Goal: Task Accomplishment & Management: Complete application form

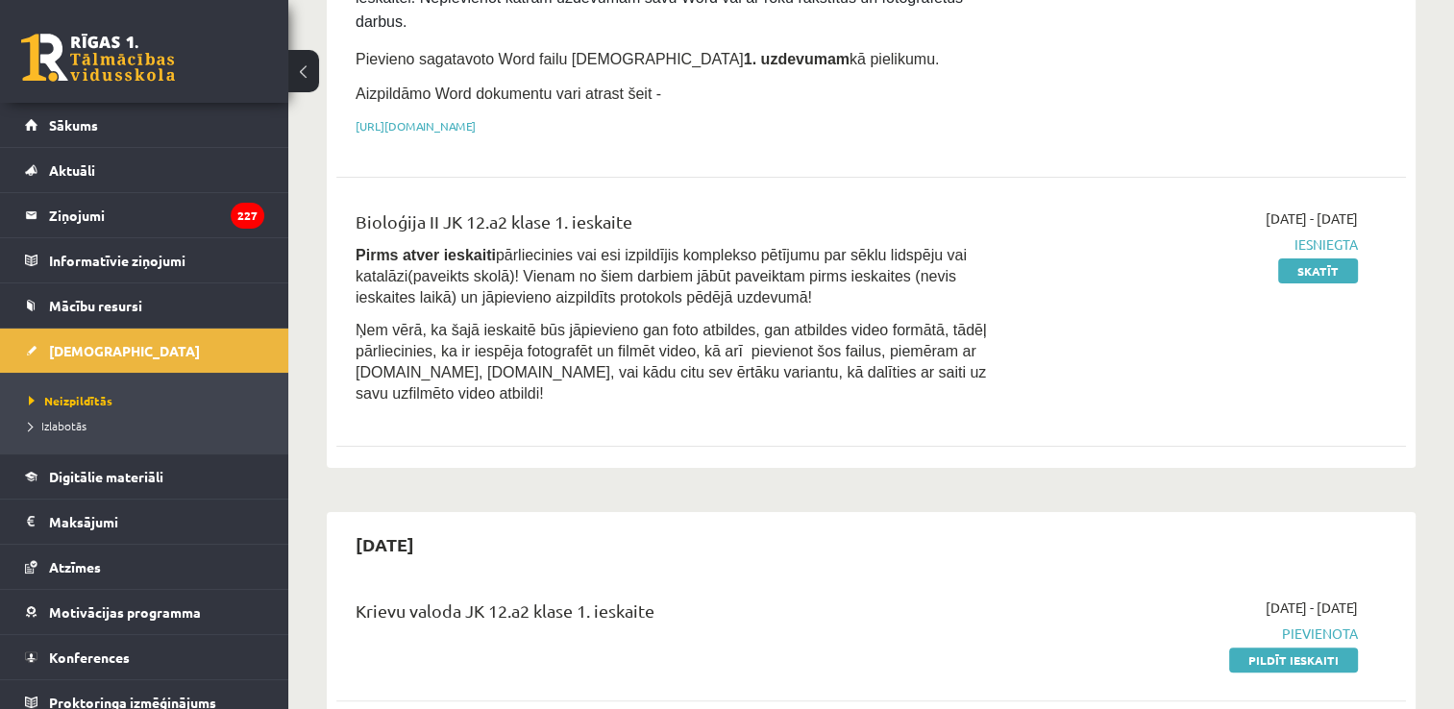
scroll to position [354, 0]
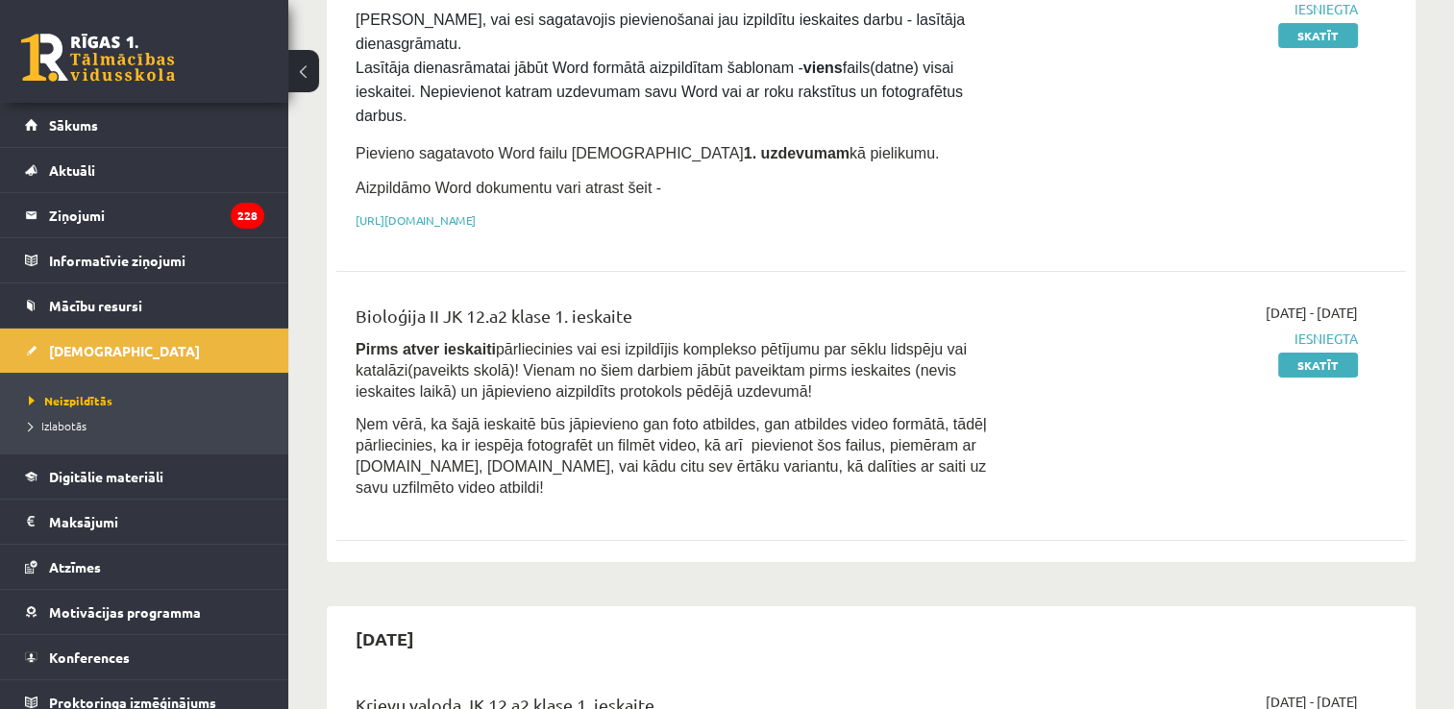
scroll to position [319, 0]
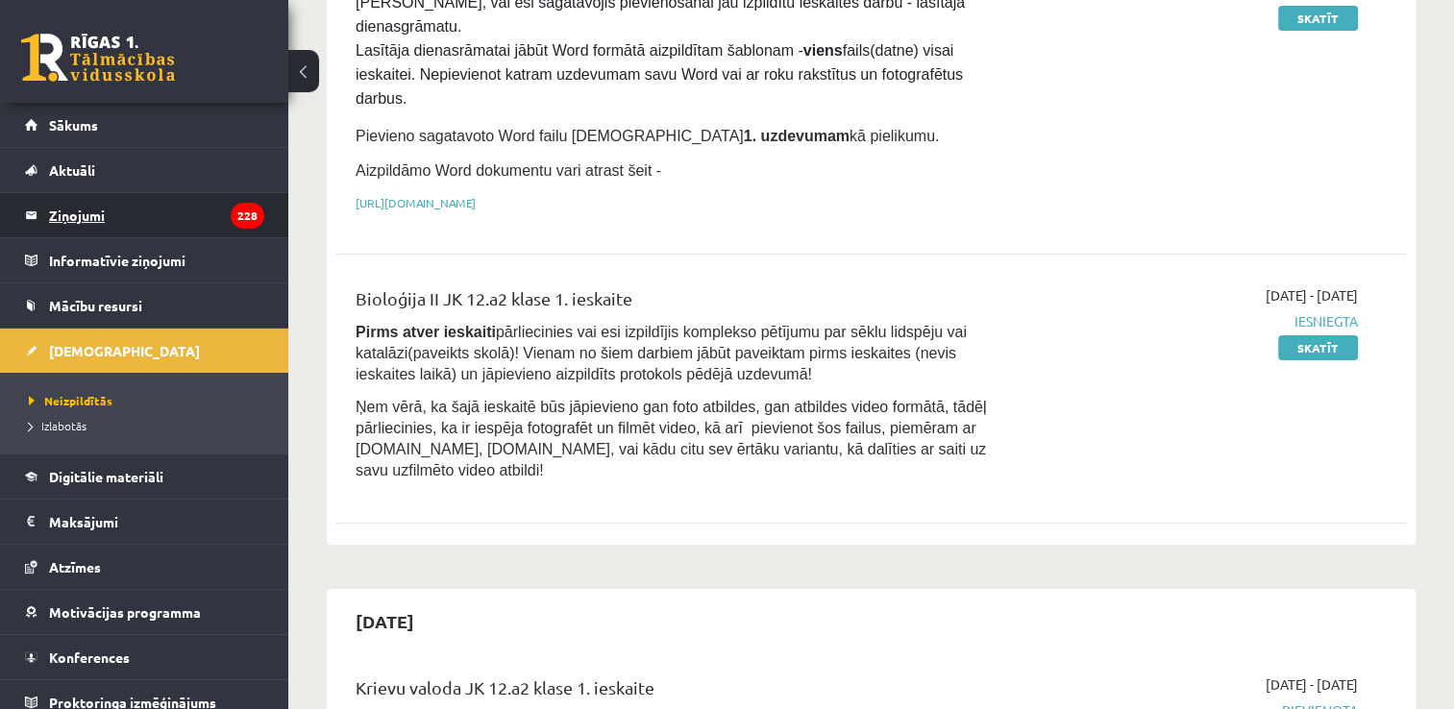
click at [127, 202] on legend "Ziņojumi 228" at bounding box center [156, 215] width 215 height 44
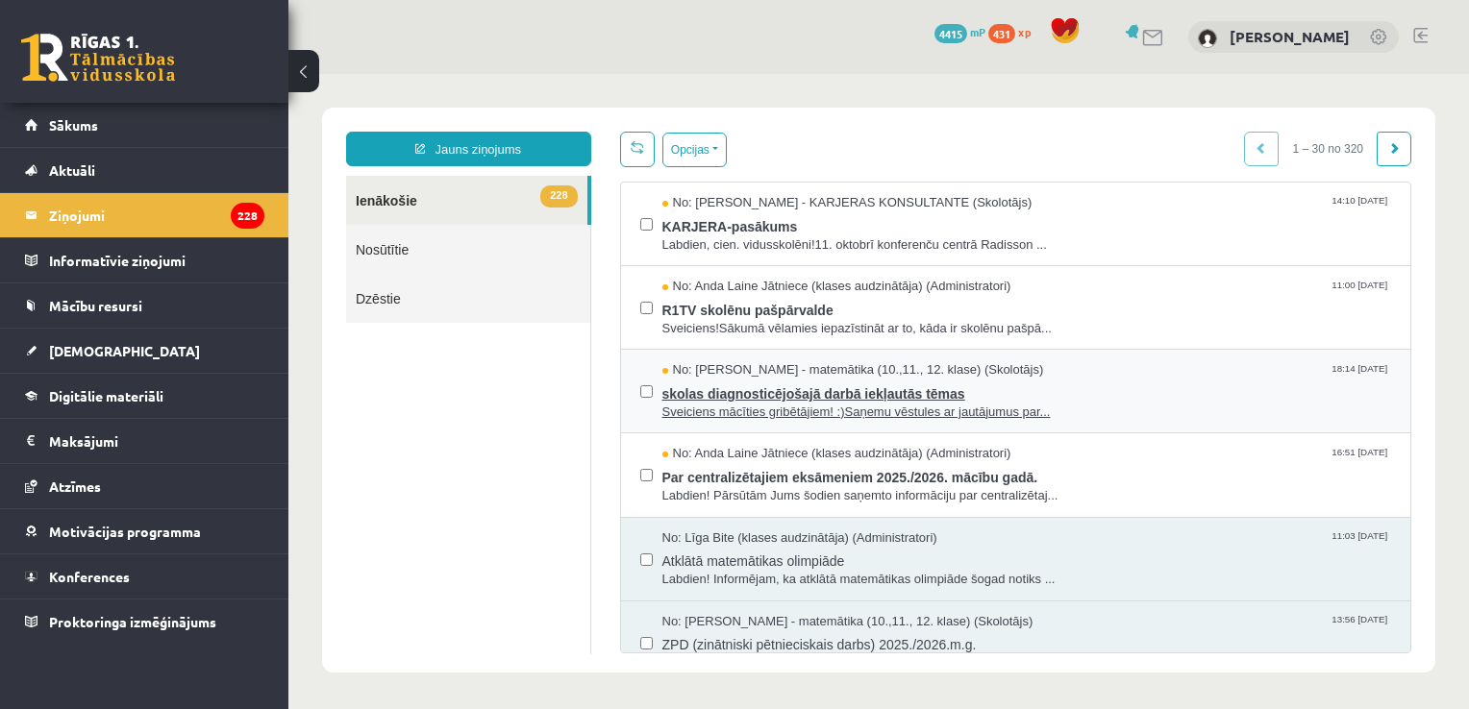
click at [1088, 382] on span "skolas diagnosticējošajā darbā iekļautās tēmas" at bounding box center [1027, 392] width 730 height 24
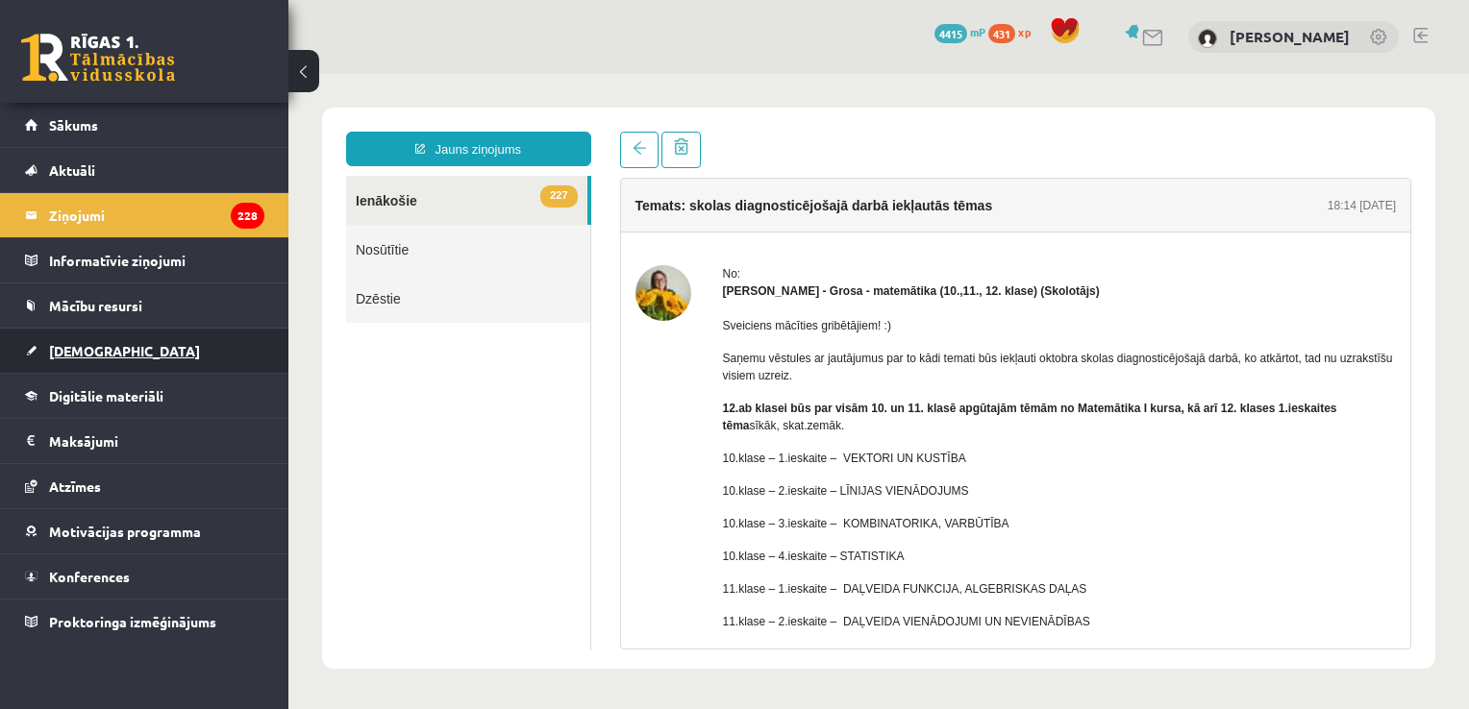
click at [103, 363] on link "[DEMOGRAPHIC_DATA]" at bounding box center [144, 351] width 239 height 44
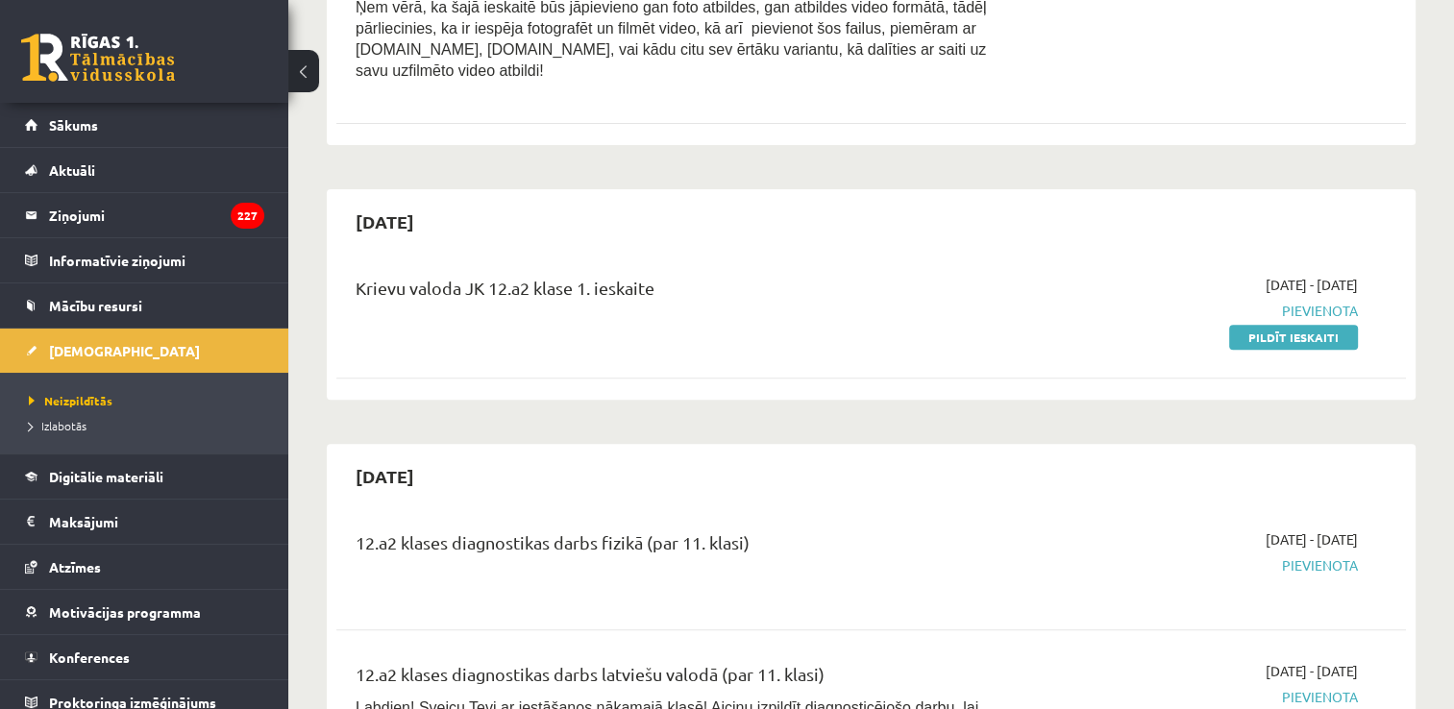
scroll to position [683, 0]
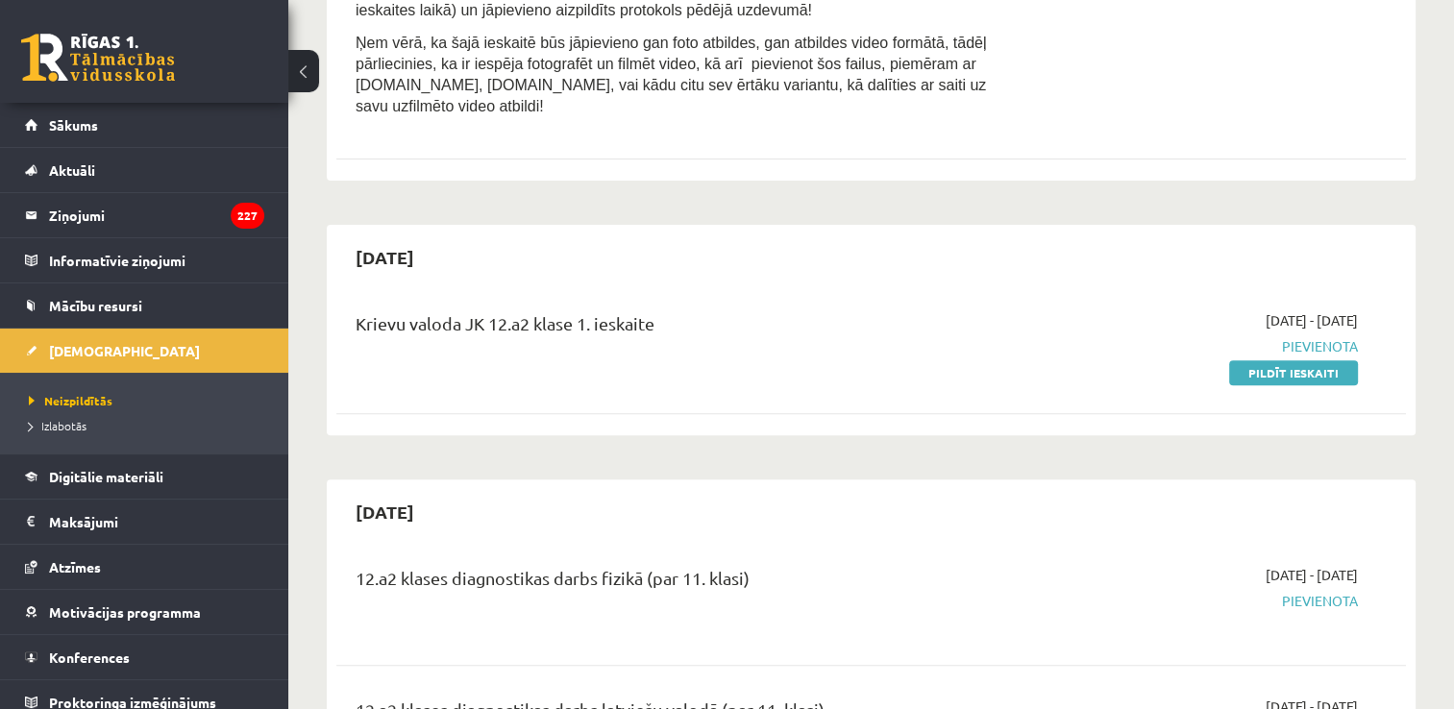
click at [834, 225] on div "2025-10-15 Krievu valoda JK 12.a2 klase 1. ieskaite 2025-10-01 - 2025-10-15 Pie…" at bounding box center [871, 330] width 1089 height 211
click at [1281, 360] on link "Pildīt ieskaiti" at bounding box center [1293, 372] width 129 height 25
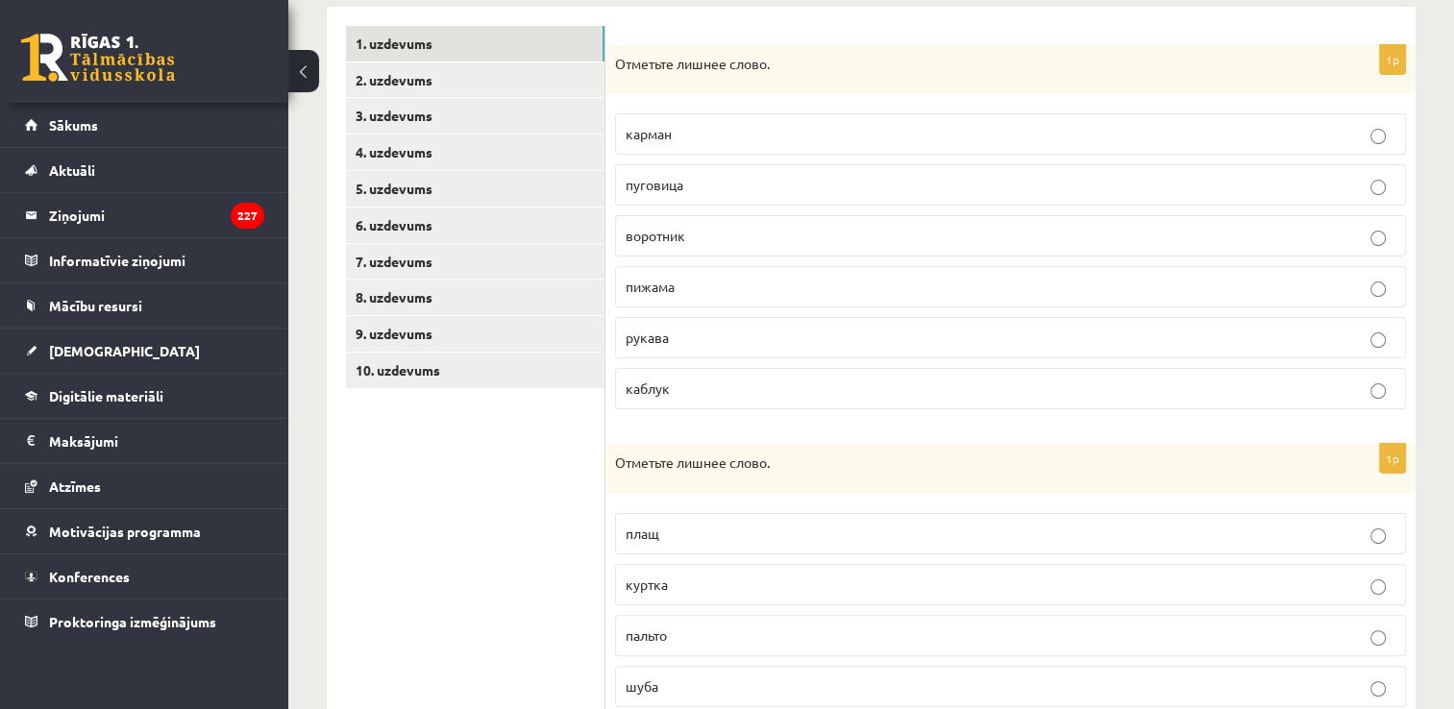
scroll to position [318, 0]
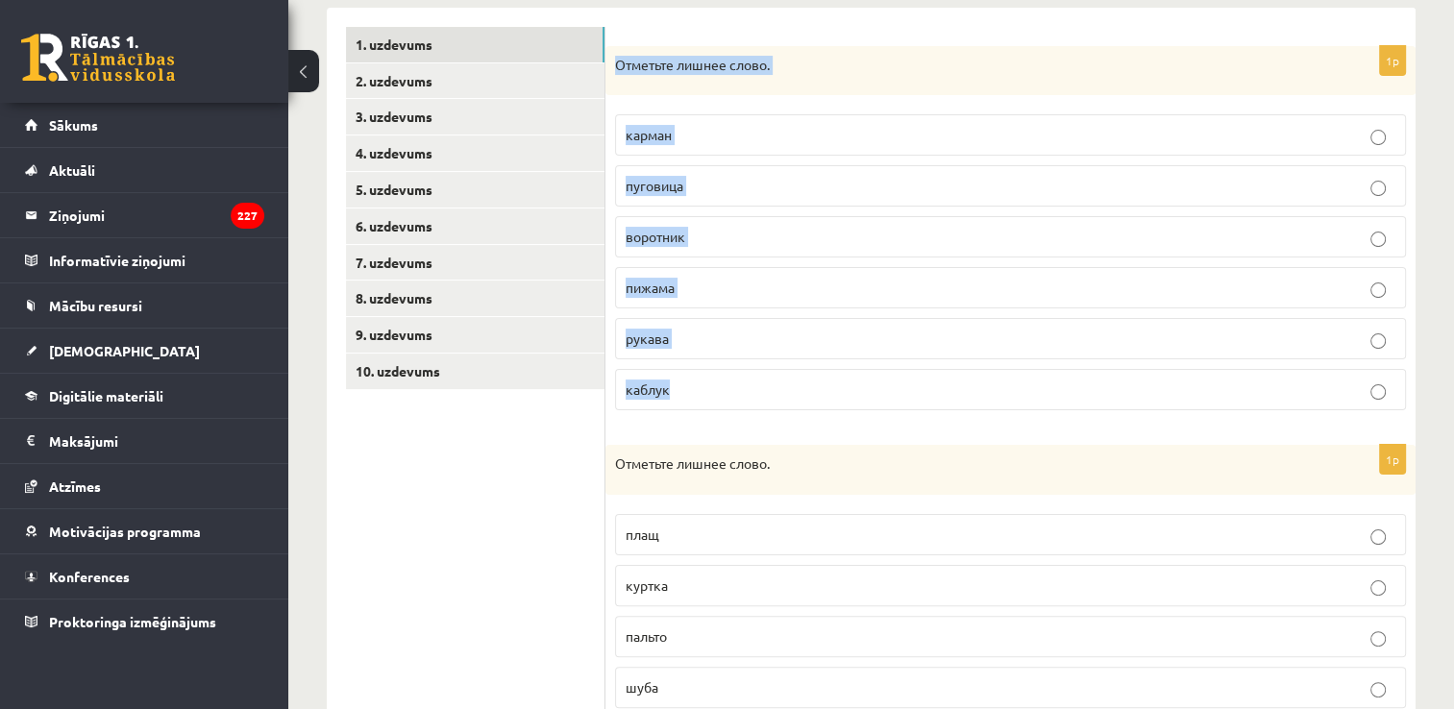
drag, startPoint x: 613, startPoint y: 62, endPoint x: 725, endPoint y: 389, distance: 345.3
click at [725, 389] on div "1p Отметьте лишнее слово. карман [GEOGRAPHIC_DATA] воротник пижама рукава [GEOG…" at bounding box center [1011, 236] width 810 height 381
copy div "Отметьте лишнее слово. карман пуговица воротник пижама рукава каблук"
click at [721, 383] on p "каблук" at bounding box center [1011, 390] width 770 height 20
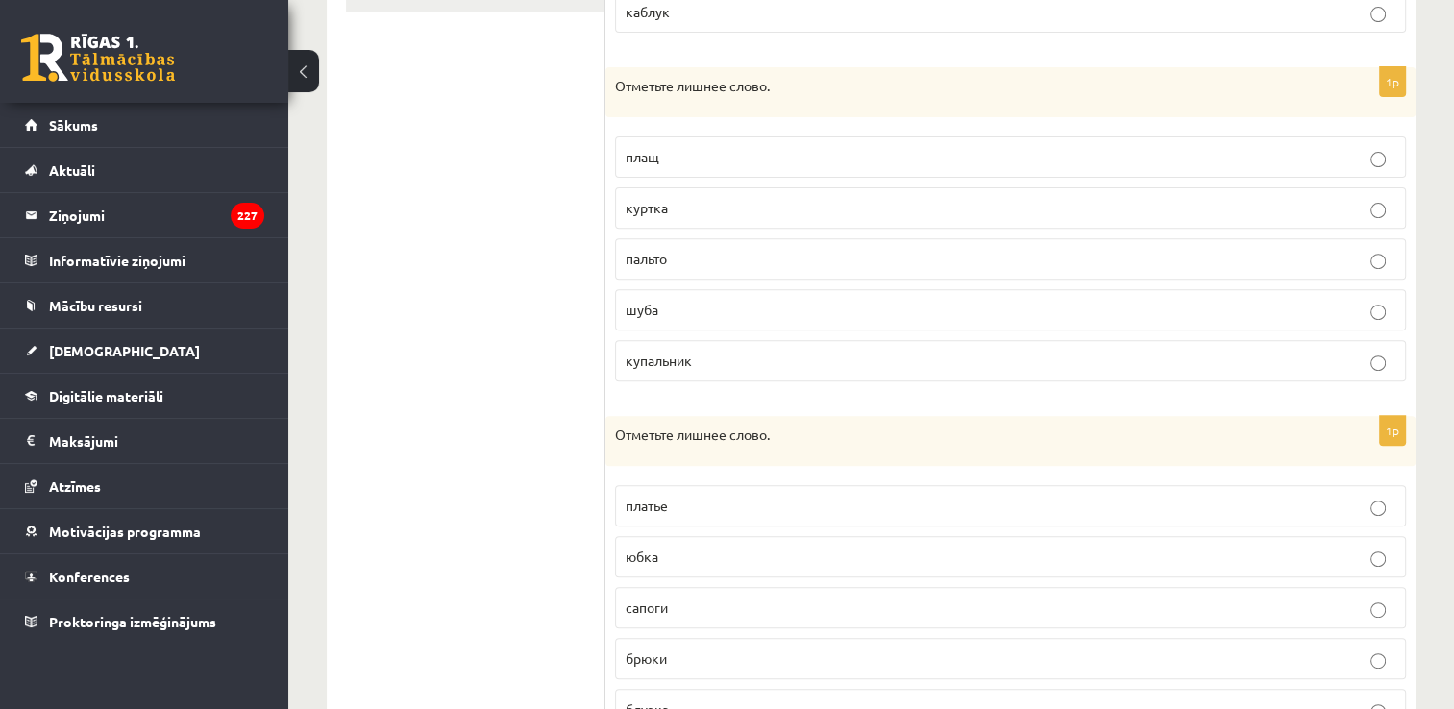
scroll to position [711, 0]
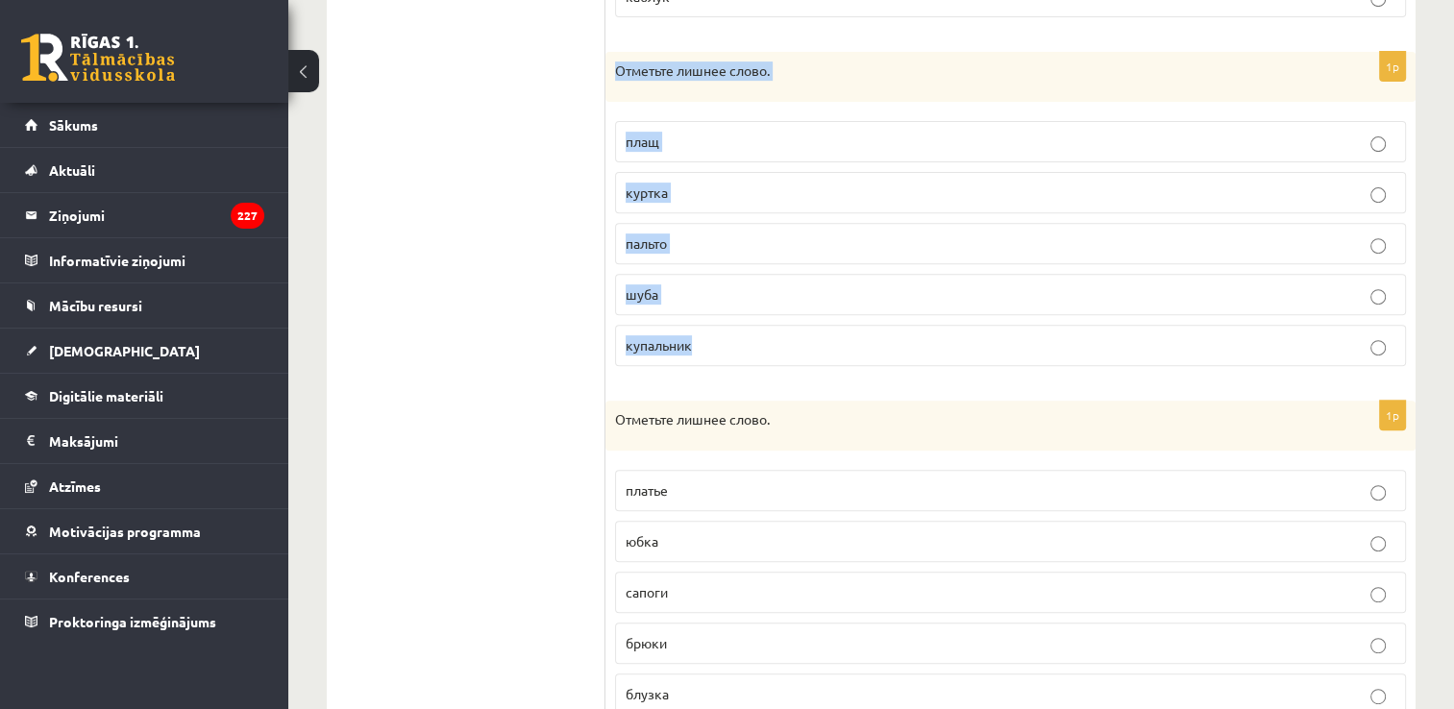
drag, startPoint x: 607, startPoint y: 69, endPoint x: 763, endPoint y: 329, distance: 302.7
click at [763, 329] on div "1p Отметьте лишнее слово. плащ [GEOGRAPHIC_DATA] [GEOGRAPHIC_DATA] шуба купальн…" at bounding box center [1011, 217] width 810 height 330
copy div "Отметьте лишнее слово. плащ куртка пальто шуба купальник"
click at [483, 154] on ul "1. uzdevums 2. uzdevums 3. uzdevums 4. uzdevums 5. uzdevums 6. uzdevums 7. uzde…" at bounding box center [476, 182] width 260 height 1097
click at [671, 335] on p "купальник" at bounding box center [1011, 345] width 770 height 20
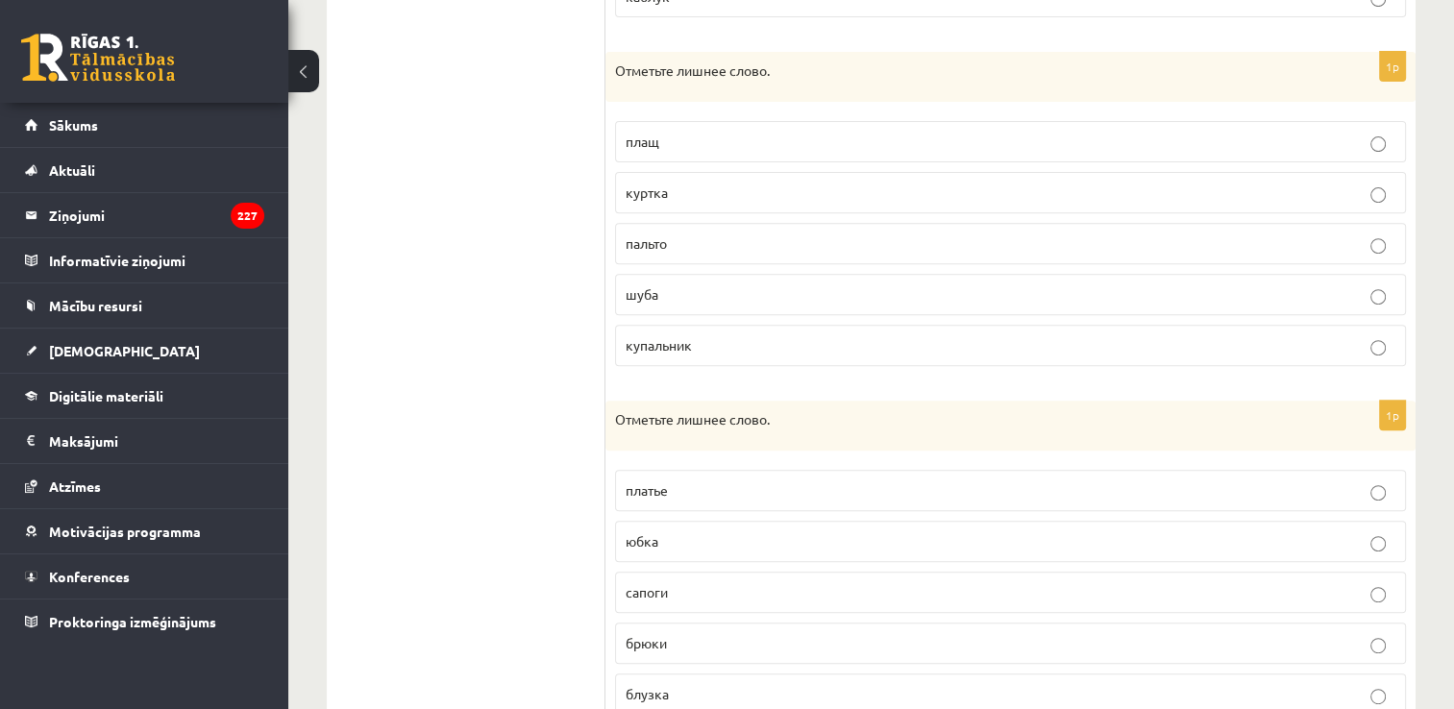
scroll to position [783, 0]
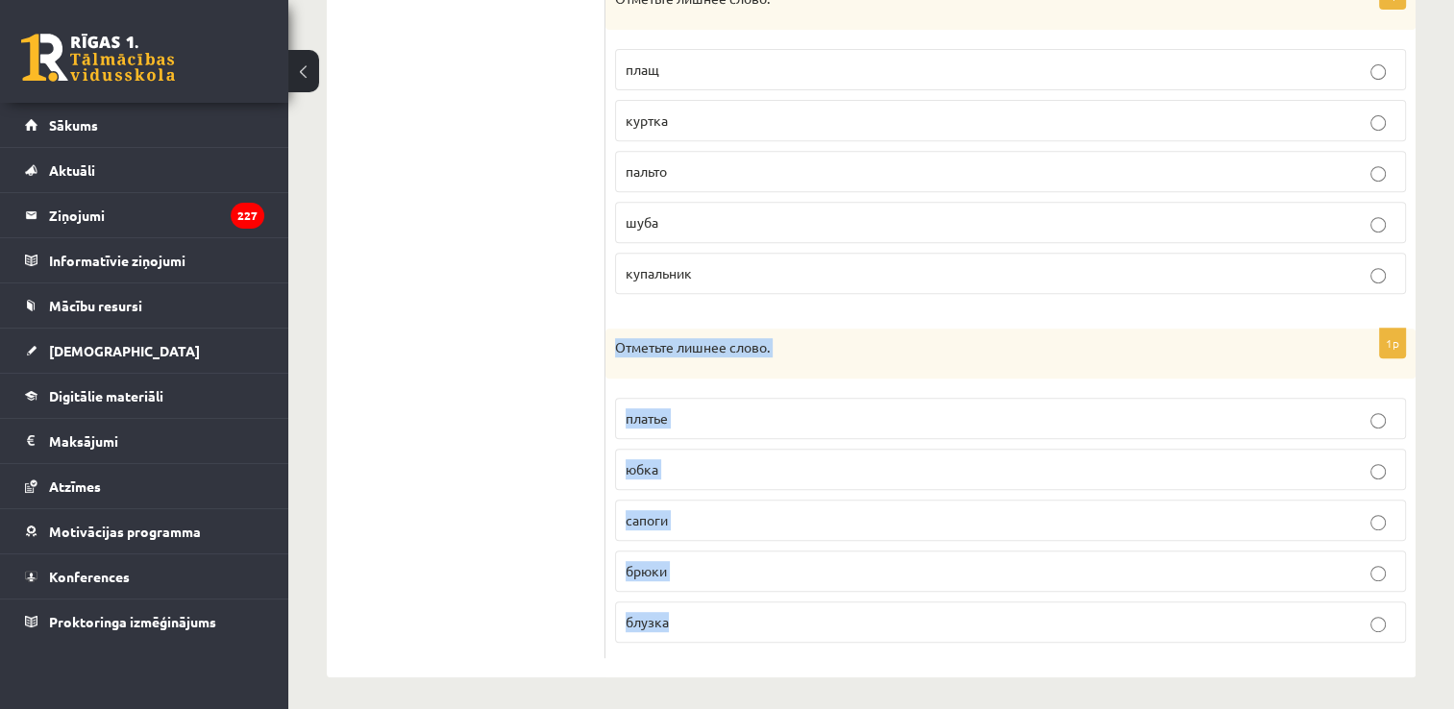
drag, startPoint x: 609, startPoint y: 341, endPoint x: 719, endPoint y: 617, distance: 296.8
click at [719, 617] on div "1p Отметьте лишнее слово. [GEOGRAPHIC_DATA] юбка сапоги [GEOGRAPHIC_DATA] блузка" at bounding box center [1011, 494] width 810 height 330
copy div "Отметьте лишнее слово. платье юбка сапоги брюки блузка"
click at [695, 528] on label "сапоги" at bounding box center [1010, 520] width 791 height 41
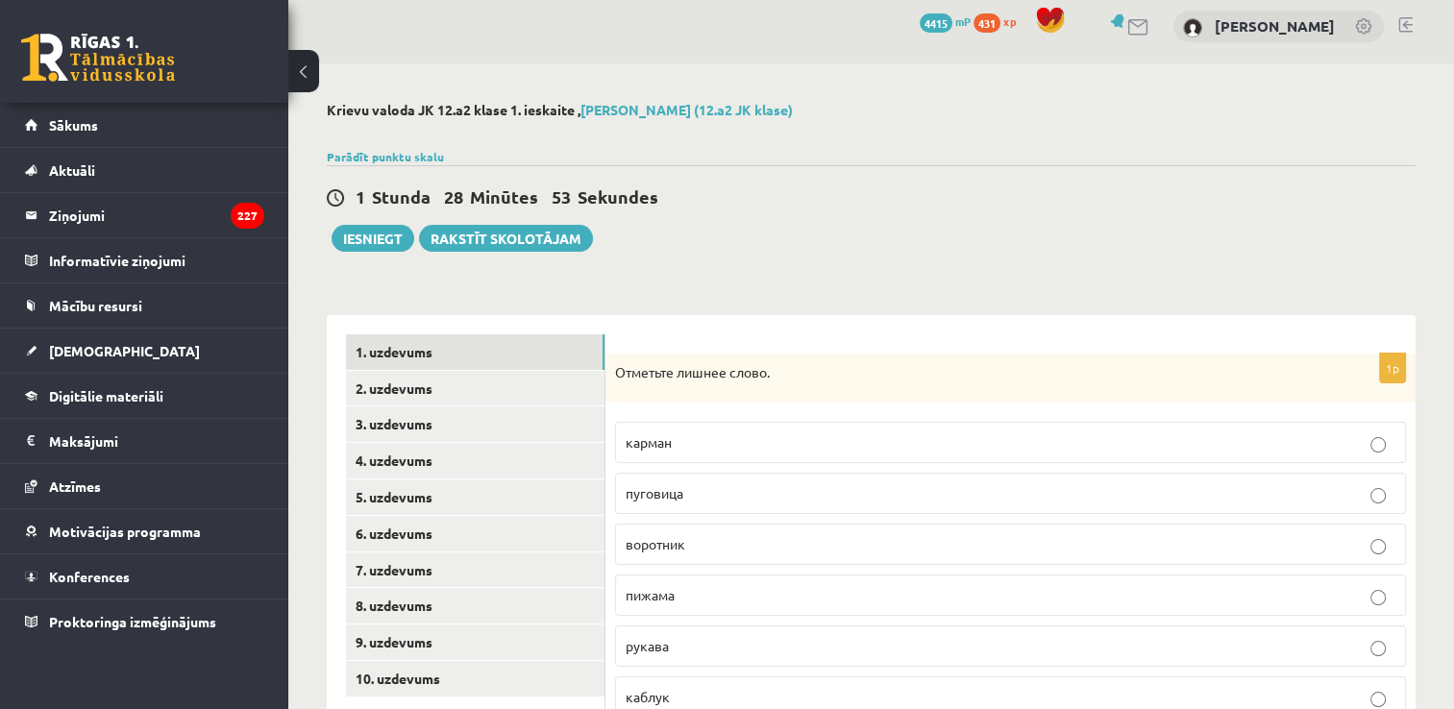
scroll to position [0, 0]
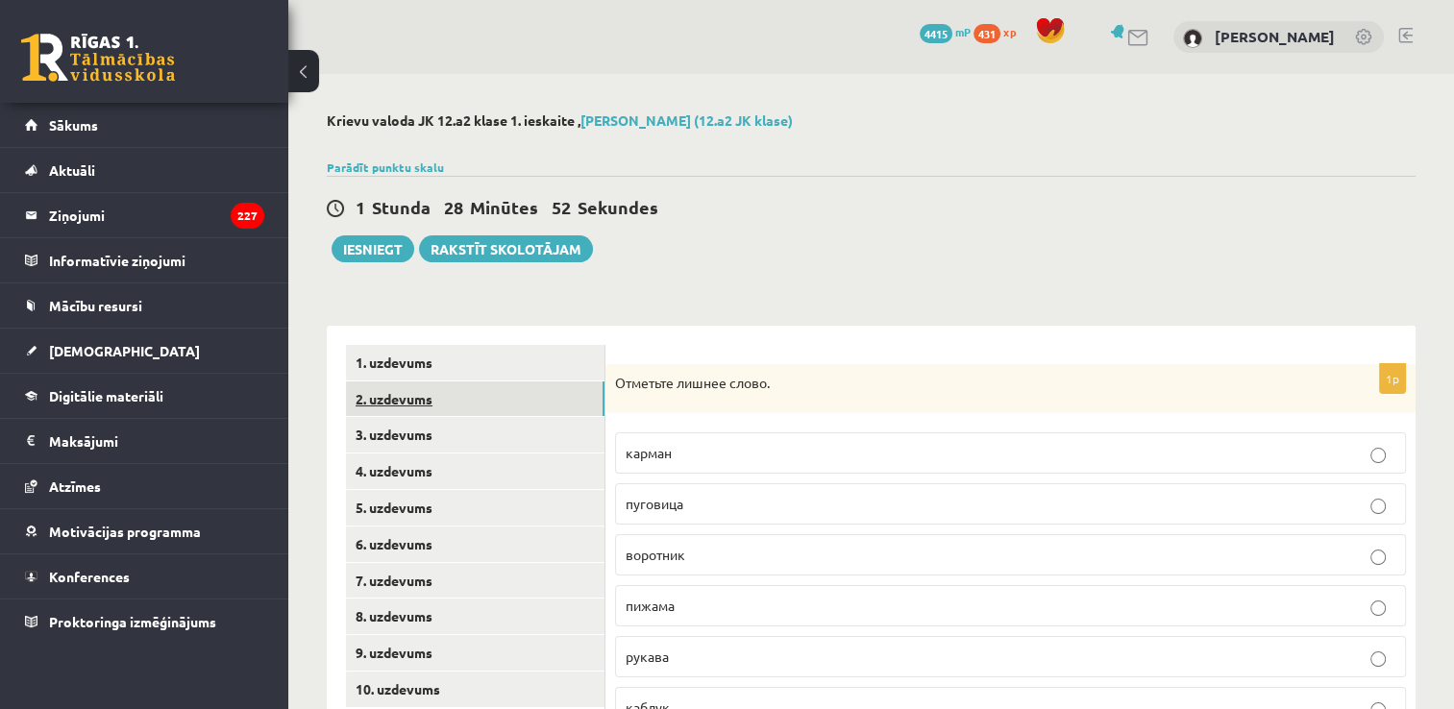
click at [484, 406] on link "2. uzdevums" at bounding box center [475, 400] width 259 height 36
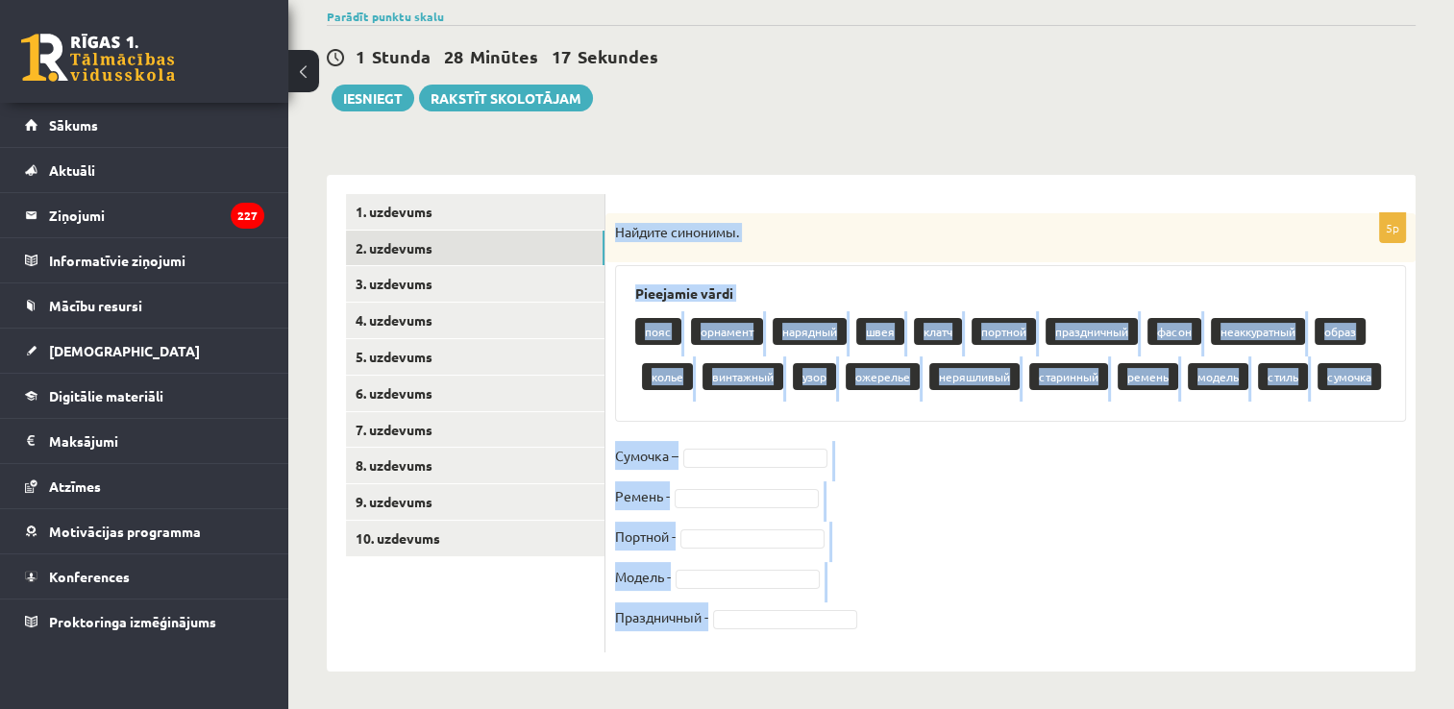
drag, startPoint x: 615, startPoint y: 233, endPoint x: 847, endPoint y: 634, distance: 463.8
click at [847, 634] on div "5p Найдите синонимы. Pieejamie vārdi пояс орнамент нарядный швея клатч портной …" at bounding box center [1011, 432] width 810 height 439
copy div "Найдите синонимы. Pieejamie vārdi пояс орнамент нарядный швея клатч портной пра…"
click at [906, 503] on fieldset "Сумочка – Ремень - Портной - Модель - Праздничный -" at bounding box center [1010, 542] width 791 height 202
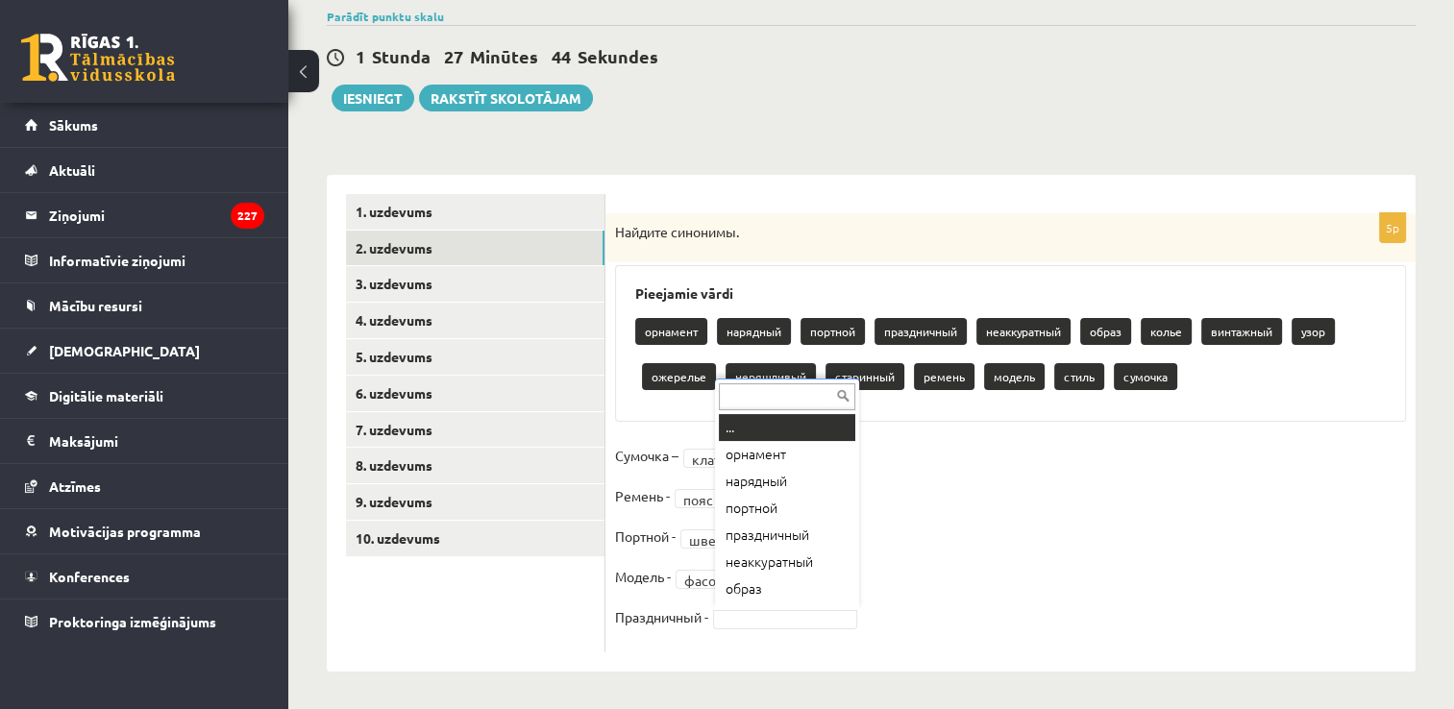
scroll to position [23, 0]
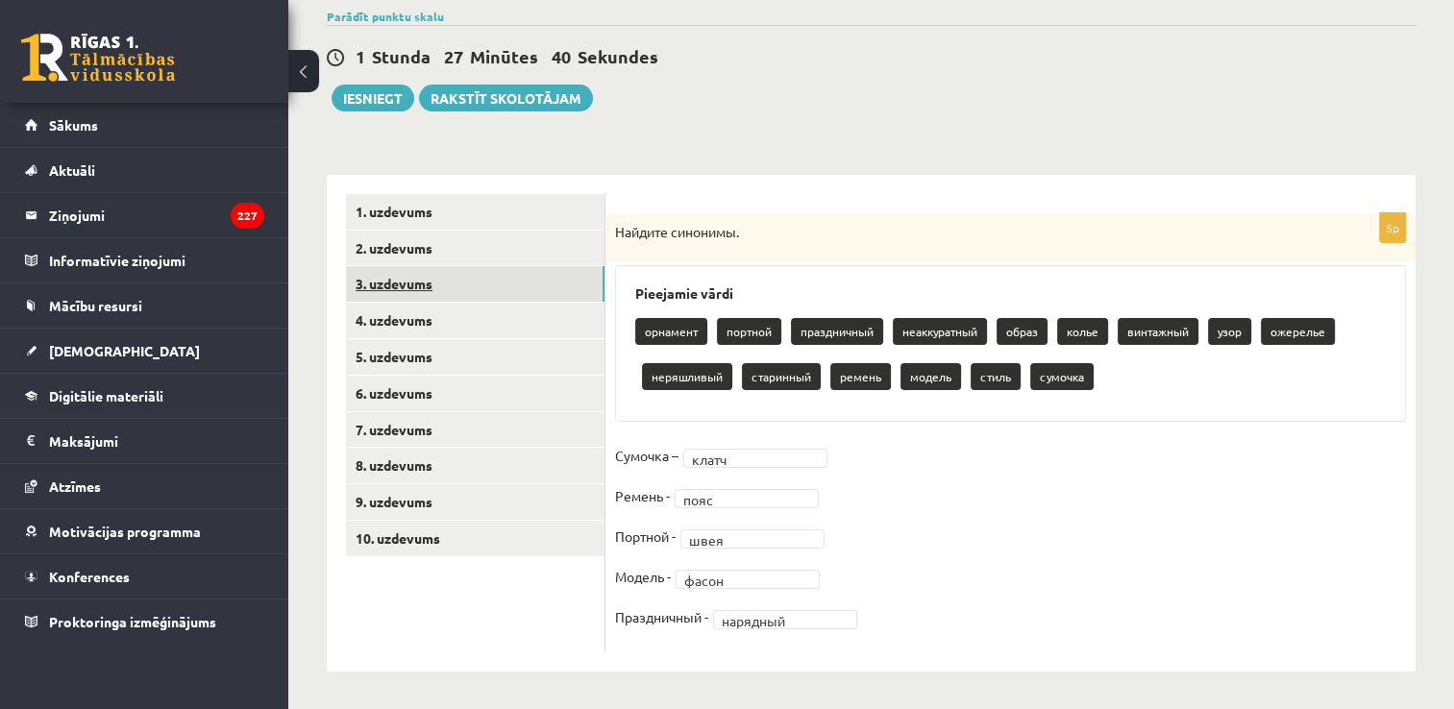
click at [446, 278] on link "3. uzdevums" at bounding box center [475, 284] width 259 height 36
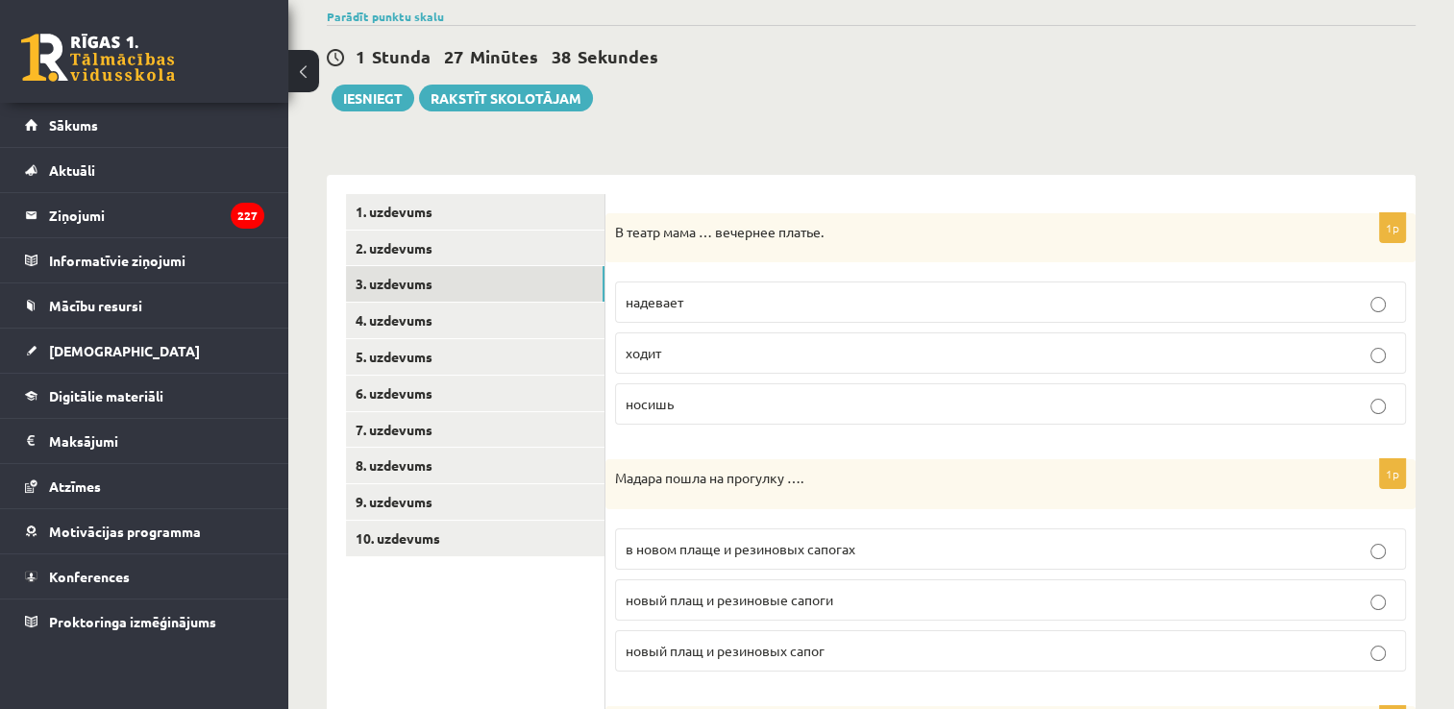
scroll to position [273, 0]
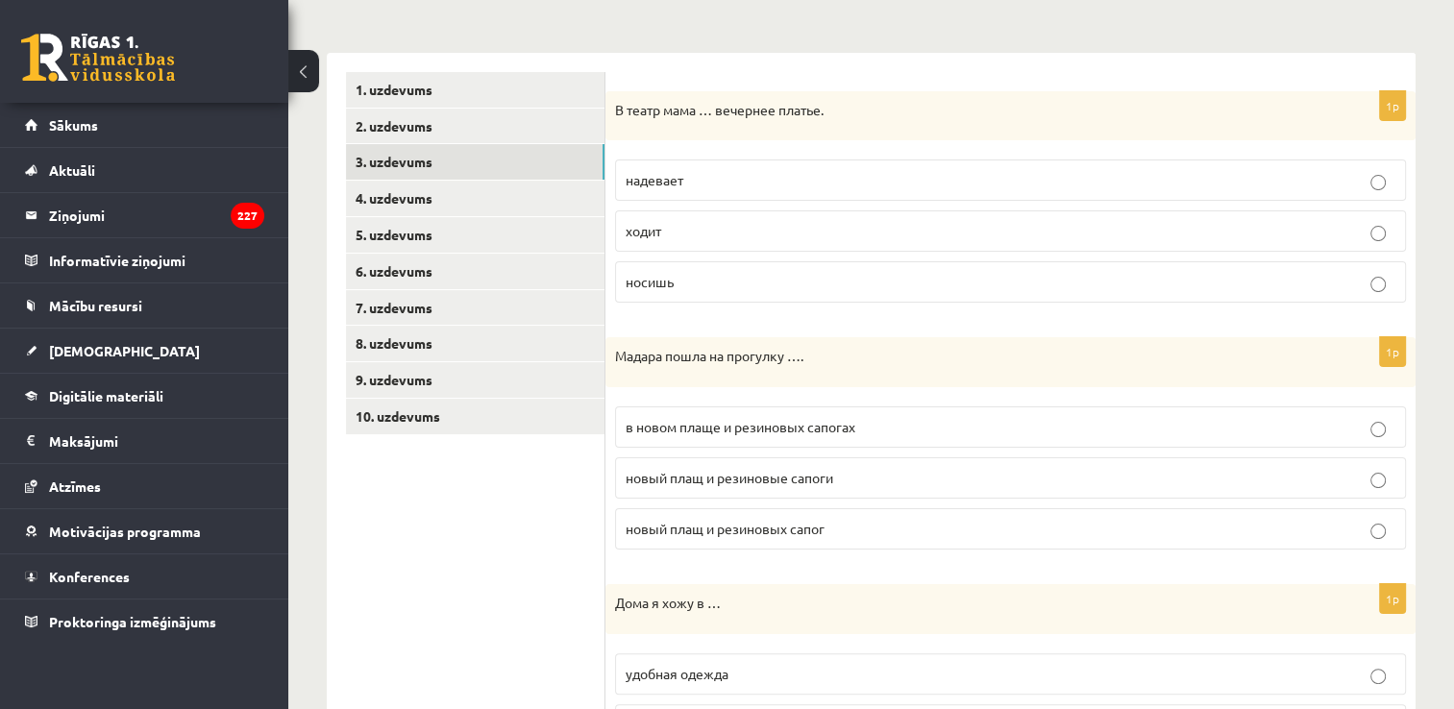
click at [677, 192] on label "надевает" at bounding box center [1010, 180] width 791 height 41
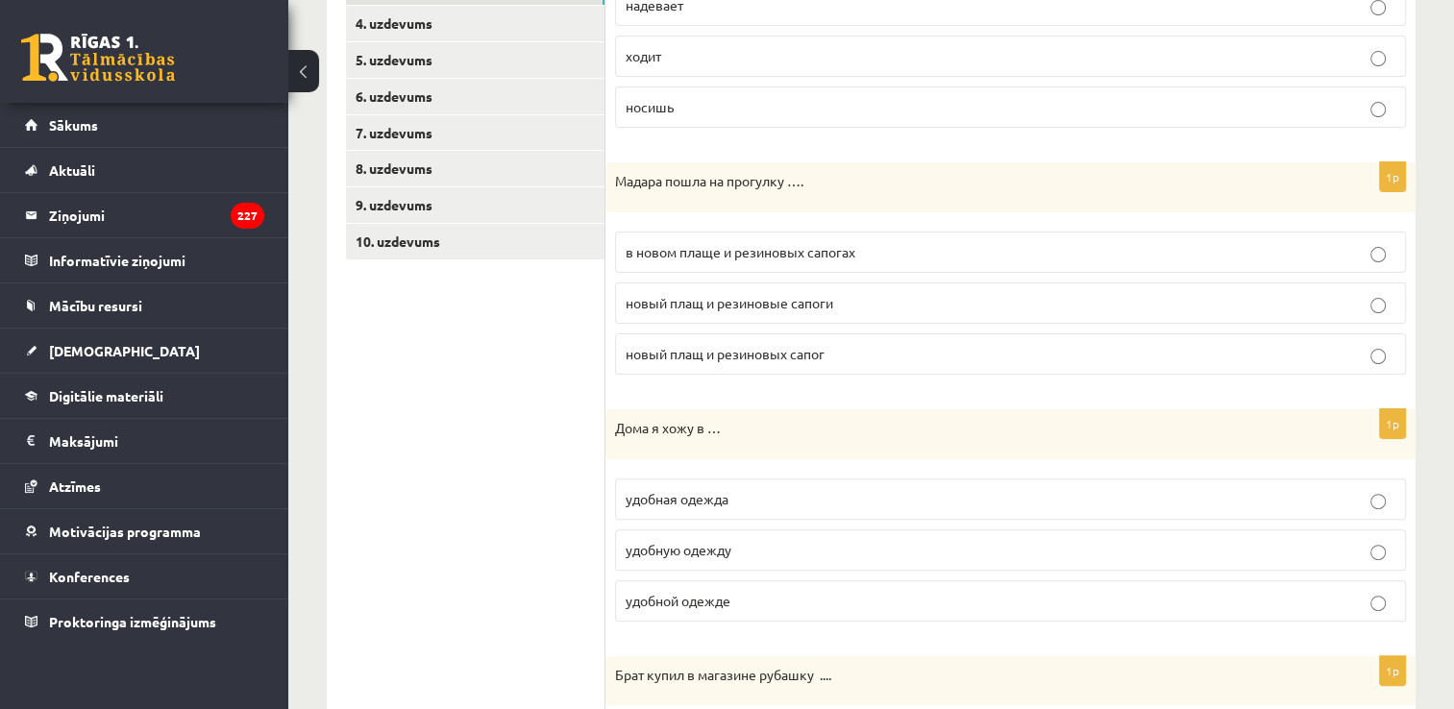
scroll to position [515, 0]
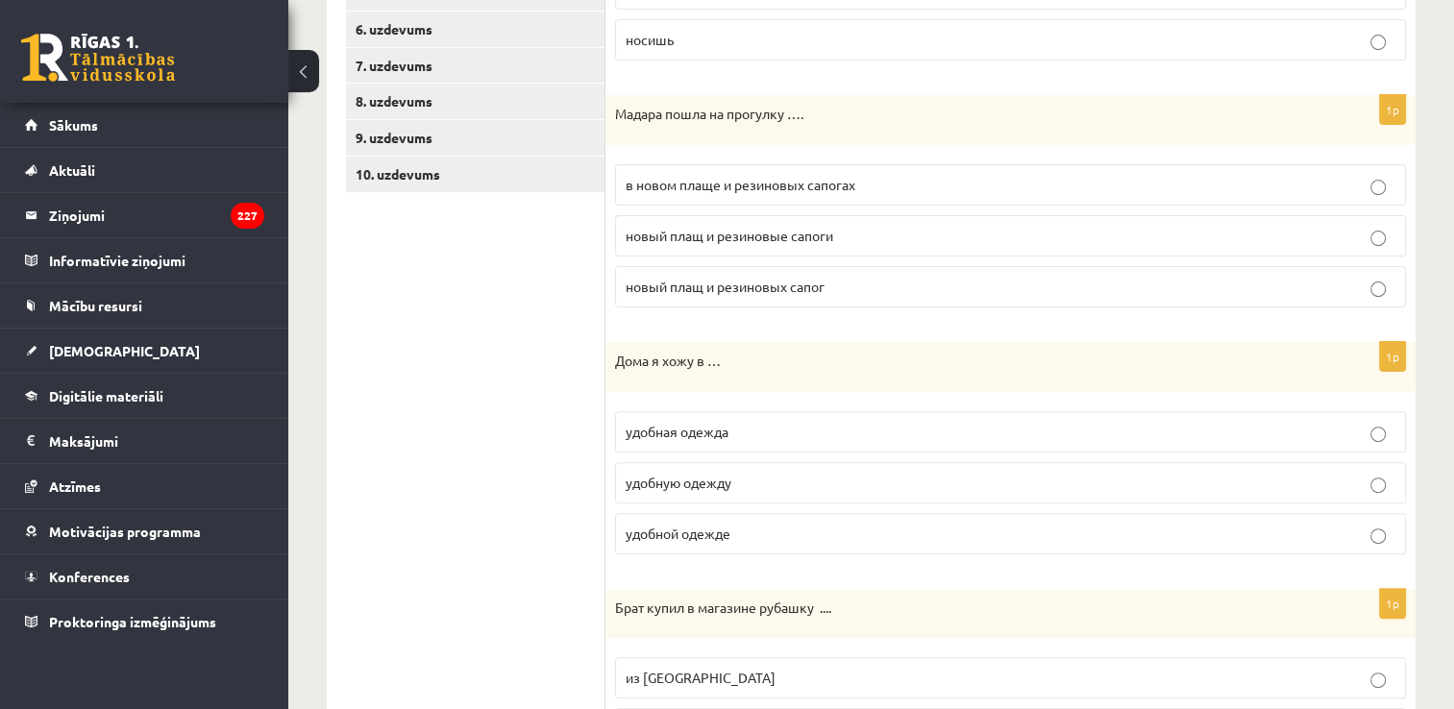
click at [664, 183] on span "в новом плаще и резиновых сапогах" at bounding box center [741, 184] width 230 height 17
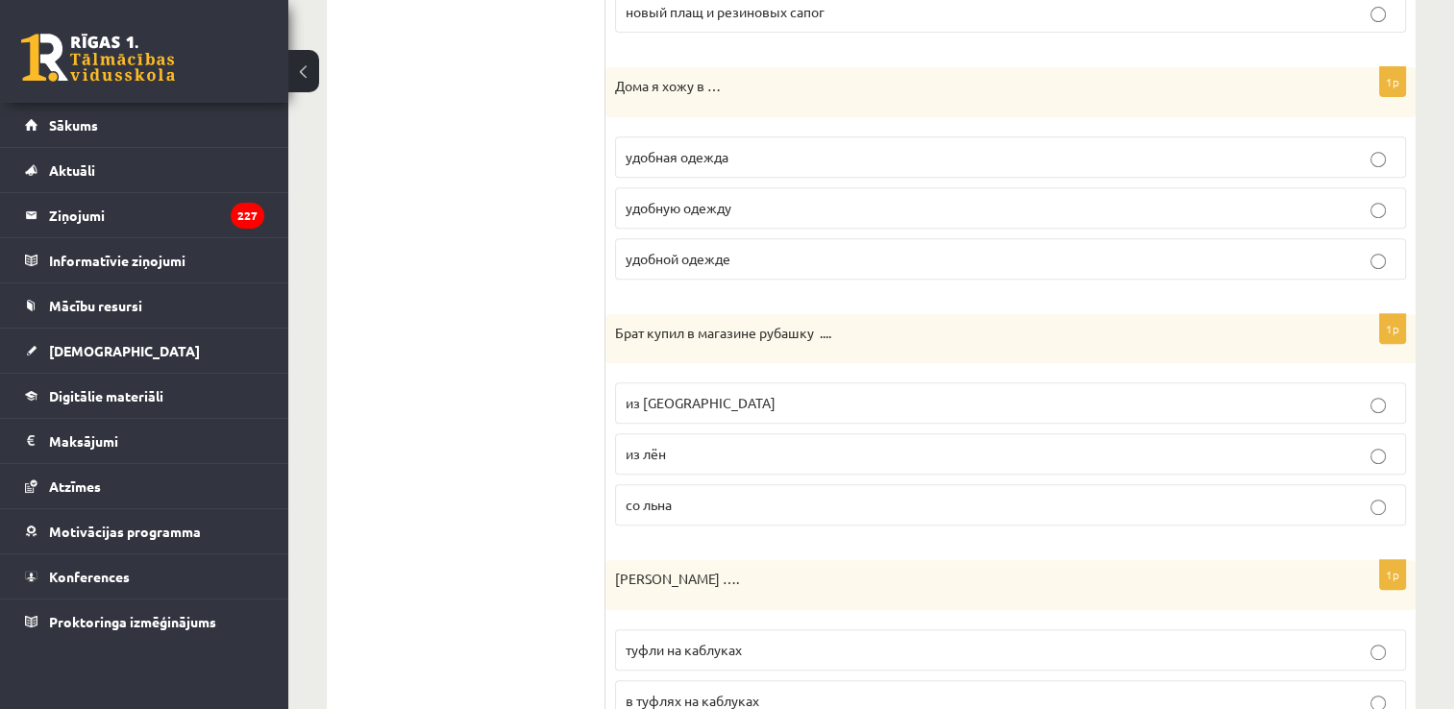
scroll to position [792, 0]
click at [645, 248] on span "удобной одежде" at bounding box center [678, 256] width 105 height 17
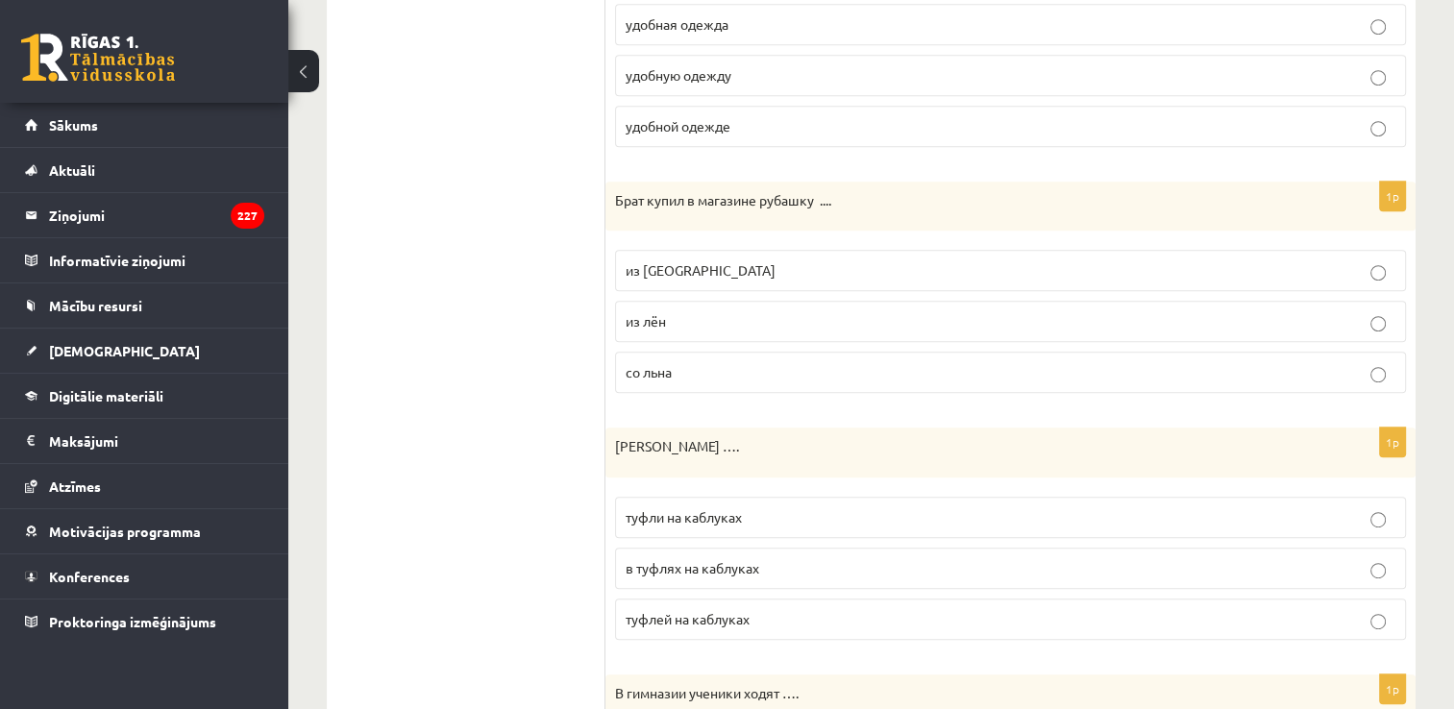
scroll to position [996, 0]
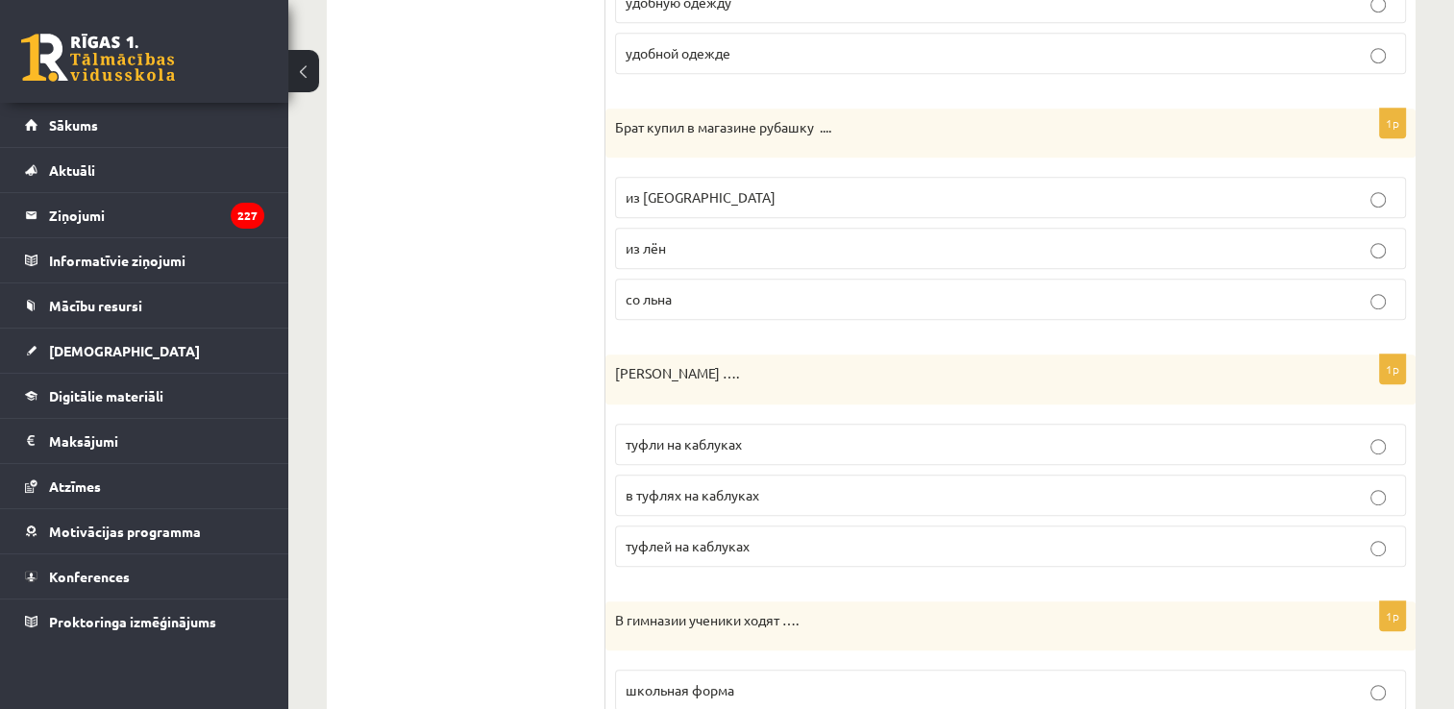
click at [681, 187] on p "из [GEOGRAPHIC_DATA]" at bounding box center [1011, 197] width 770 height 20
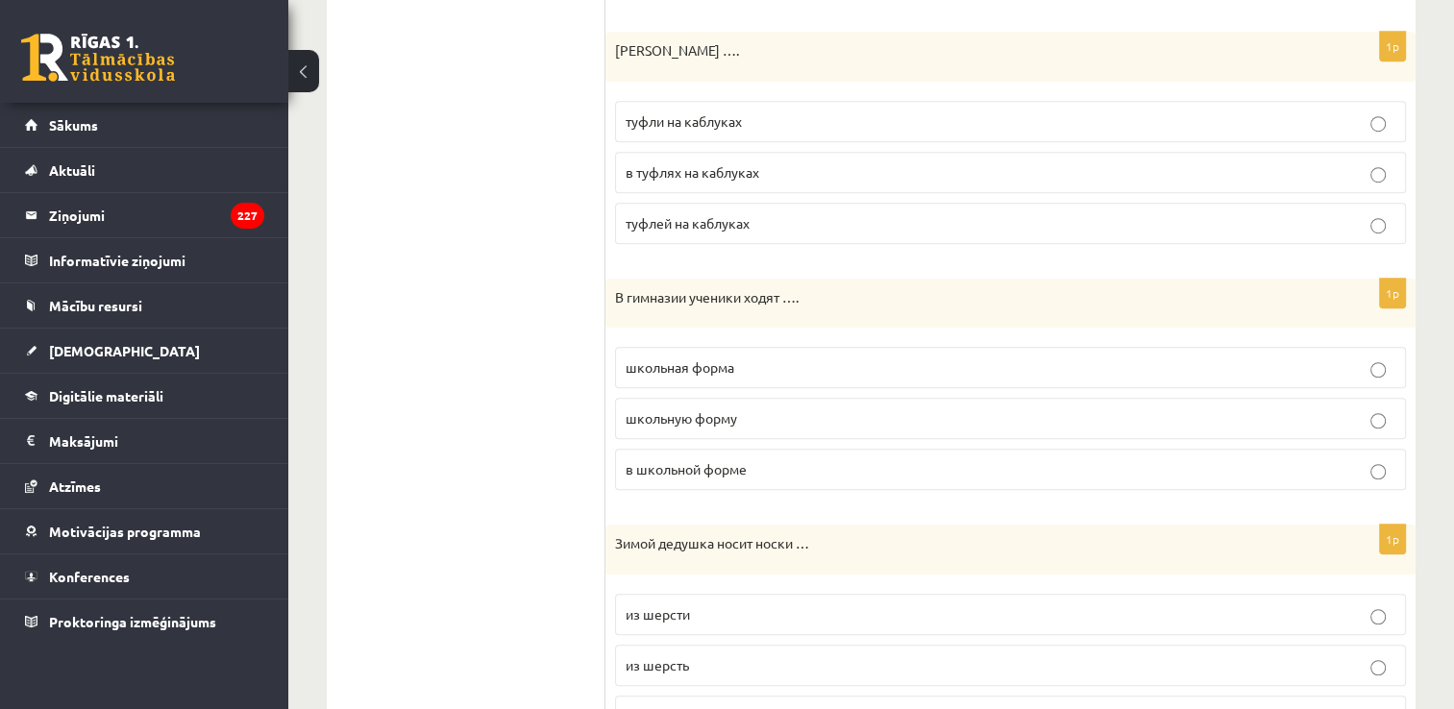
scroll to position [1323, 0]
click at [736, 113] on span "туфли на каблуках" at bounding box center [684, 117] width 116 height 17
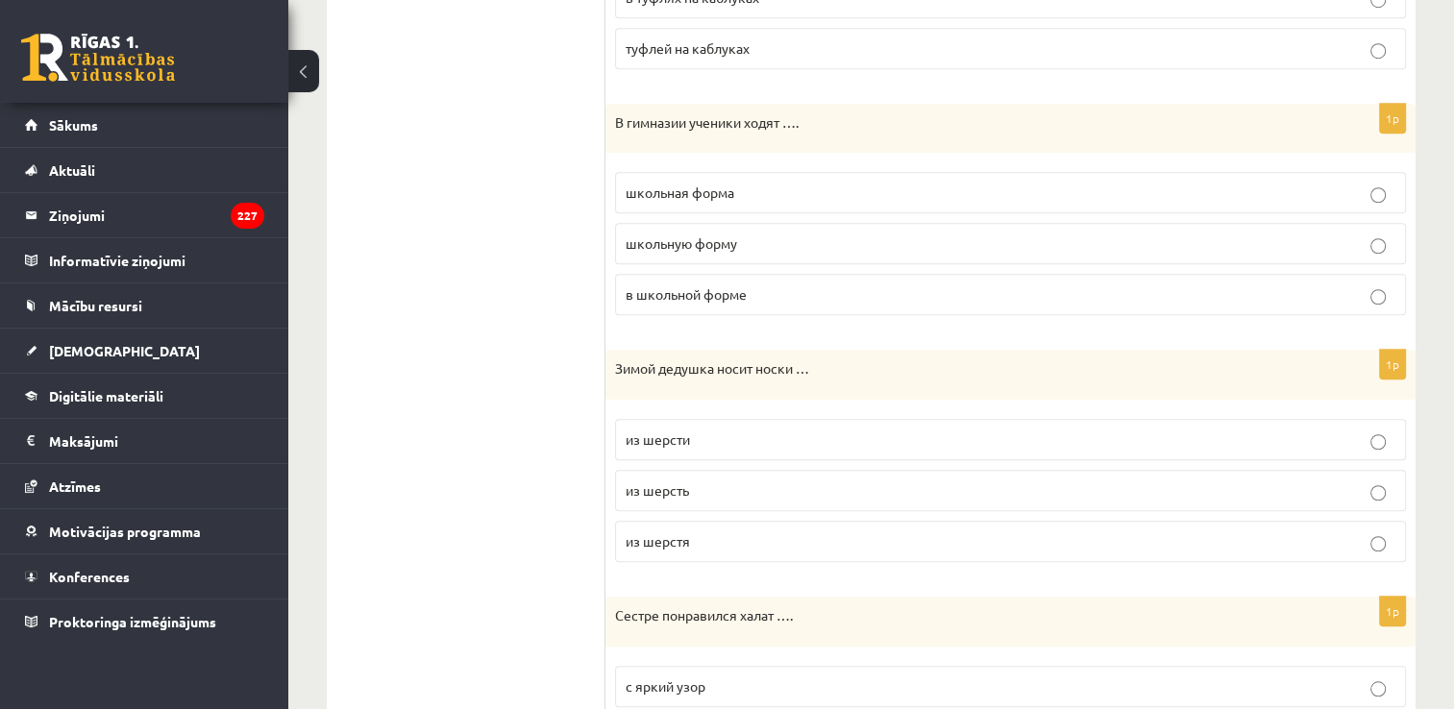
scroll to position [1496, 0]
click at [638, 284] on span "в школьной форме" at bounding box center [686, 292] width 121 height 17
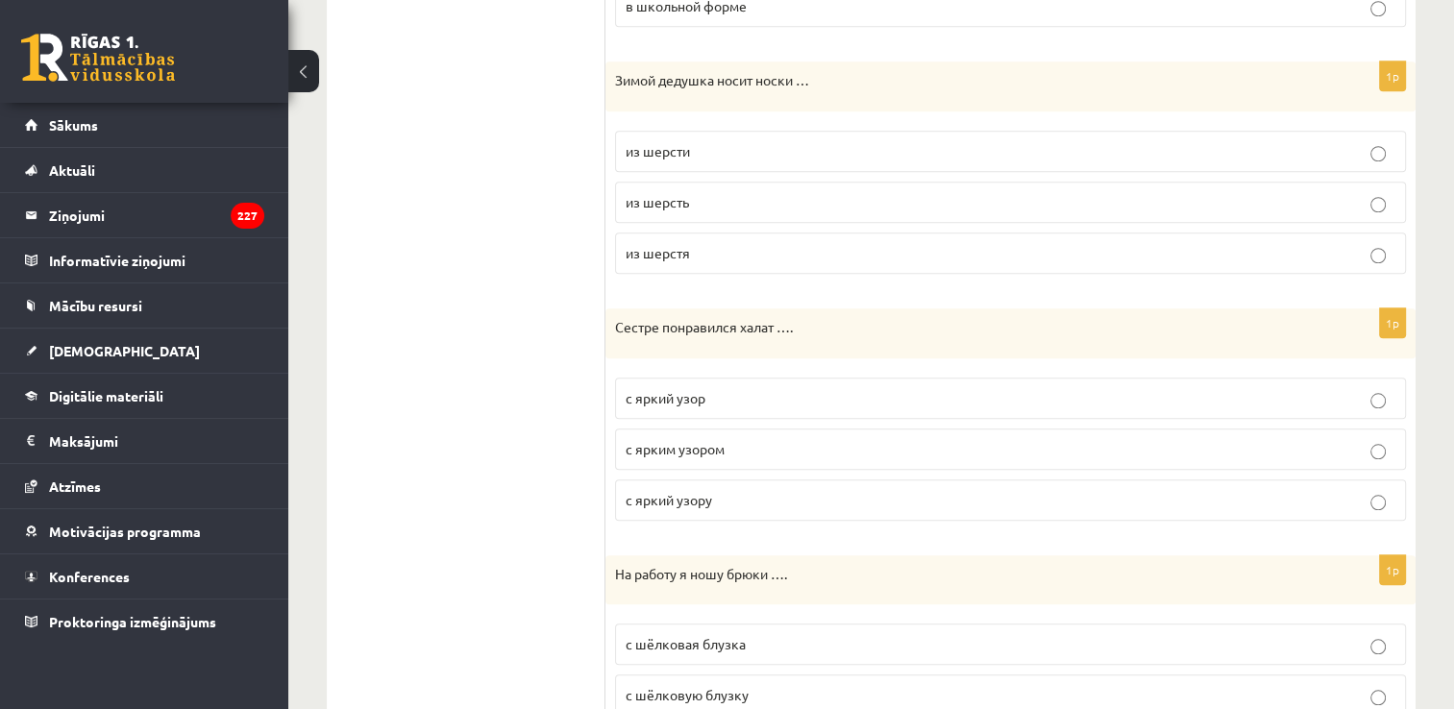
scroll to position [1784, 0]
click at [664, 144] on span "из шерсти" at bounding box center [658, 148] width 64 height 17
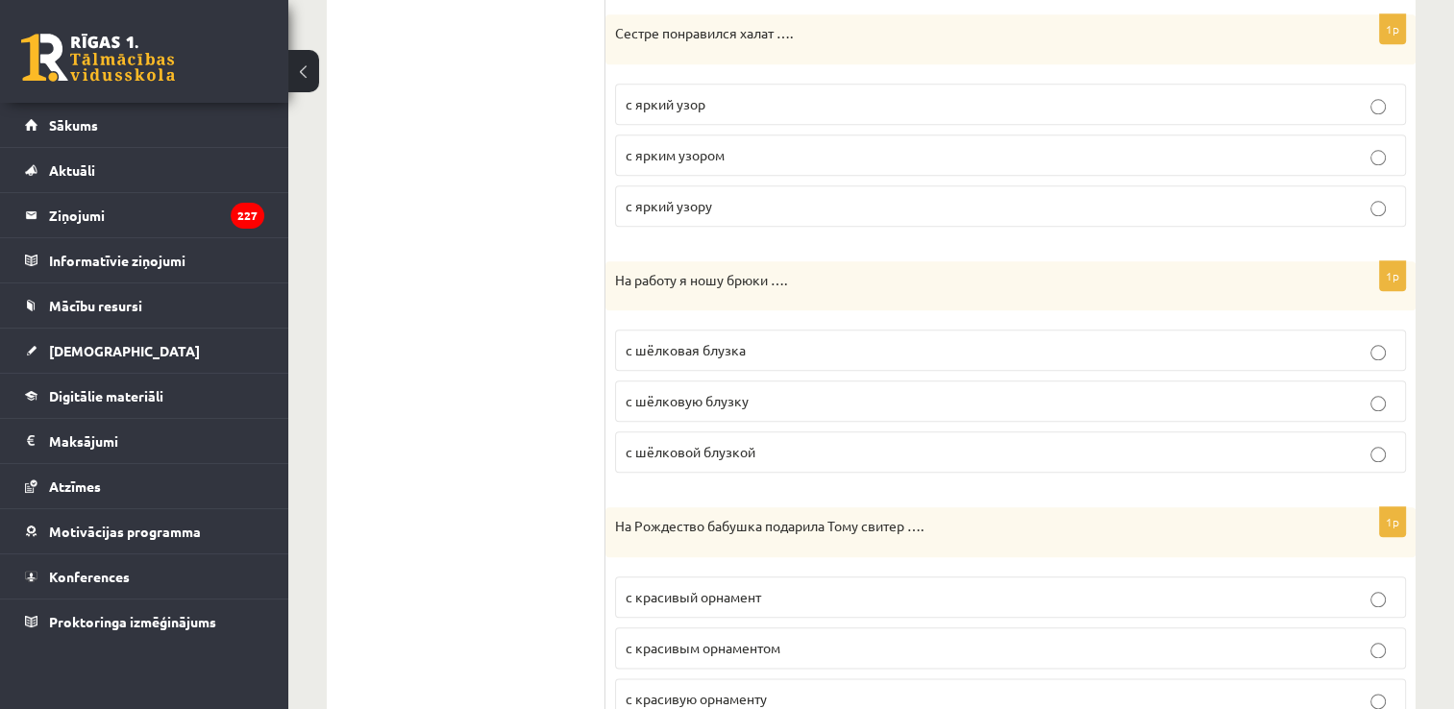
scroll to position [2076, 0]
click at [641, 146] on span "с ярким узором" at bounding box center [675, 154] width 99 height 17
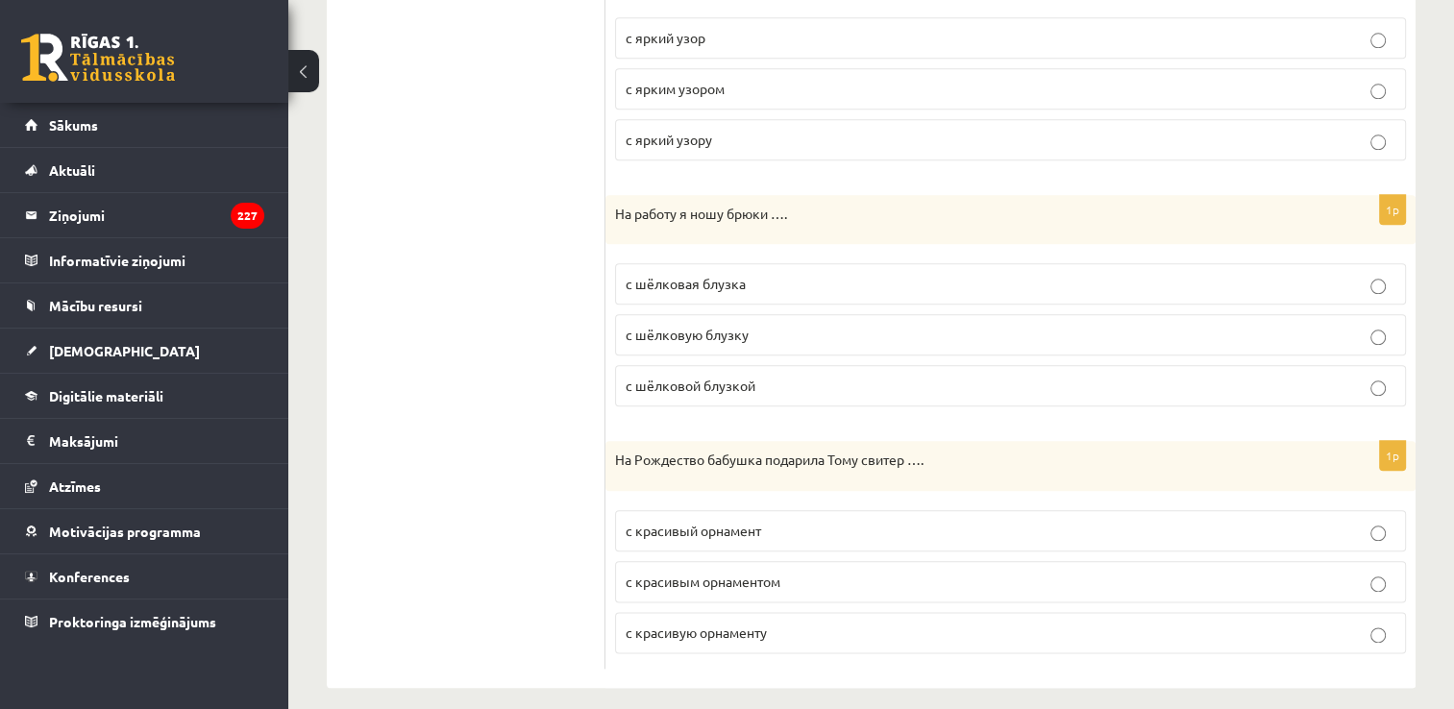
scroll to position [2147, 0]
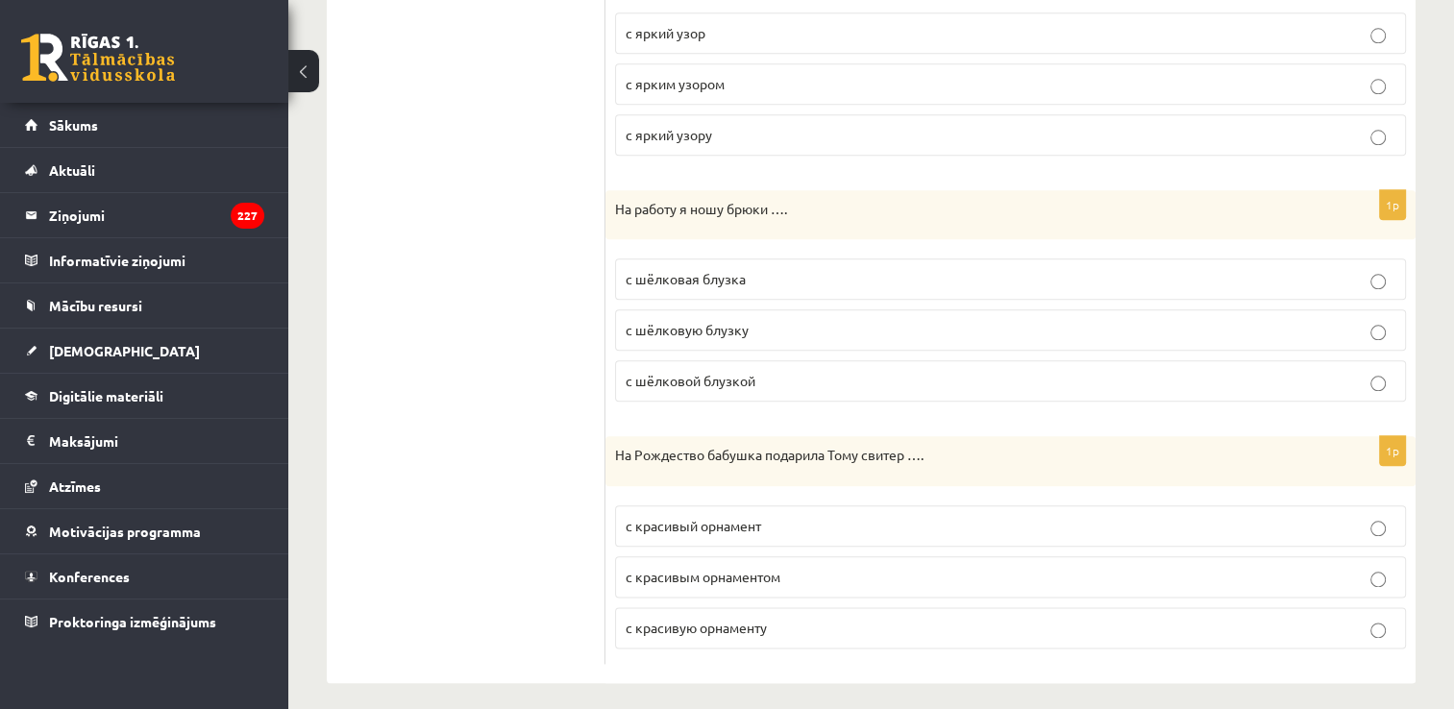
click at [661, 375] on span "с шёлковой блузкой" at bounding box center [691, 380] width 130 height 17
click at [661, 557] on label "с красивым орнаментом" at bounding box center [1010, 577] width 791 height 41
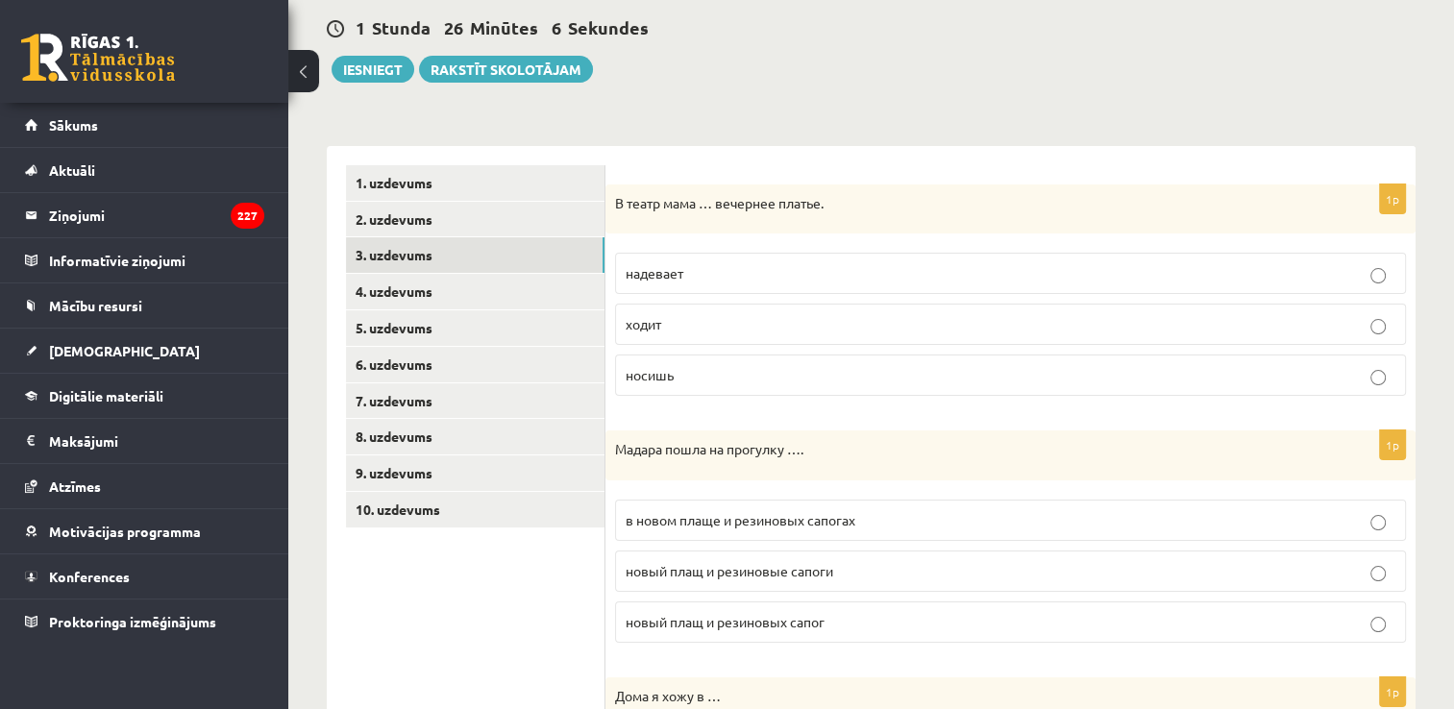
scroll to position [0, 0]
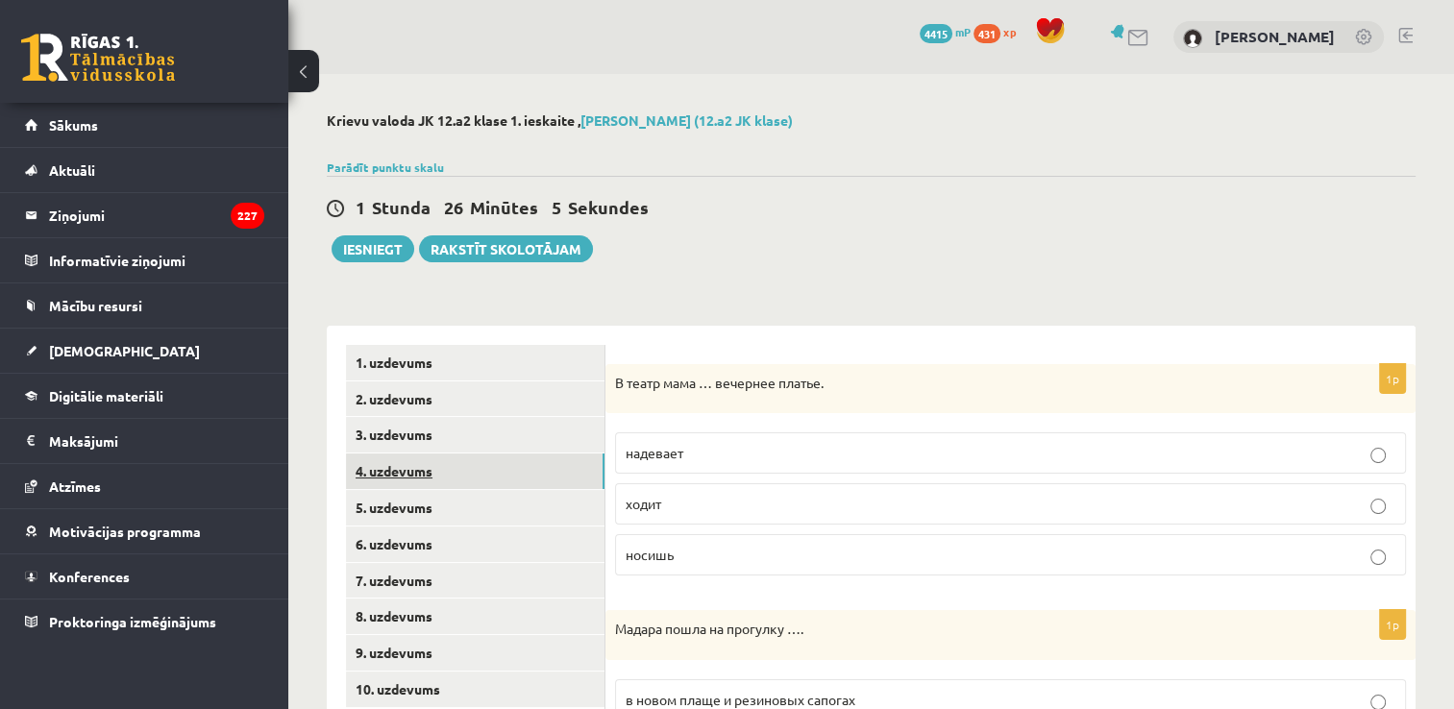
click at [430, 474] on link "4. uzdevums" at bounding box center [475, 472] width 259 height 36
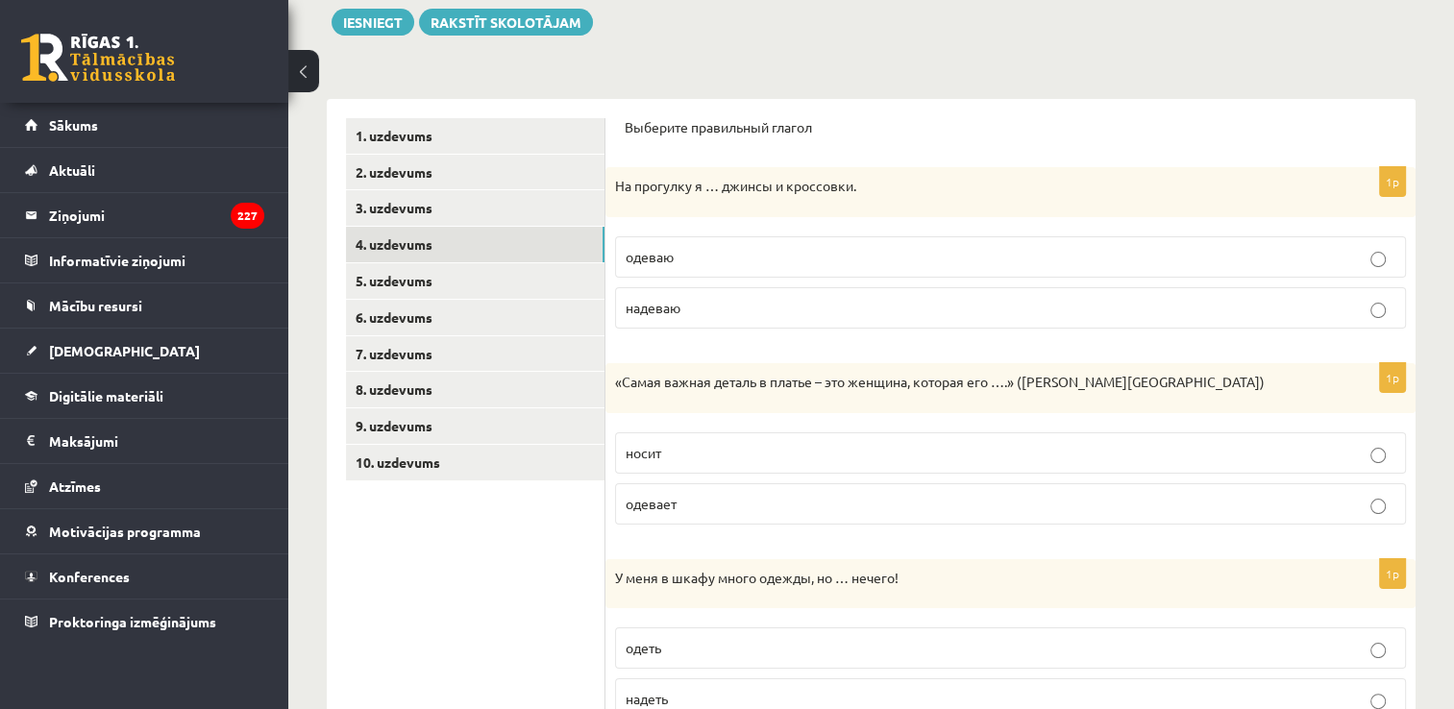
scroll to position [260, 0]
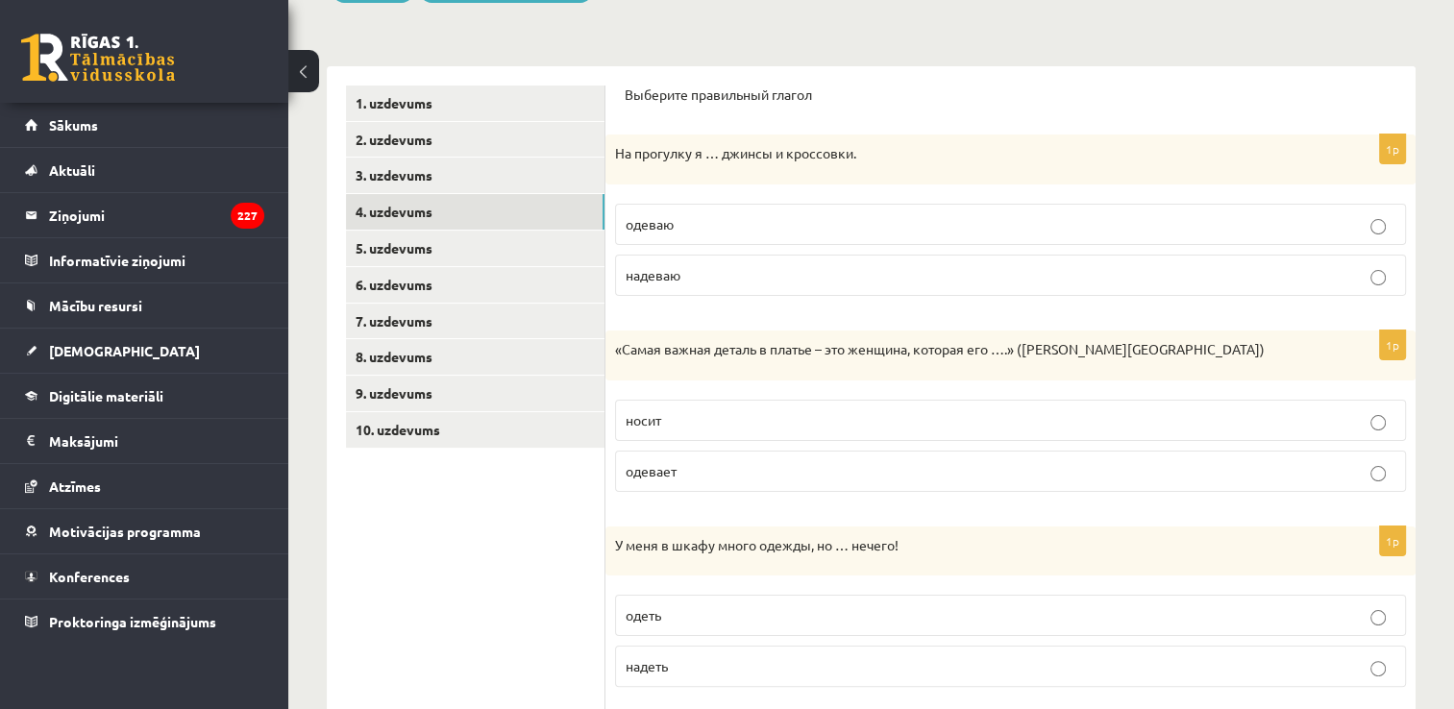
click at [692, 284] on p "надеваю" at bounding box center [1011, 275] width 770 height 20
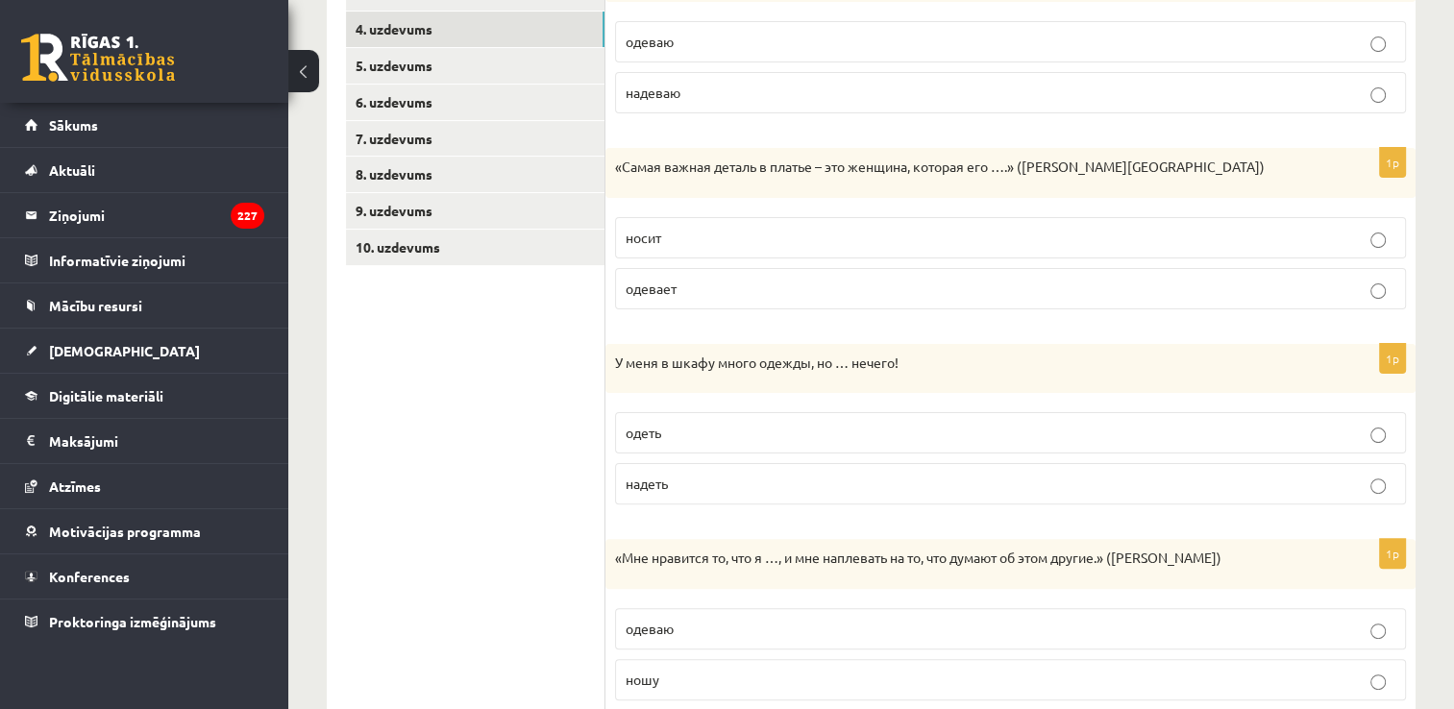
scroll to position [448, 0]
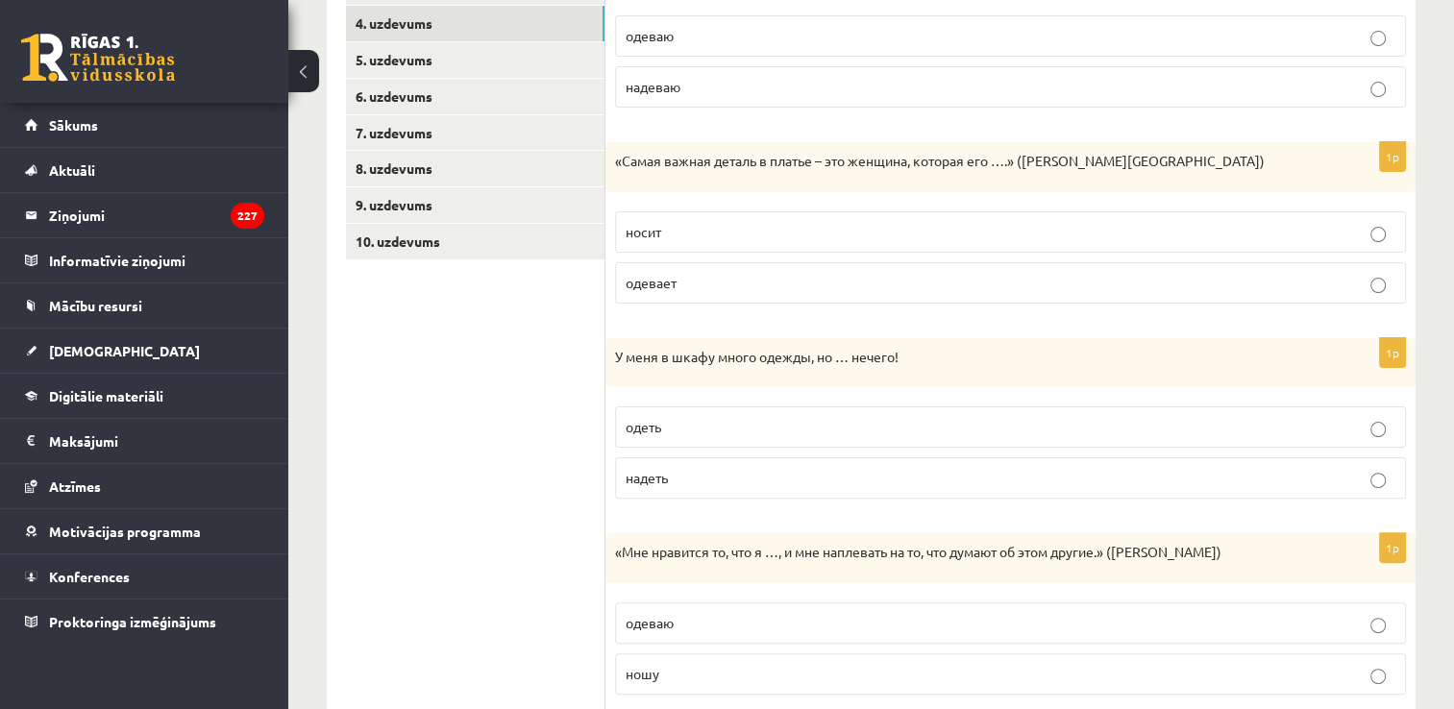
click at [654, 238] on p "носит" at bounding box center [1011, 232] width 770 height 20
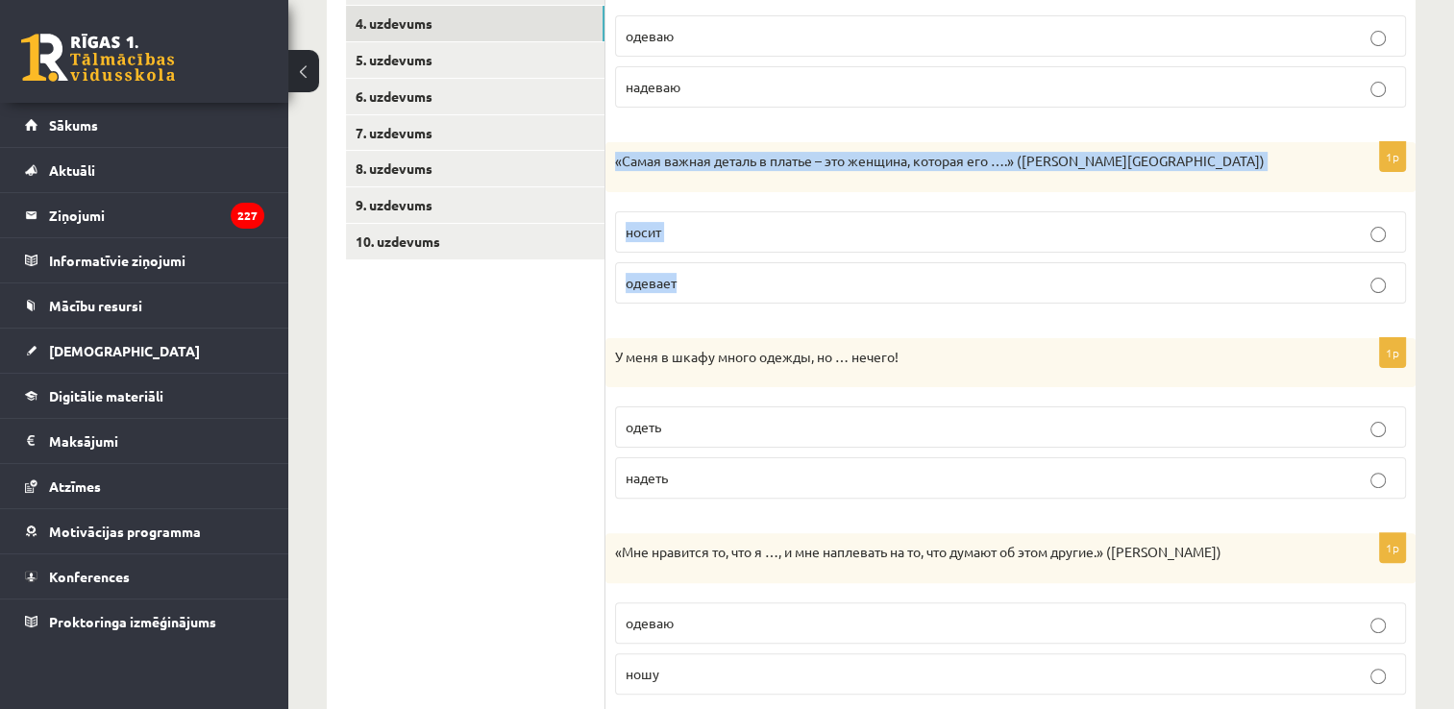
drag, startPoint x: 611, startPoint y: 156, endPoint x: 688, endPoint y: 269, distance: 137.0
click at [688, 269] on div "1p «Самая важная деталь в платье – это женщина, которая его ….» ([PERSON_NAME][…" at bounding box center [1011, 230] width 810 height 177
copy div "«Самая важная деталь в платье – это женщина, которая его ….» ([PERSON_NAME][GEO…"
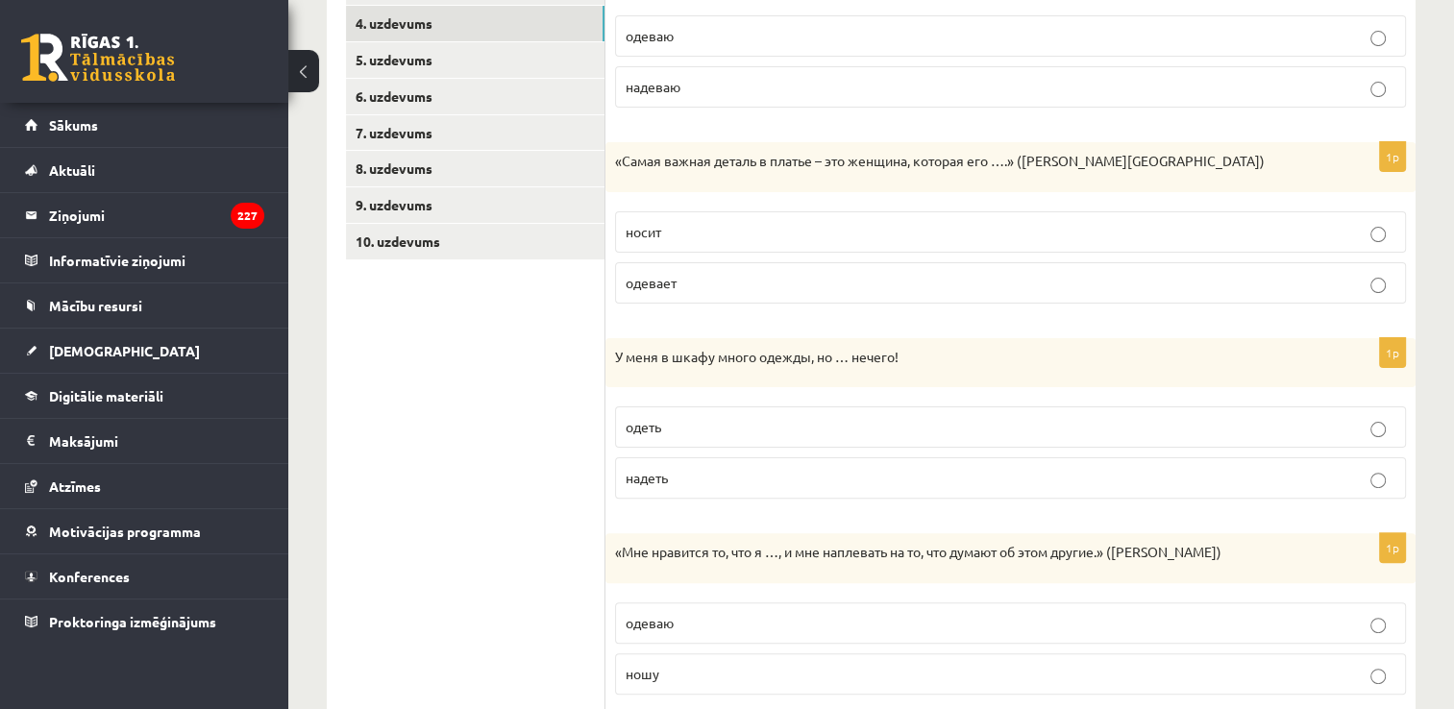
click at [651, 106] on label "надеваю" at bounding box center [1010, 86] width 791 height 41
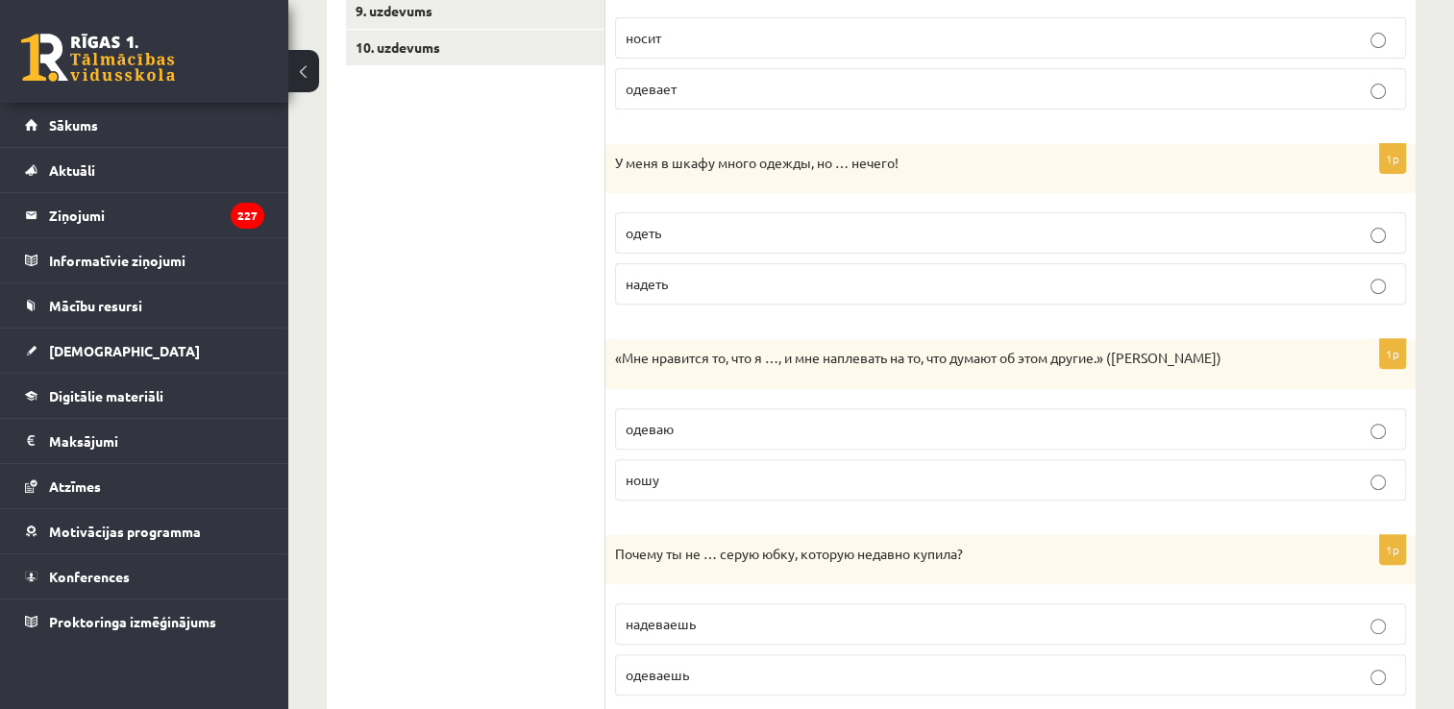
scroll to position [698, 0]
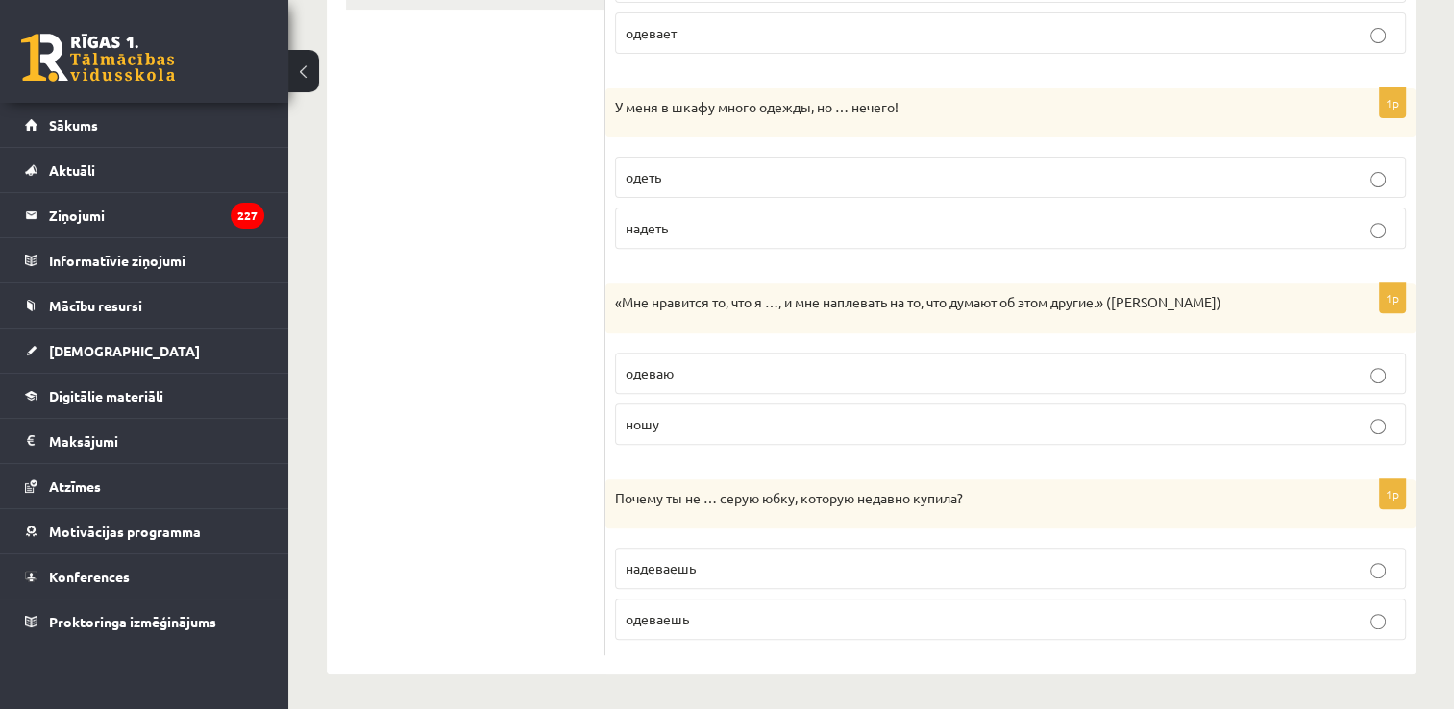
click at [643, 219] on span "надеть" at bounding box center [647, 227] width 42 height 17
click at [661, 417] on p "ношу" at bounding box center [1011, 424] width 770 height 20
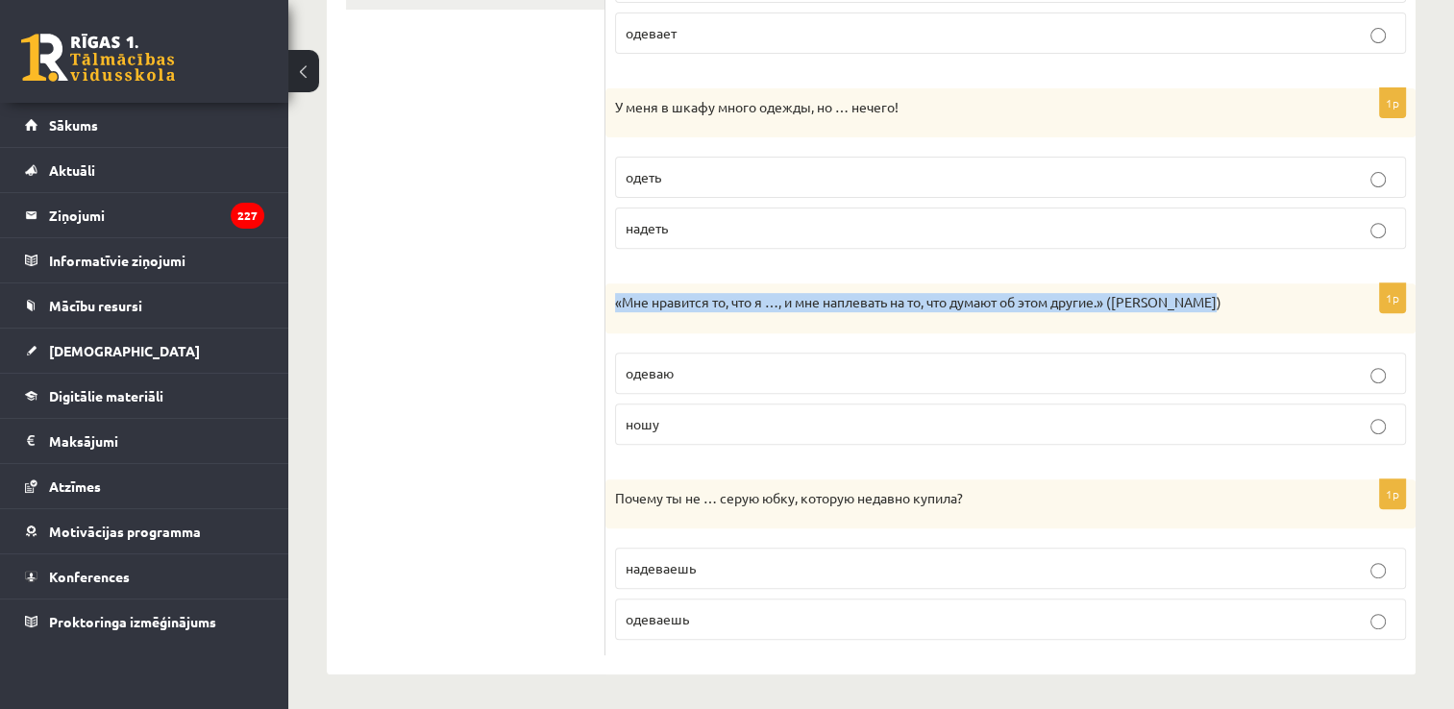
drag, startPoint x: 609, startPoint y: 295, endPoint x: 1284, endPoint y: 292, distance: 674.8
click at [1284, 292] on div "«Мне нравится то, что я …, и мне наплевать на то, что думают об этом другие.» (…" at bounding box center [1011, 309] width 810 height 50
copy p "«Мне нравится то, что я …, и мне наплевать на то, что думают об этом другие.» (…"
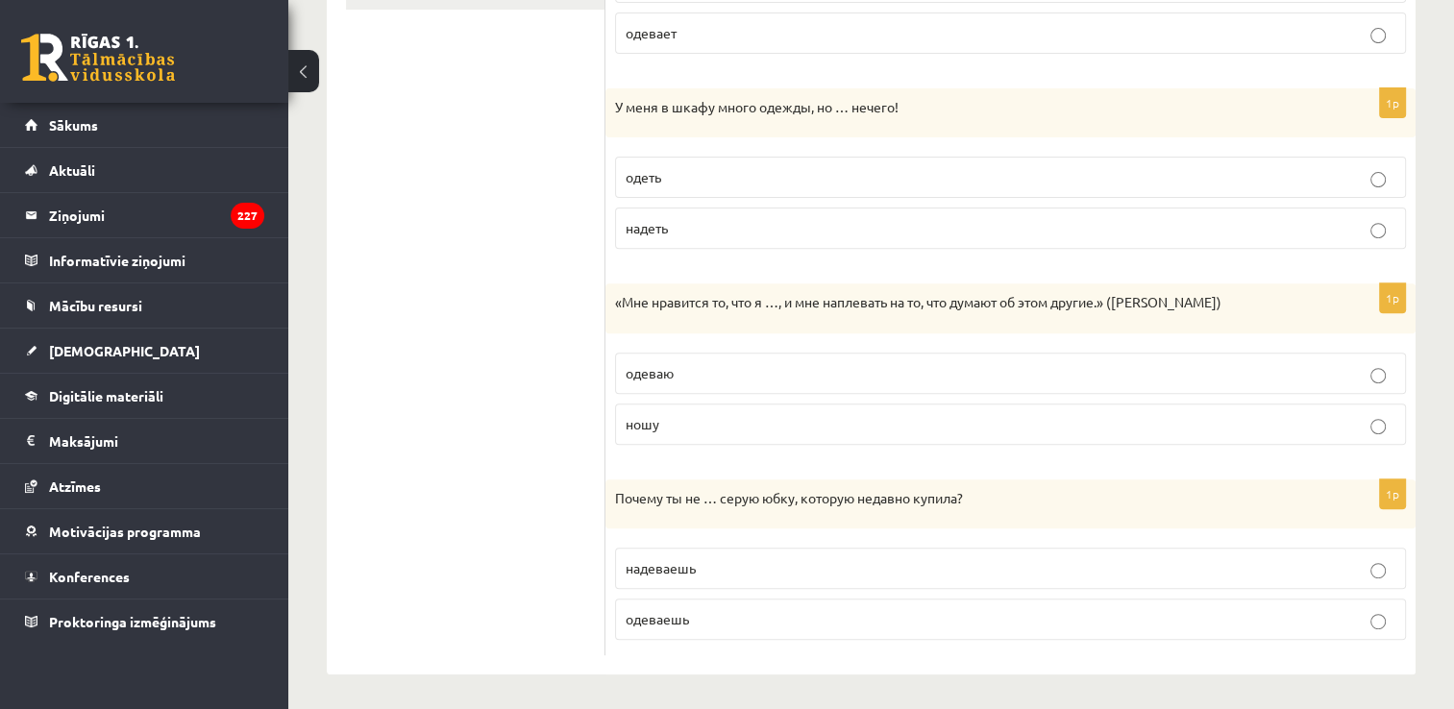
click at [460, 319] on ul "1. uzdevums 2. uzdevums 3. uzdevums 4. uzdevums 5. uzdevums 6. uzdevums 7. uzde…" at bounding box center [476, 151] width 260 height 1009
click at [657, 565] on span "надеваешь" at bounding box center [661, 567] width 70 height 17
drag, startPoint x: 611, startPoint y: 494, endPoint x: 978, endPoint y: 486, distance: 366.3
click at [978, 486] on div "Почему ты не … серую юбку, которую недавно купила?" at bounding box center [1011, 505] width 810 height 50
copy p "Почему ты не … серую юбку, которую недавно купила?"
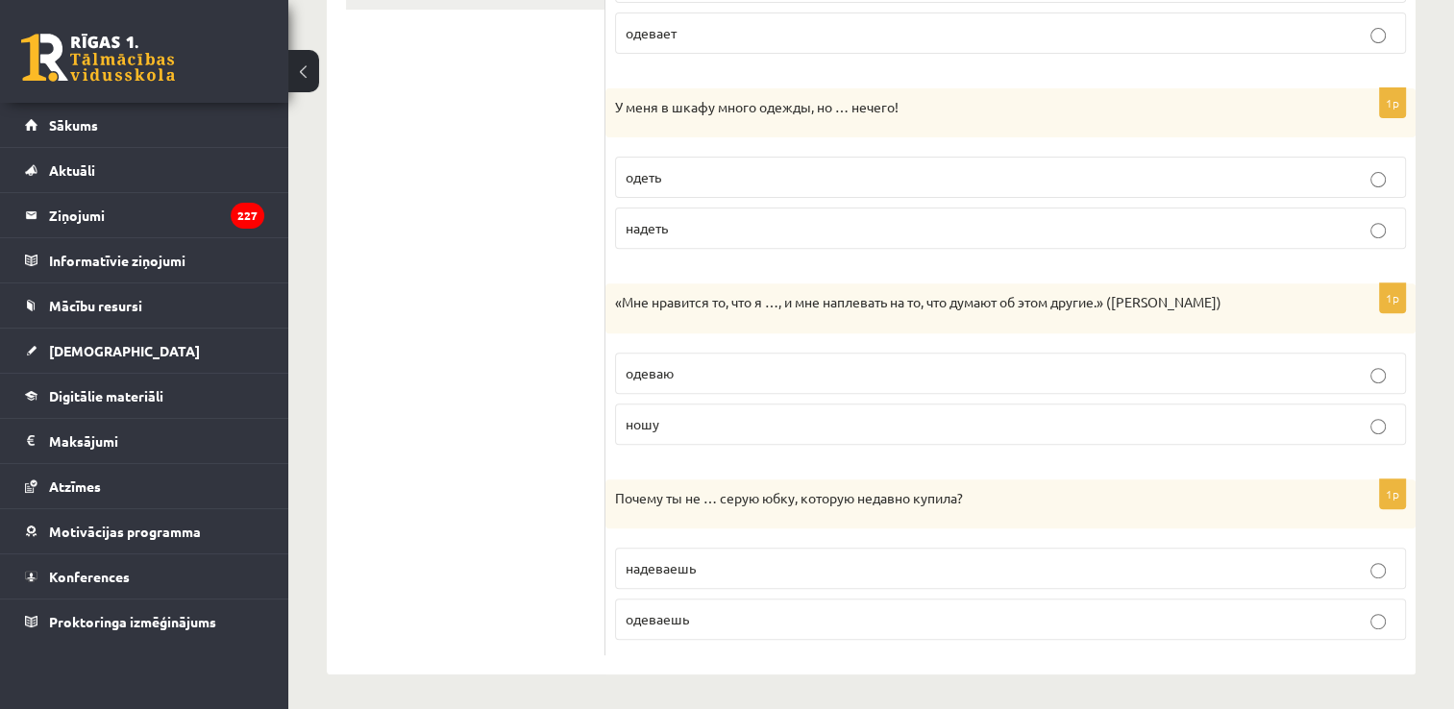
click at [523, 548] on ul "1. uzdevums 2. uzdevums 3. uzdevums 4. uzdevums 5. uzdevums 6. uzdevums 7. uzde…" at bounding box center [476, 151] width 260 height 1009
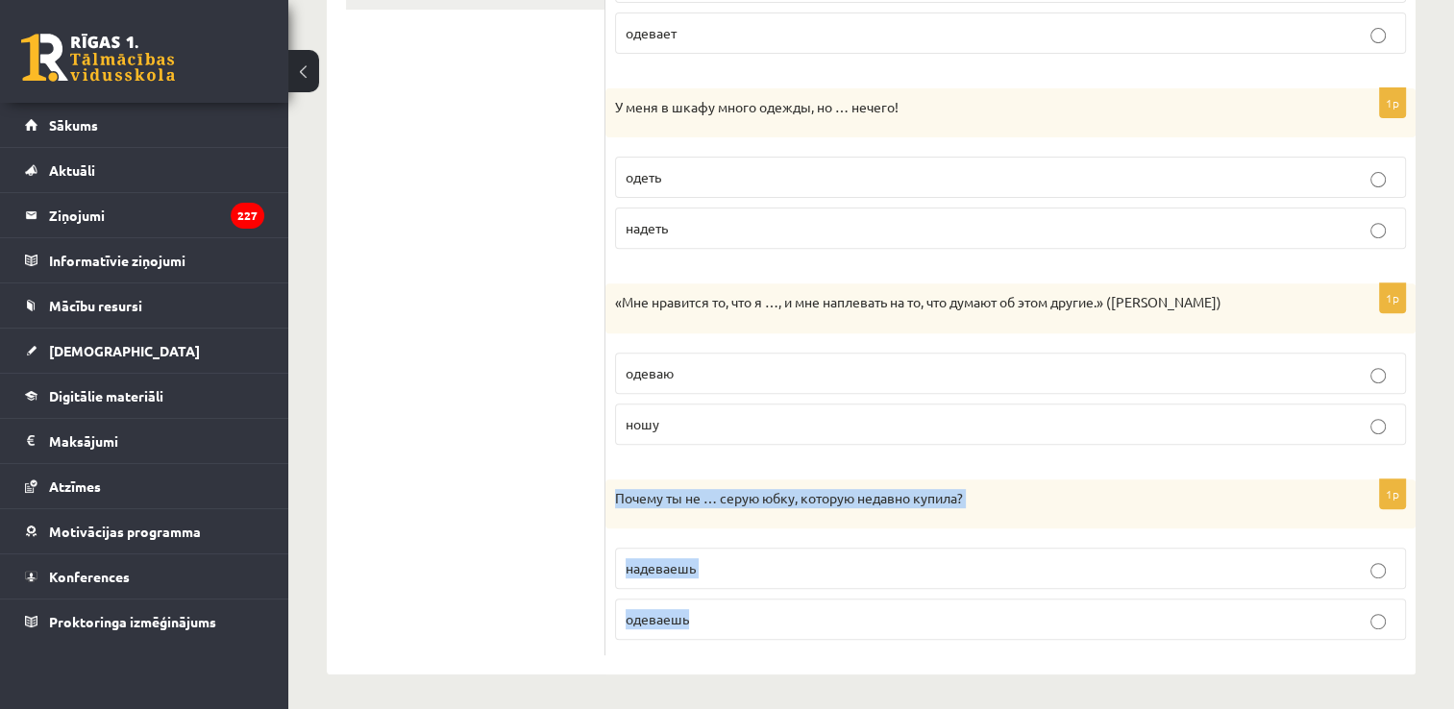
drag, startPoint x: 619, startPoint y: 490, endPoint x: 722, endPoint y: 609, distance: 157.4
click at [722, 609] on div "1p Почему ты не … серую юбку, которую недавно купила? [GEOGRAPHIC_DATA] [GEOGRA…" at bounding box center [1011, 568] width 810 height 177
copy div "Почему ты не … серую юбку, которую недавно купила? надеваешь одеваешь"
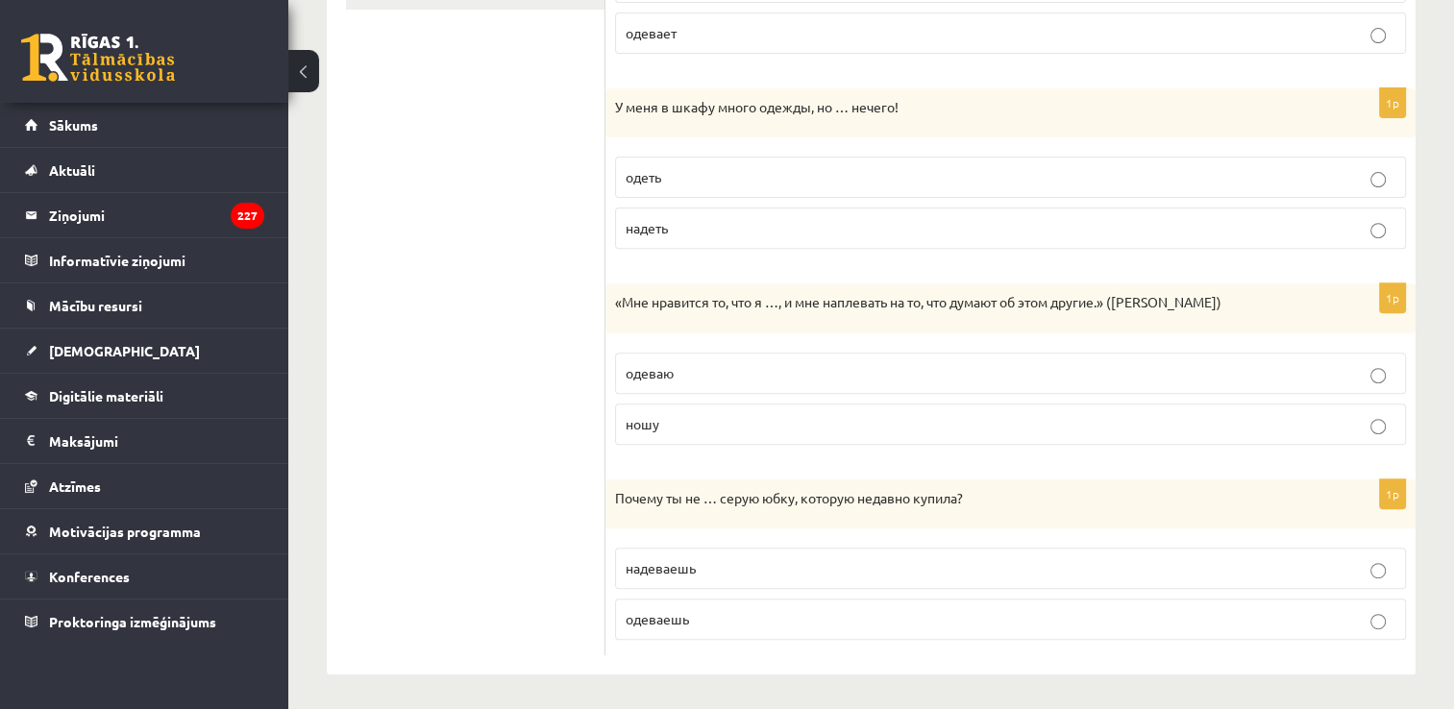
click at [406, 345] on ul "1. uzdevums 2. uzdevums 3. uzdevums 4. uzdevums 5. uzdevums 6. uzdevums 7. uzde…" at bounding box center [476, 151] width 260 height 1009
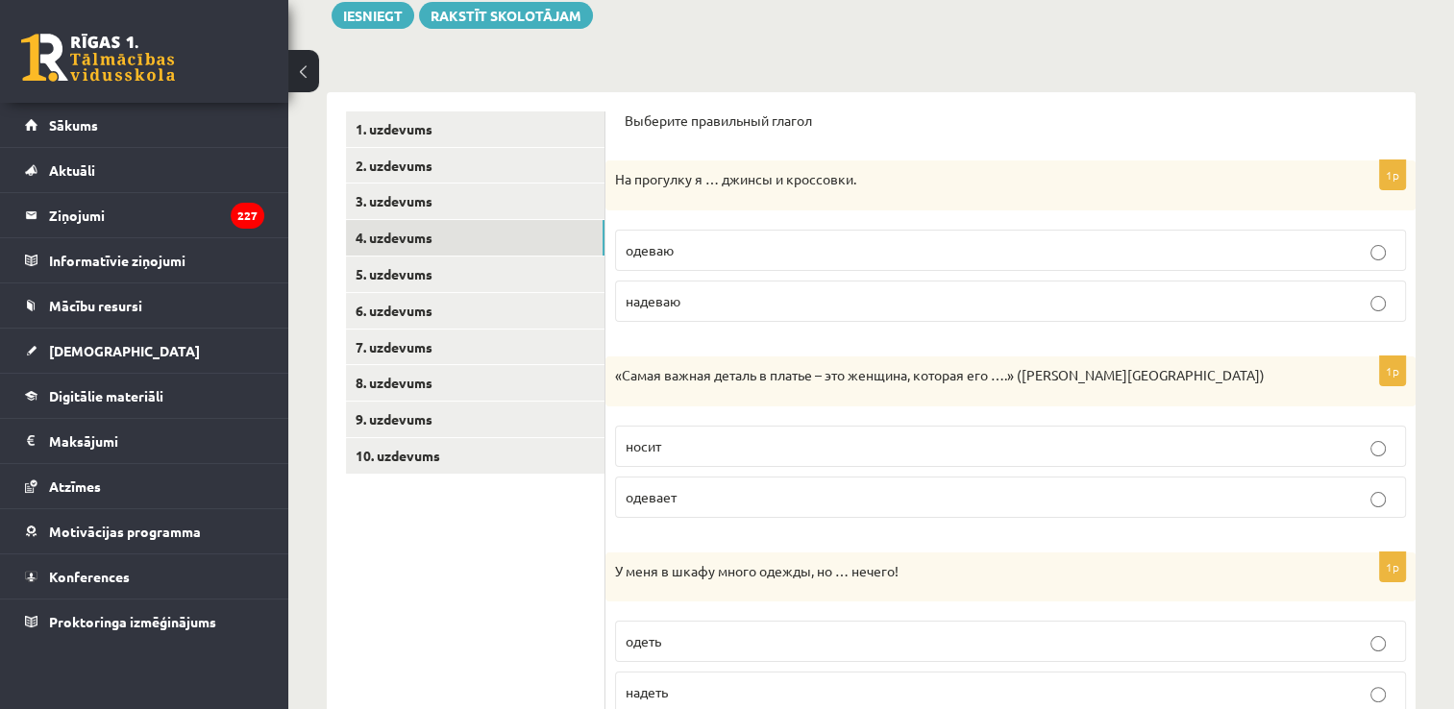
scroll to position [233, 0]
click at [444, 278] on link "5. uzdevums" at bounding box center [475, 276] width 259 height 36
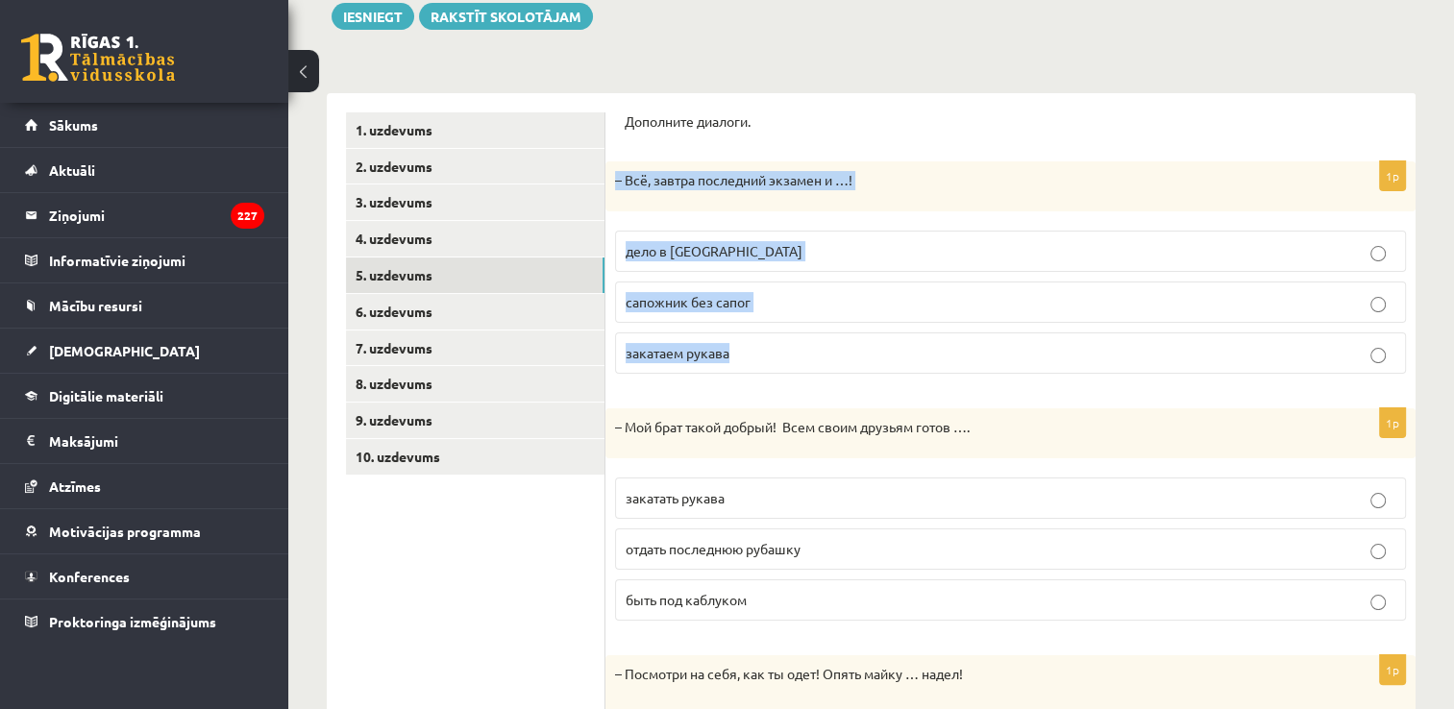
drag, startPoint x: 615, startPoint y: 180, endPoint x: 765, endPoint y: 348, distance: 225.3
click at [765, 348] on div "1p – Всё, [DATE] последний экзамен и …! дело в [GEOGRAPHIC_DATA] сапожник без с…" at bounding box center [1011, 275] width 810 height 228
copy div "– Всё, [DATE] последний экзамен и …! дело в шляпе сапожник без сапог закатаем р…"
click at [742, 247] on p "дело в [GEOGRAPHIC_DATA]" at bounding box center [1011, 251] width 770 height 20
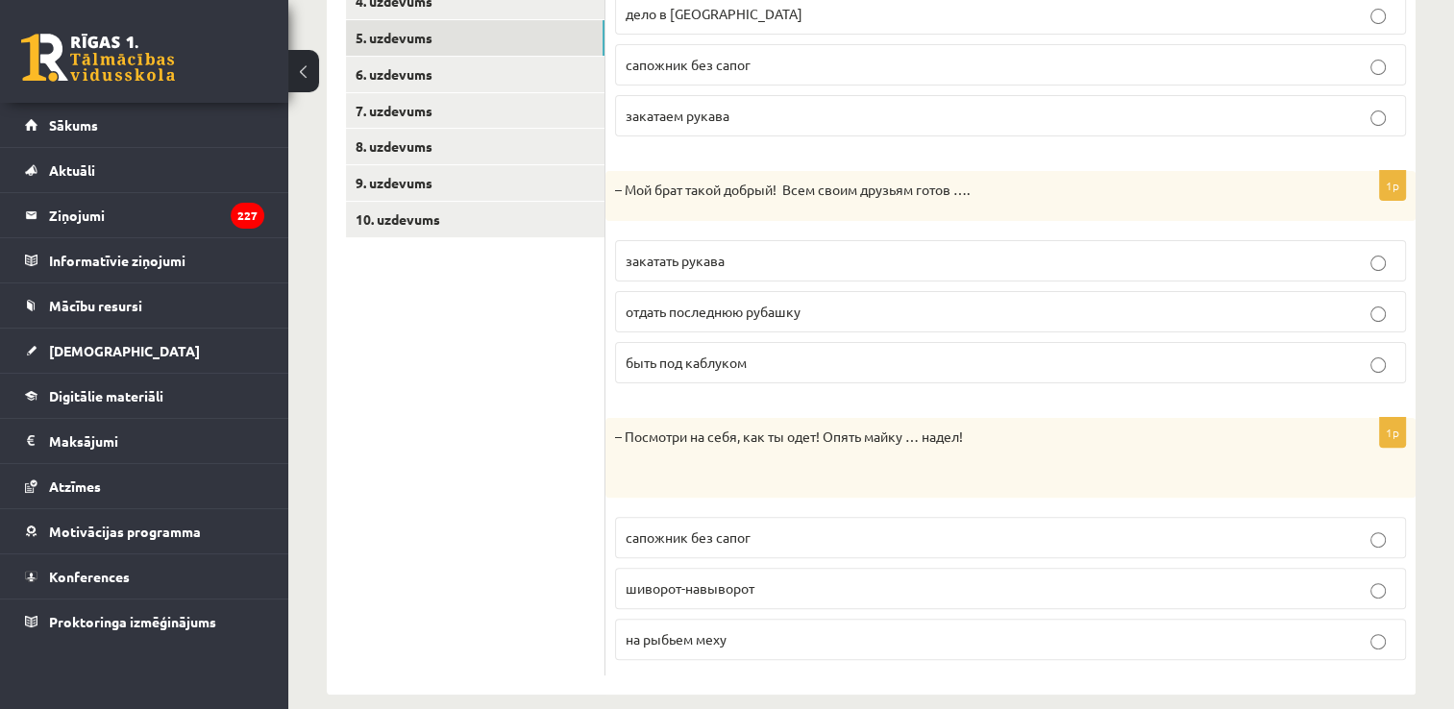
scroll to position [471, 0]
click at [800, 306] on span "отдать последнюю рубашку" at bounding box center [713, 310] width 175 height 17
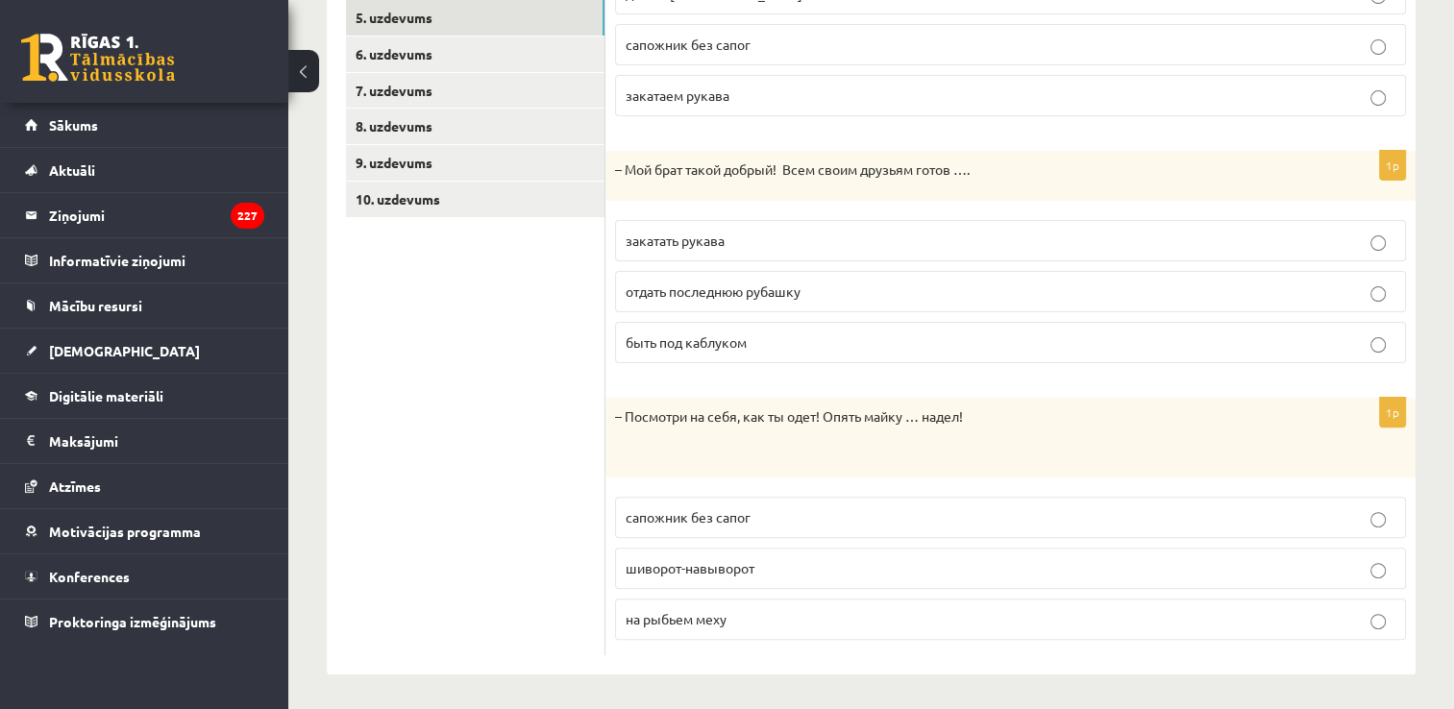
click at [640, 563] on span "шиворот-навыворот" at bounding box center [690, 567] width 129 height 17
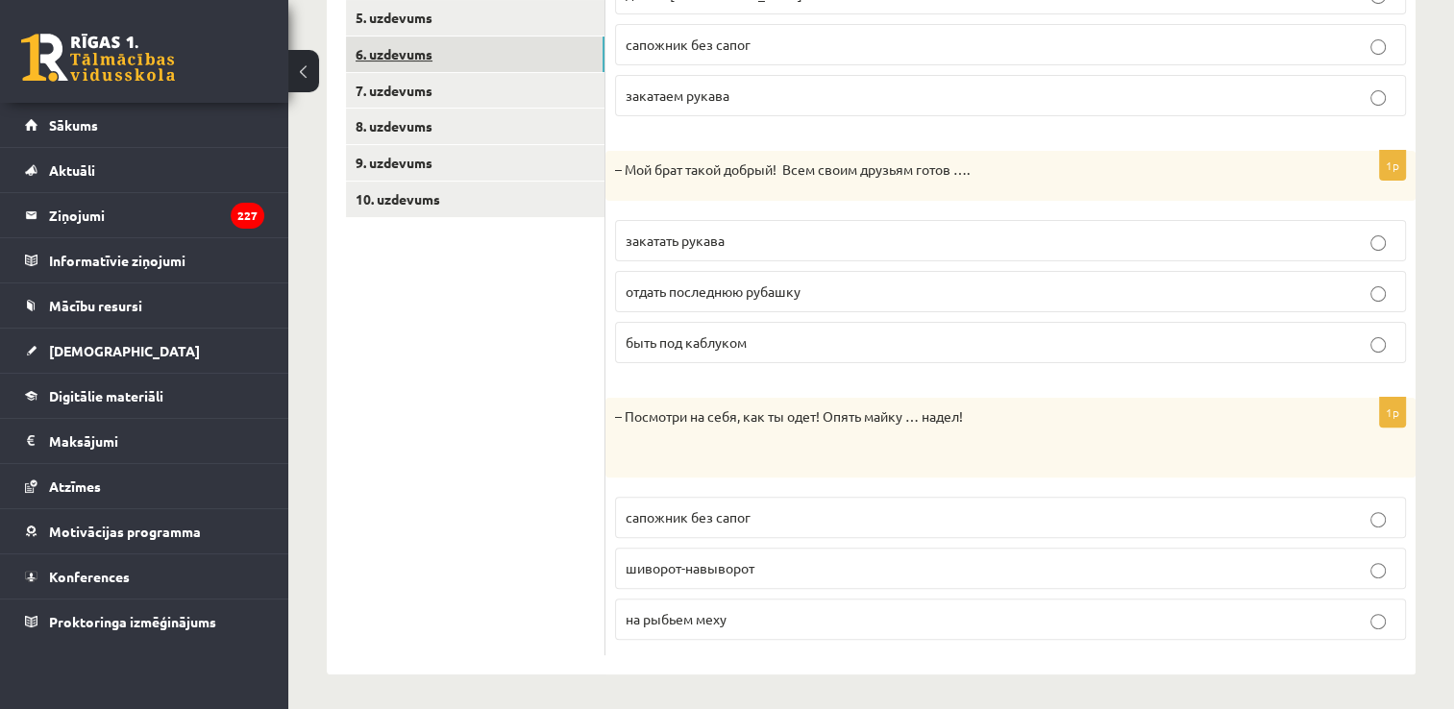
click at [429, 62] on link "6. uzdevums" at bounding box center [475, 55] width 259 height 36
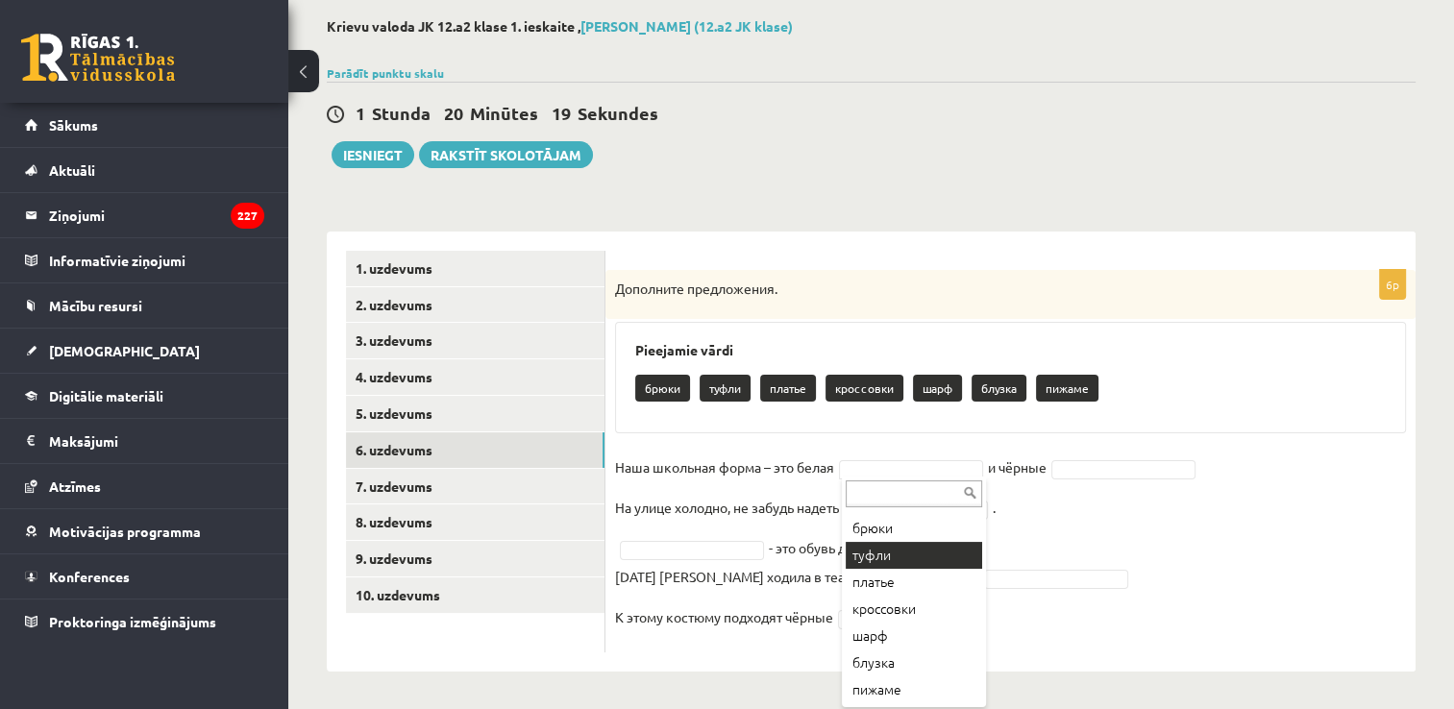
scroll to position [0, 0]
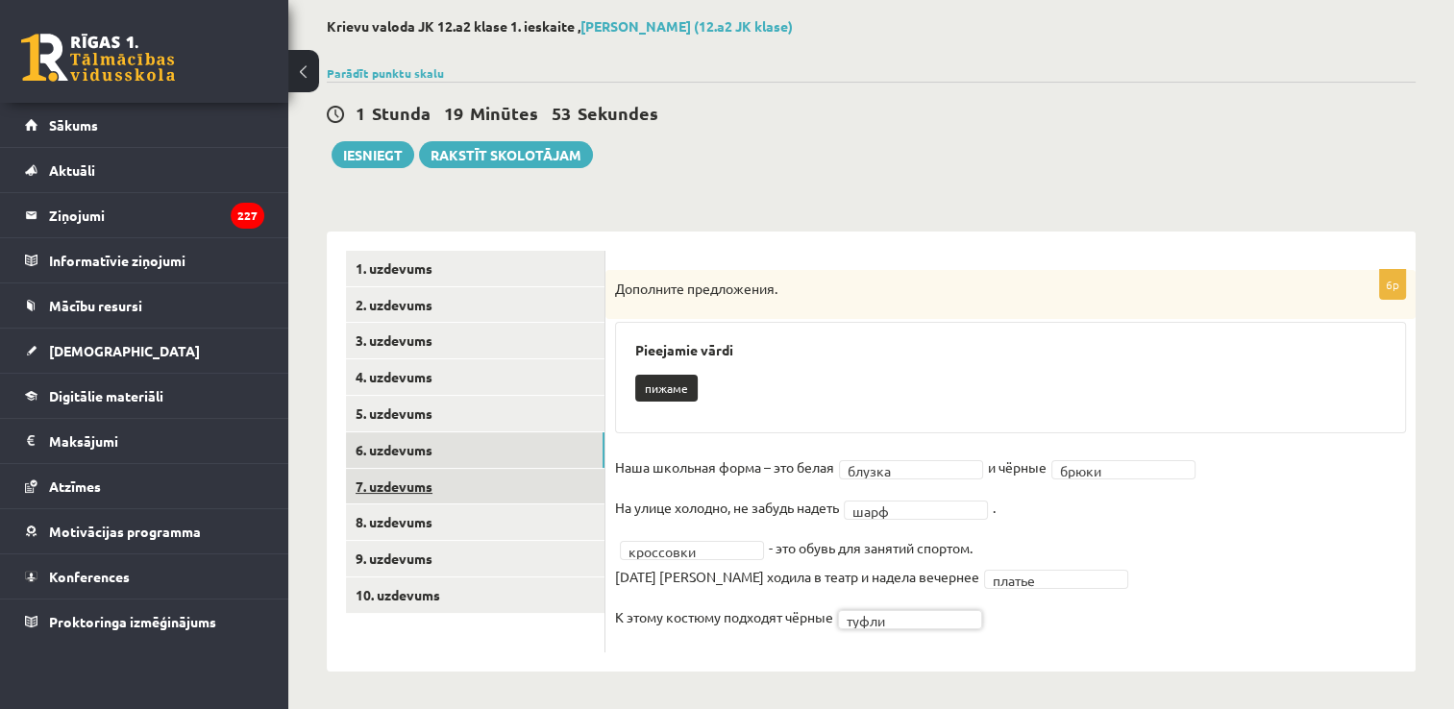
click at [485, 494] on link "7. uzdevums" at bounding box center [475, 487] width 259 height 36
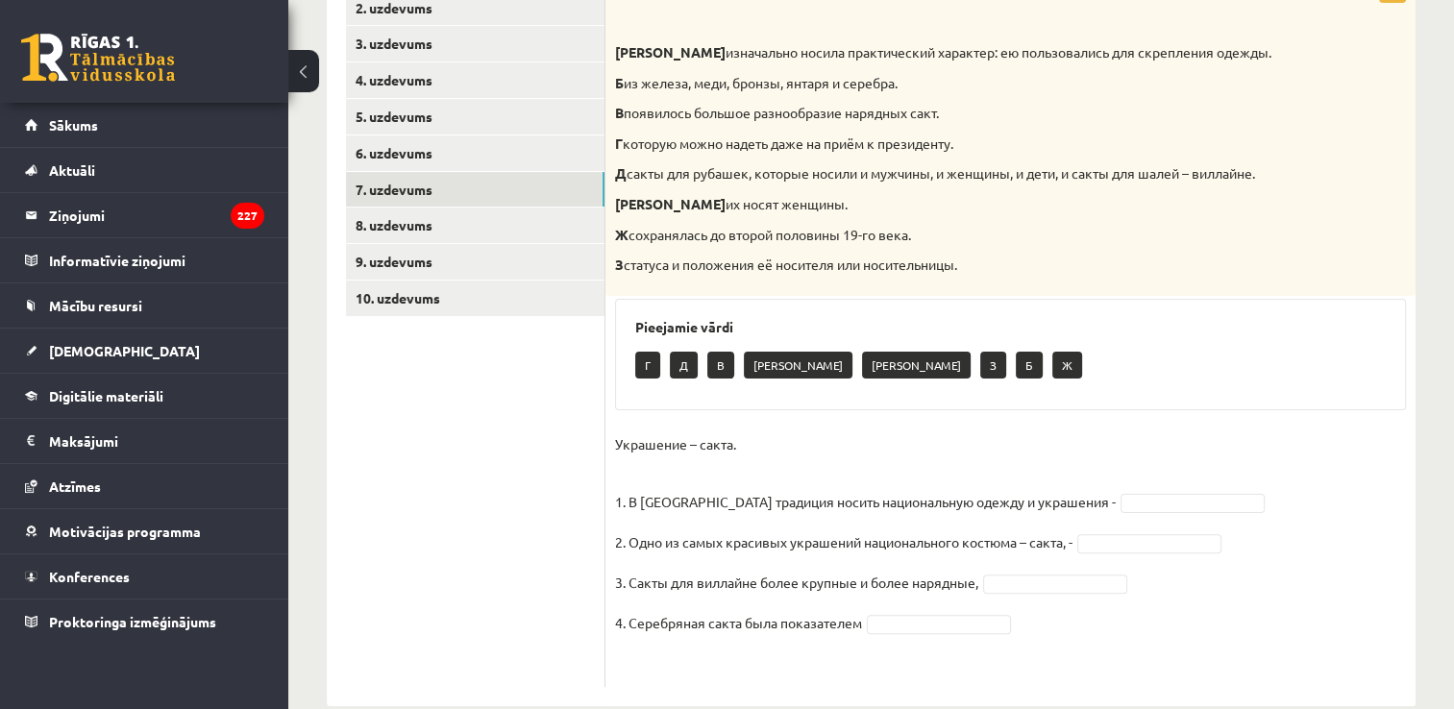
scroll to position [390, 0]
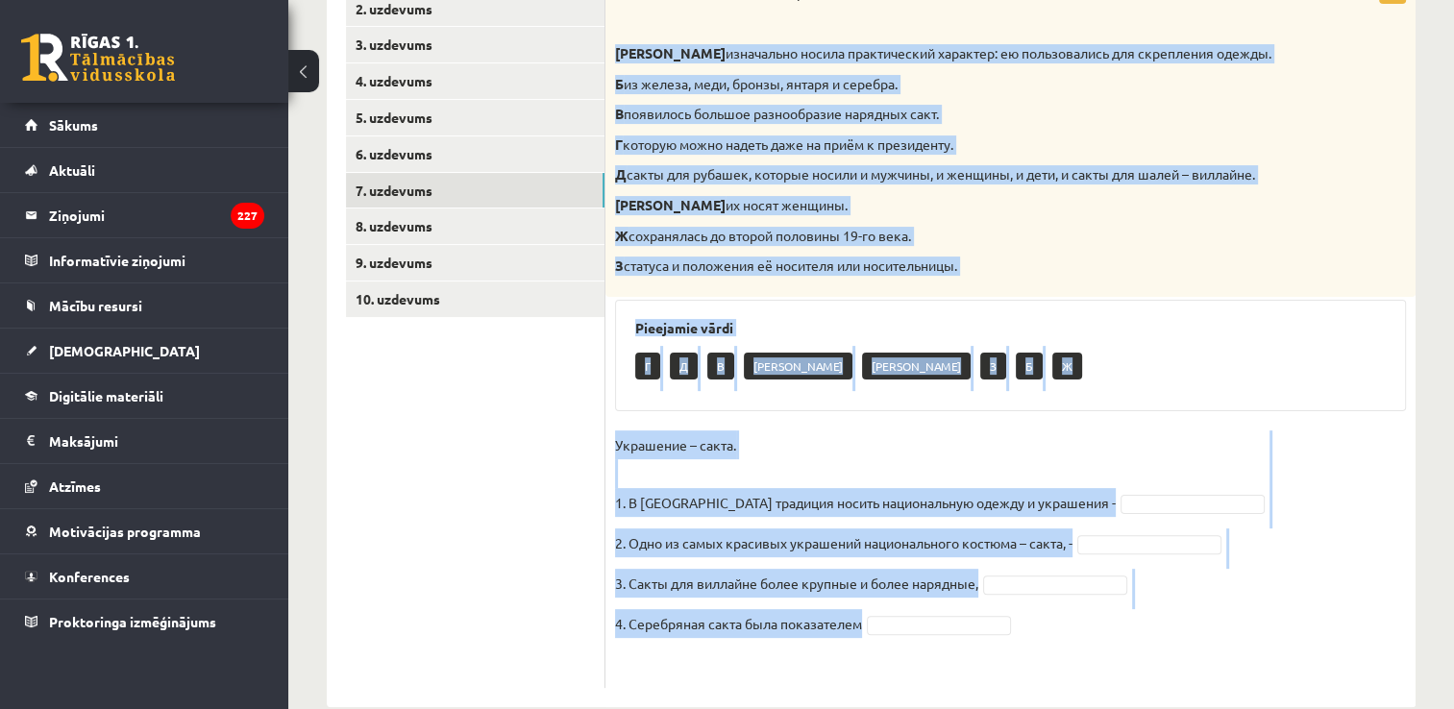
drag, startPoint x: 612, startPoint y: 52, endPoint x: 1003, endPoint y: 621, distance: 690.0
click at [1003, 621] on div "4p Соотнесите начало и конец предложений. А изначально носила практический хара…" at bounding box center [1011, 331] width 810 height 714
copy div "L ipsumdolor sitame consectetura elitsedd: ei temporincidi utl etdolorema aliqu…"
click at [1053, 379] on p "Ж" at bounding box center [1068, 366] width 30 height 27
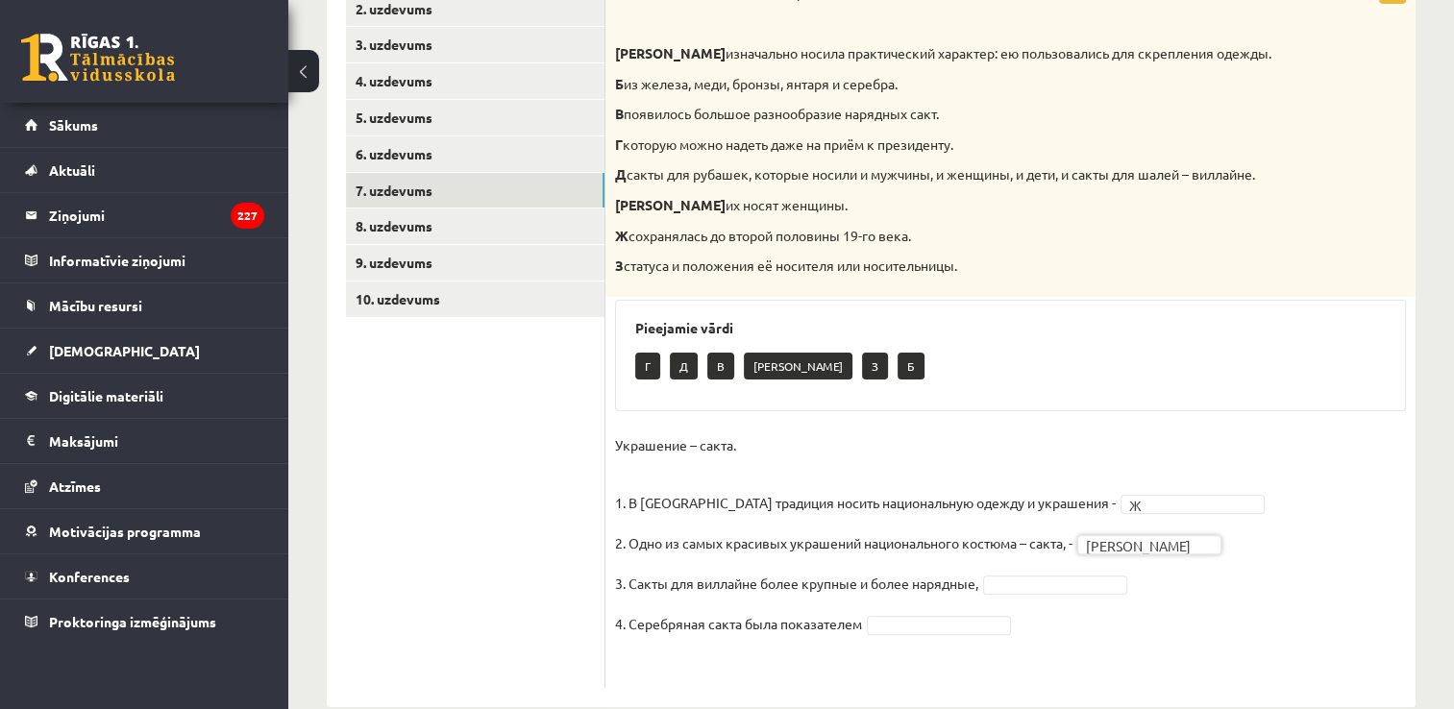
scroll to position [426, 0]
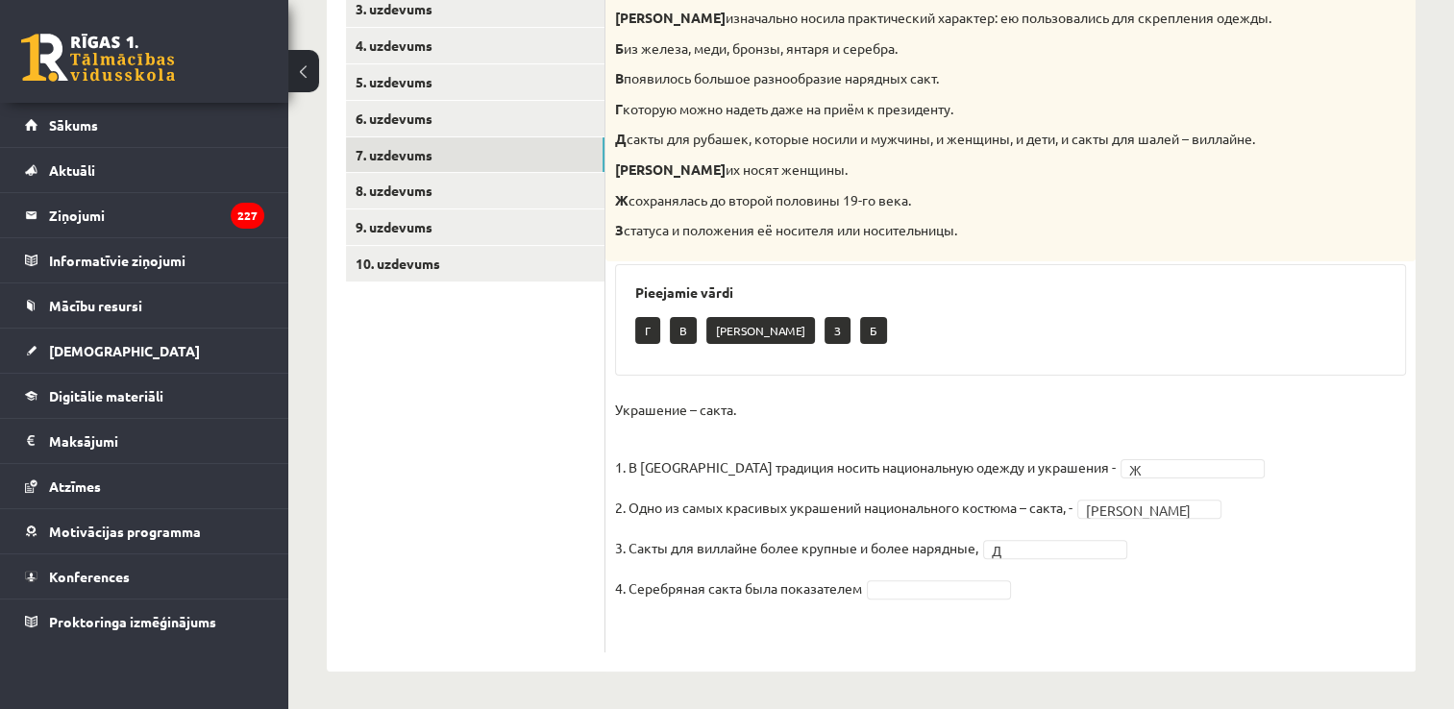
click at [969, 576] on fieldset "Украшение – сакта. 1. В [GEOGRAPHIC_DATA] традиция носить национальную одежду и…" at bounding box center [1010, 519] width 791 height 248
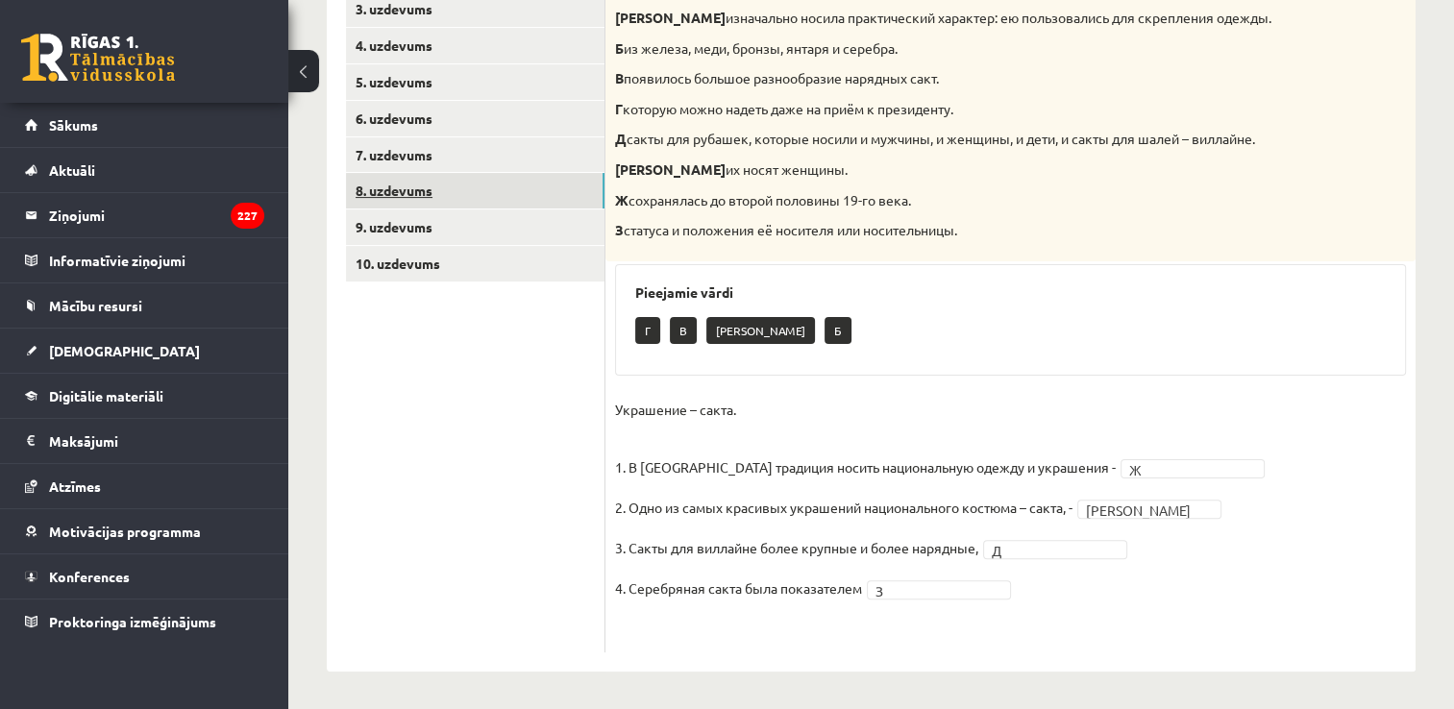
click at [442, 182] on link "8. uzdevums" at bounding box center [475, 191] width 259 height 36
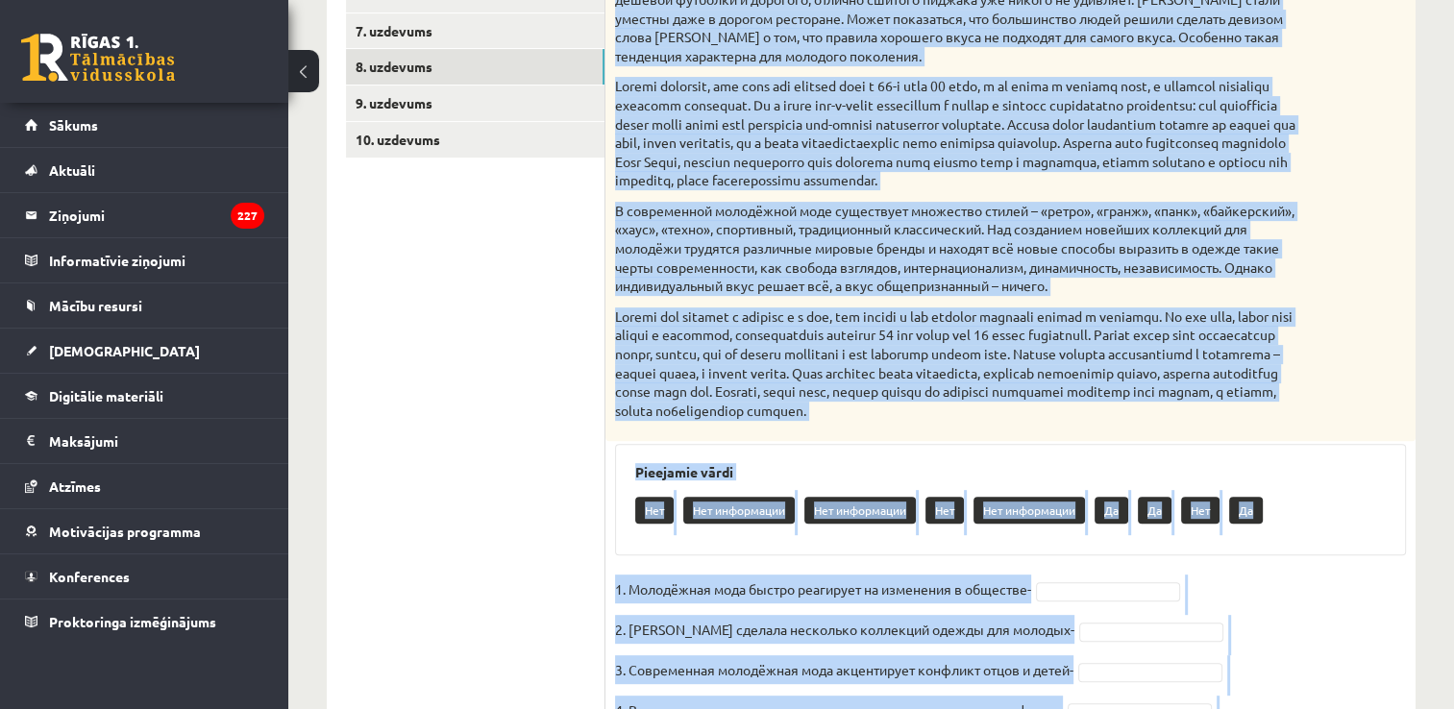
scroll to position [703, 0]
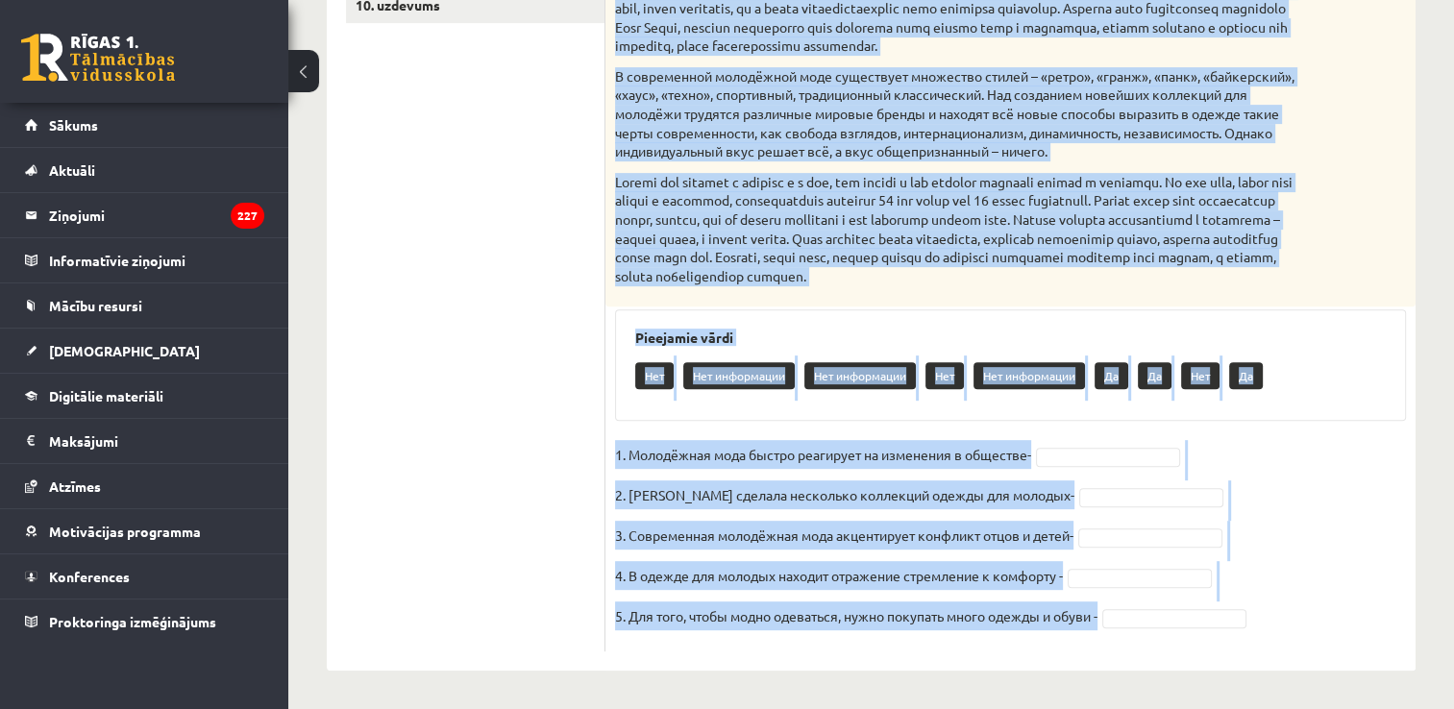
drag, startPoint x: 607, startPoint y: 73, endPoint x: 1145, endPoint y: 636, distance: 778.4
click at [1145, 636] on div "5p Прочитайте текст и выполните задание. Главное отличие молодёжной моды состои…" at bounding box center [1011, 166] width 810 height 972
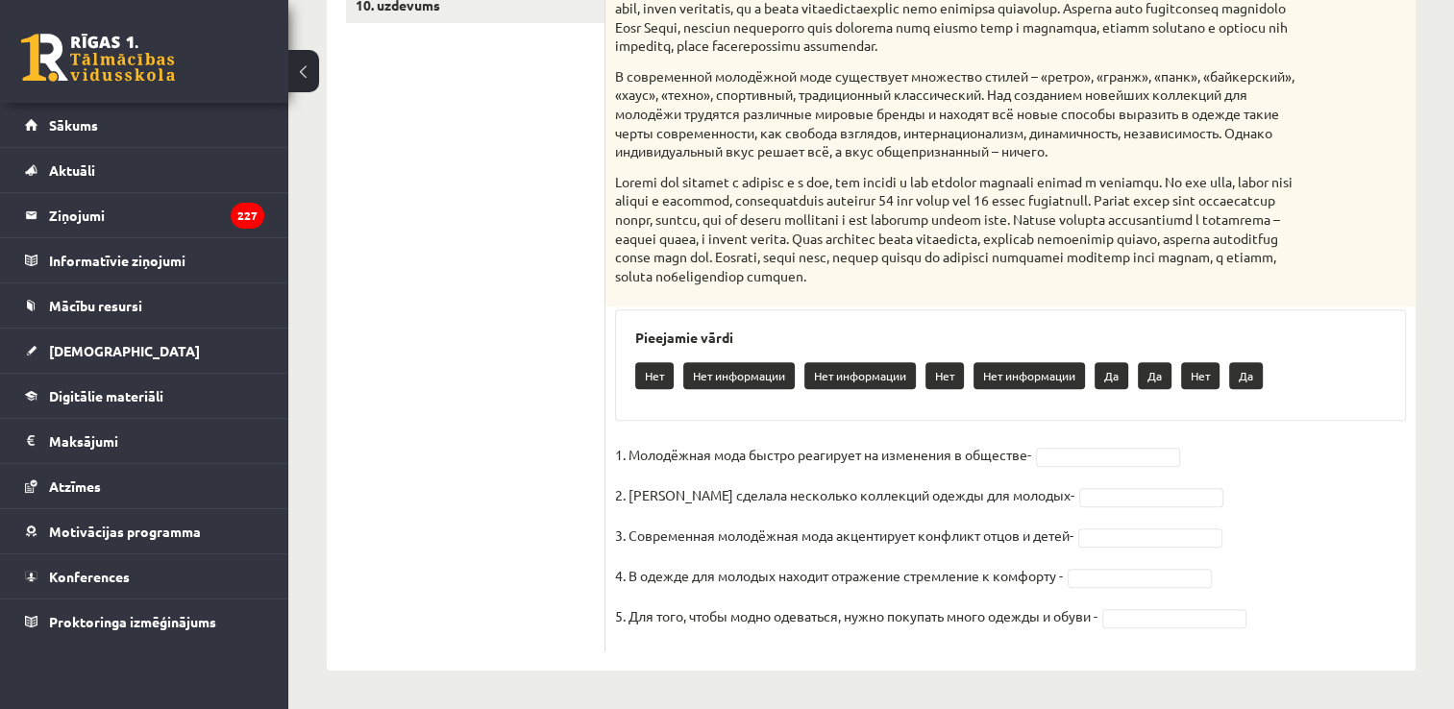
click at [430, 445] on ul "1. uzdevums 2. uzdevums 3. uzdevums 4. uzdevums 5. uzdevums 6. uzdevums 7. uzde…" at bounding box center [476, 156] width 260 height 991
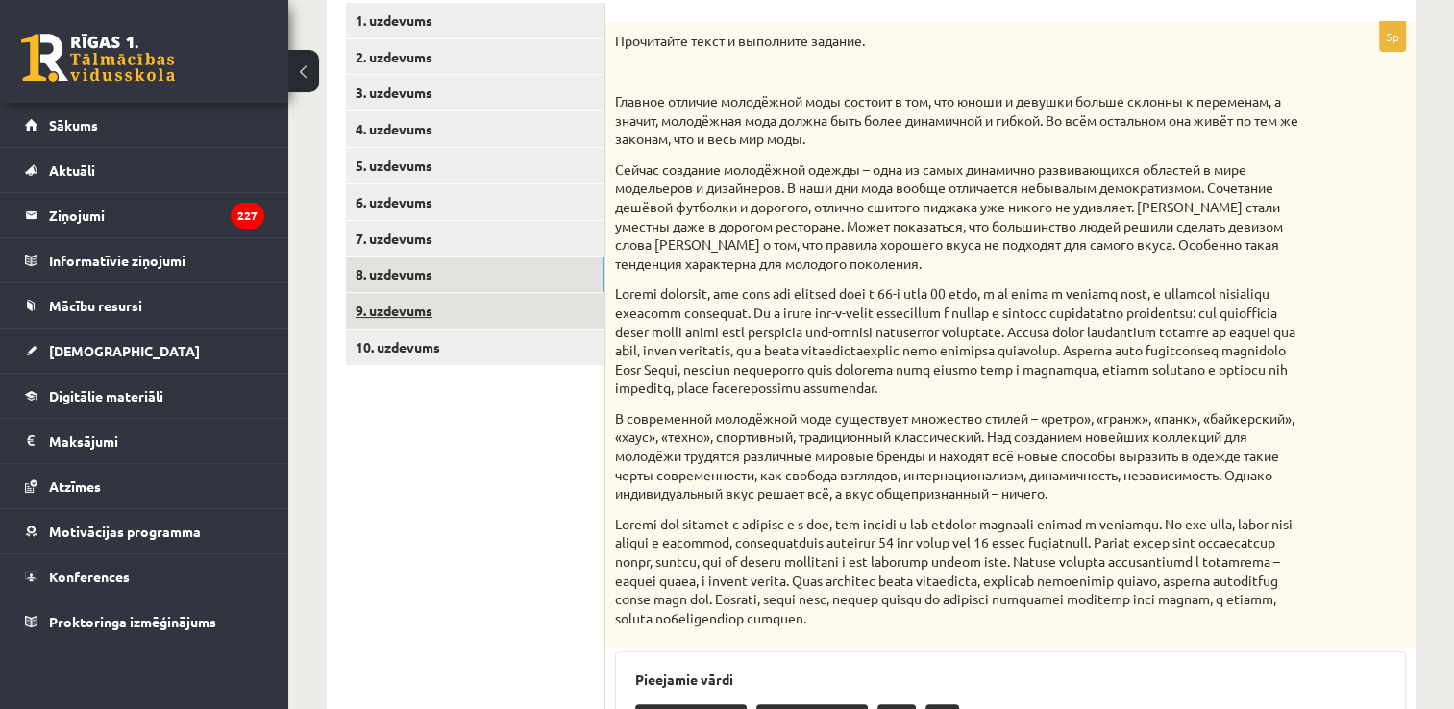
scroll to position [340, 0]
click at [509, 313] on link "9. uzdevums" at bounding box center [475, 313] width 259 height 36
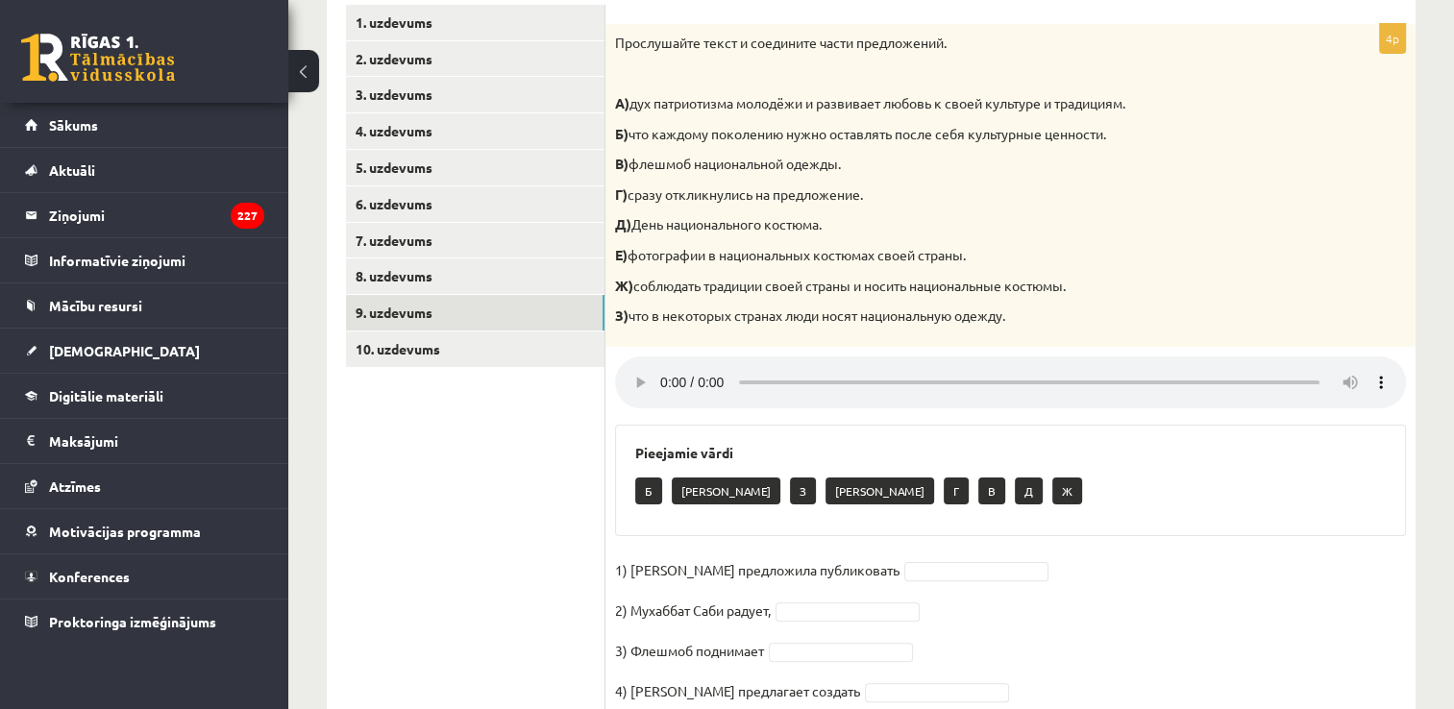
click at [507, 455] on ul "1. uzdevums 2. uzdevums 3. uzdevums 4. uzdevums 5. uzdevums 6. uzdevums 7. uzde…" at bounding box center [476, 366] width 260 height 722
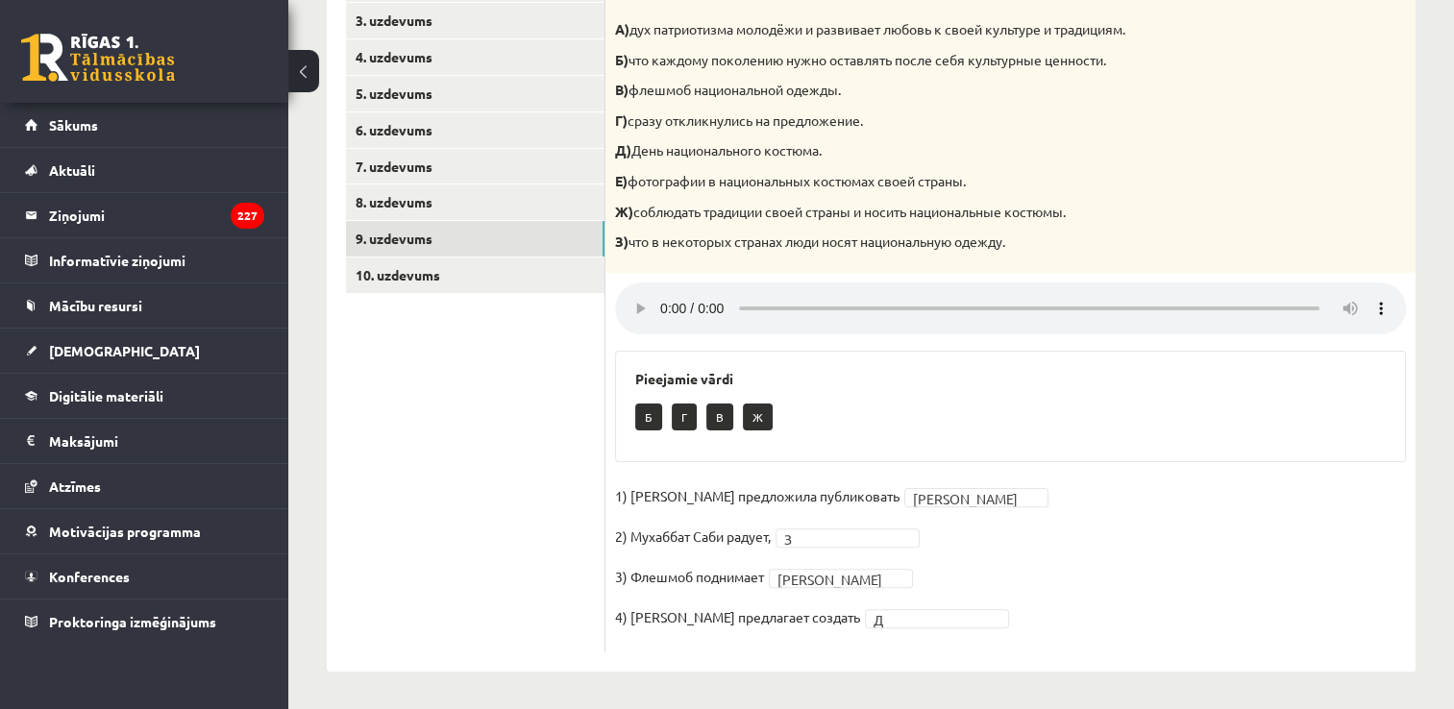
scroll to position [415, 0]
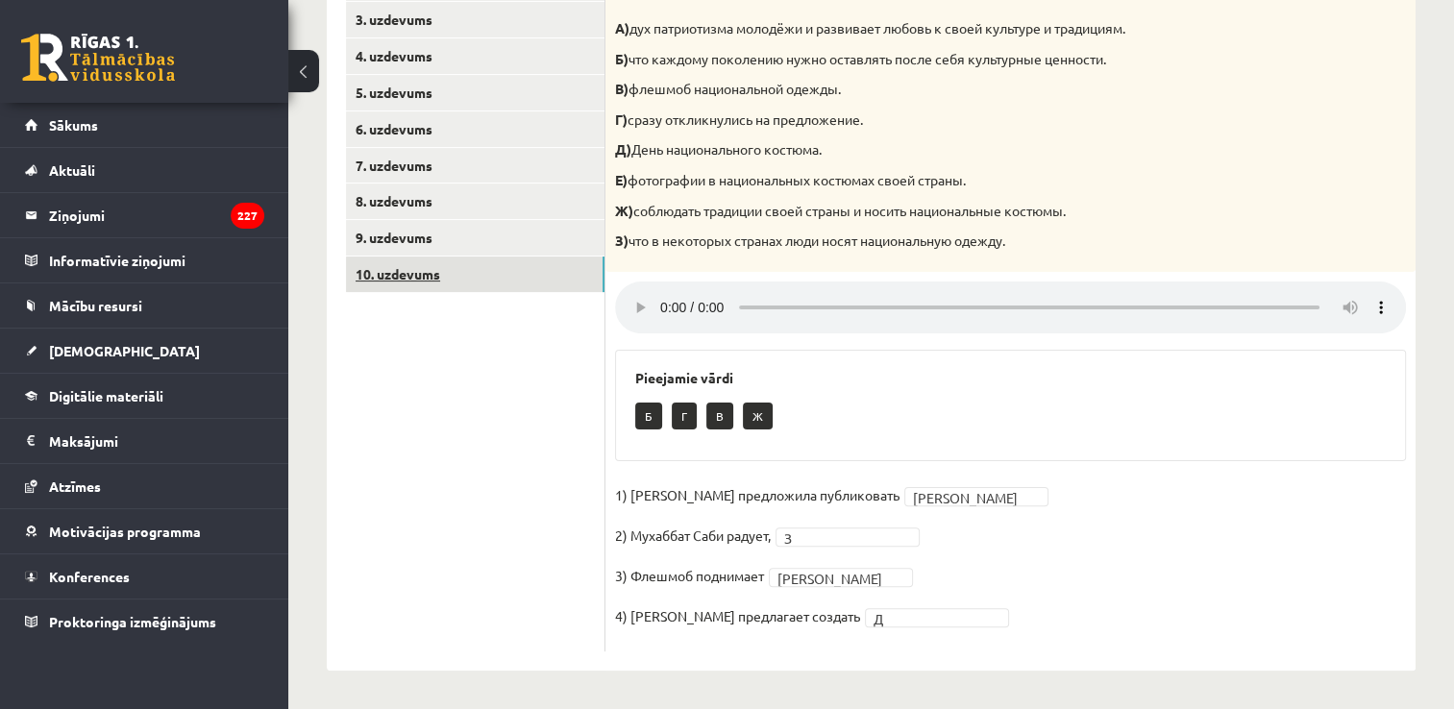
click at [530, 265] on link "10. uzdevums" at bounding box center [475, 275] width 259 height 36
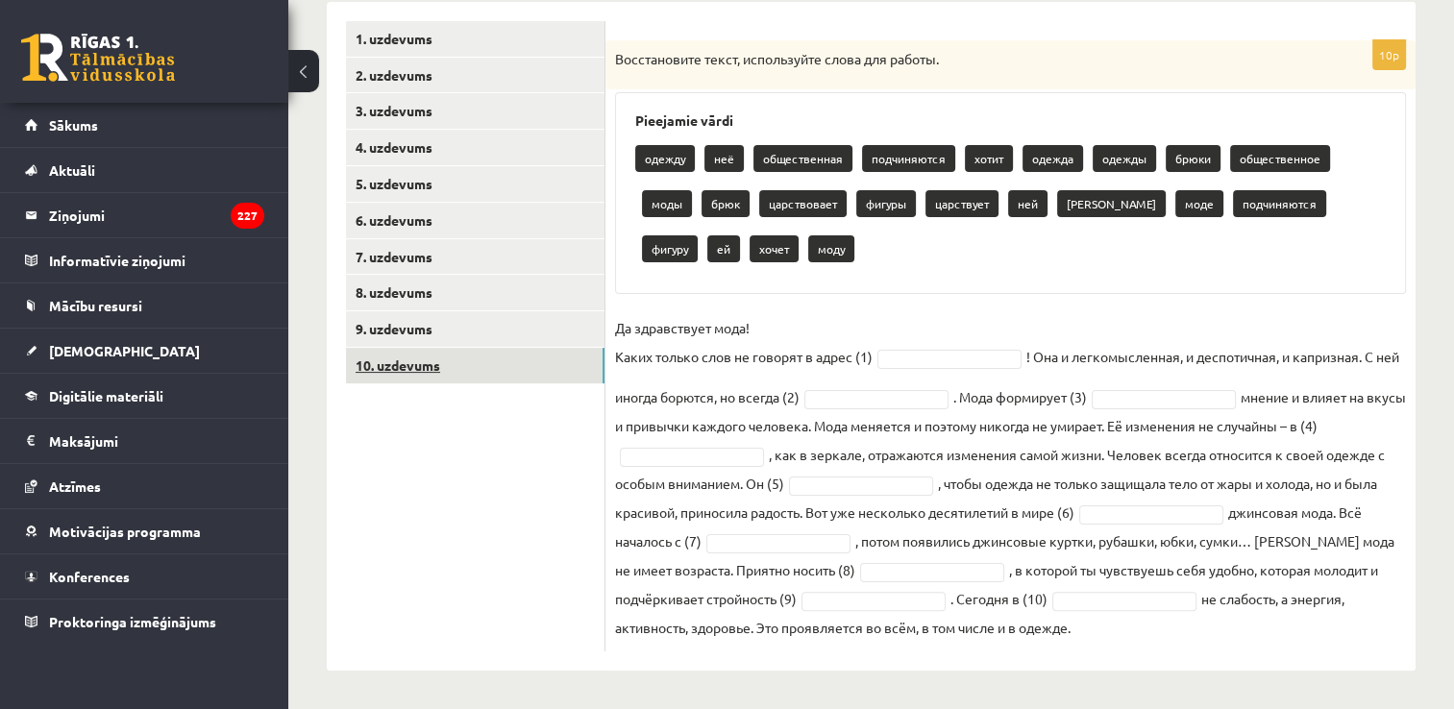
scroll to position [323, 0]
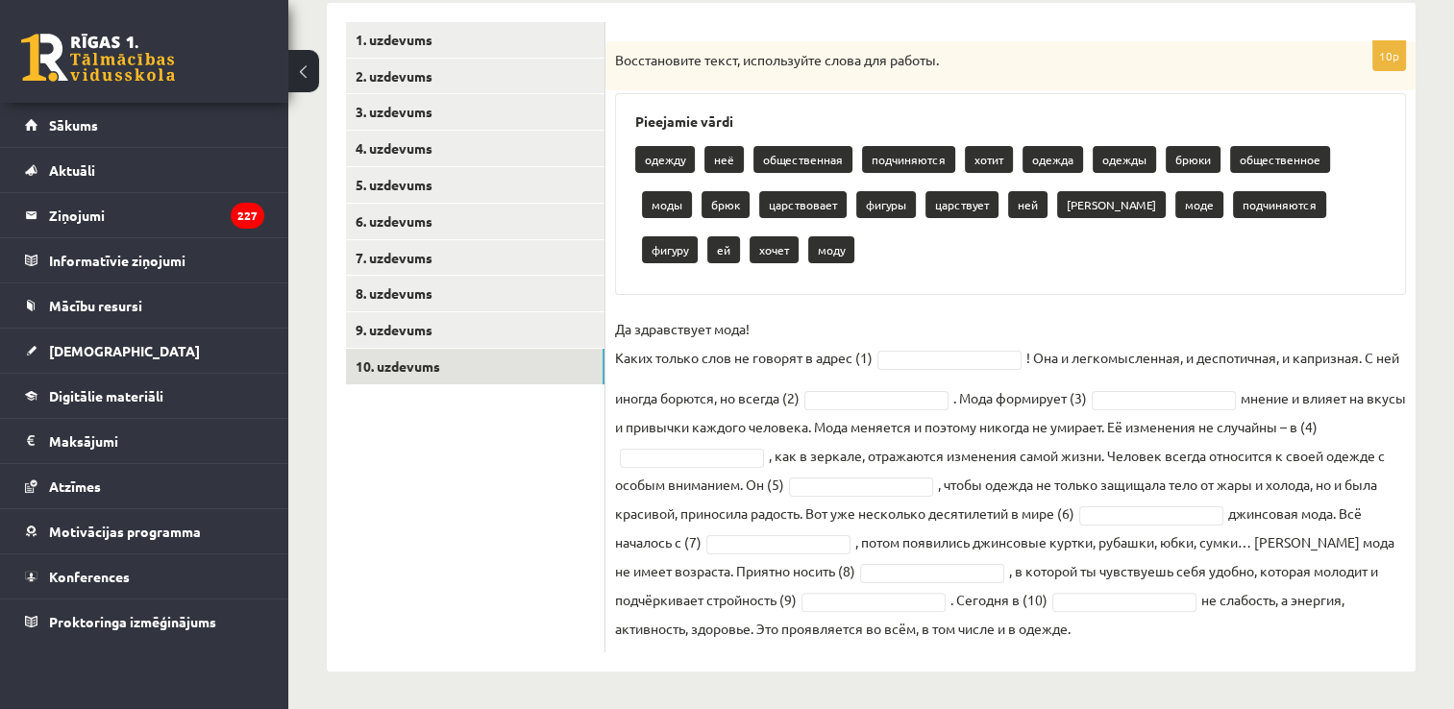
drag, startPoint x: 605, startPoint y: 55, endPoint x: 1100, endPoint y: 642, distance: 768.1
click at [1100, 642] on div "10p Восстановите текст, используйте слова для работы. Pieejamie vārdi одежду не…" at bounding box center [1011, 346] width 810 height 611
click at [838, 340] on p "Да здравствует мода! Каких только слов не говорят в адрес (1)" at bounding box center [744, 343] width 258 height 58
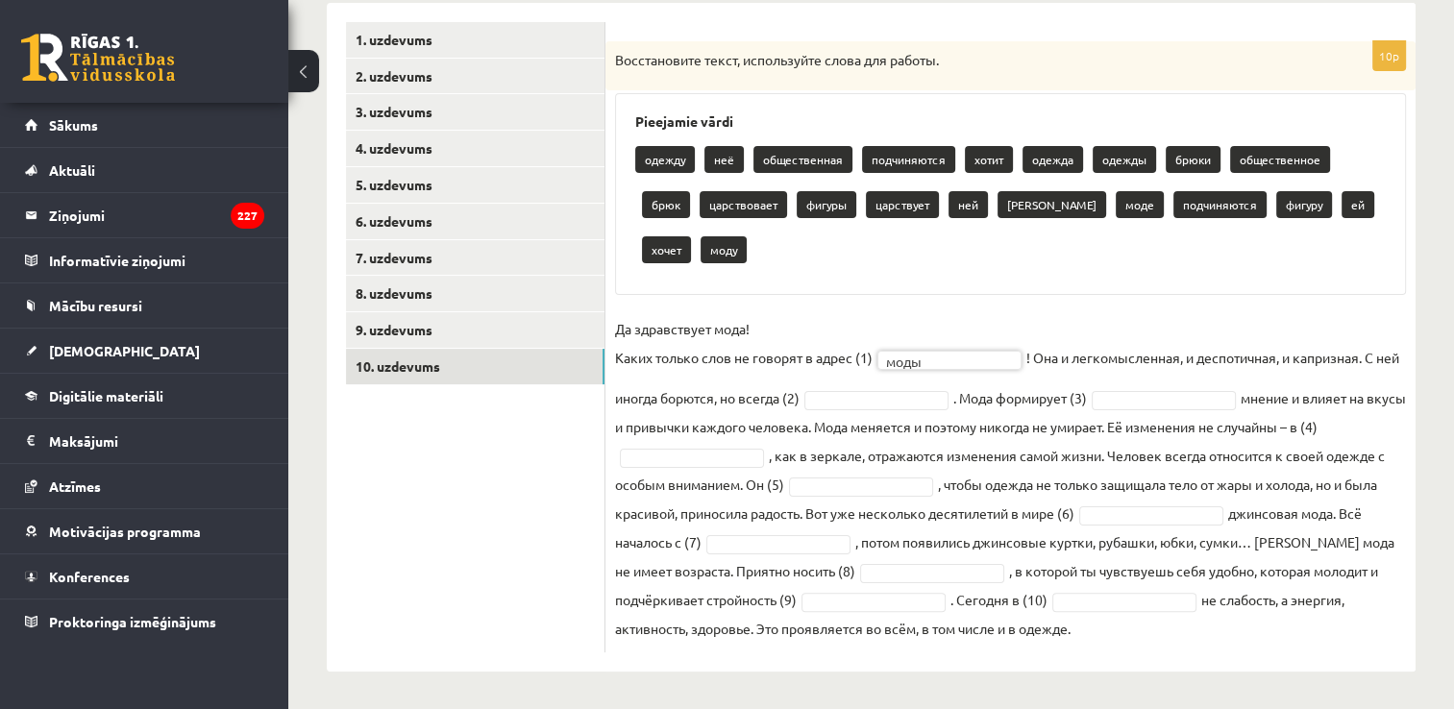
click at [911, 385] on fieldset "Да здравствует мода! Каких только слов не говорят в адрес (1) моды **** ! Она и…" at bounding box center [1010, 478] width 791 height 329
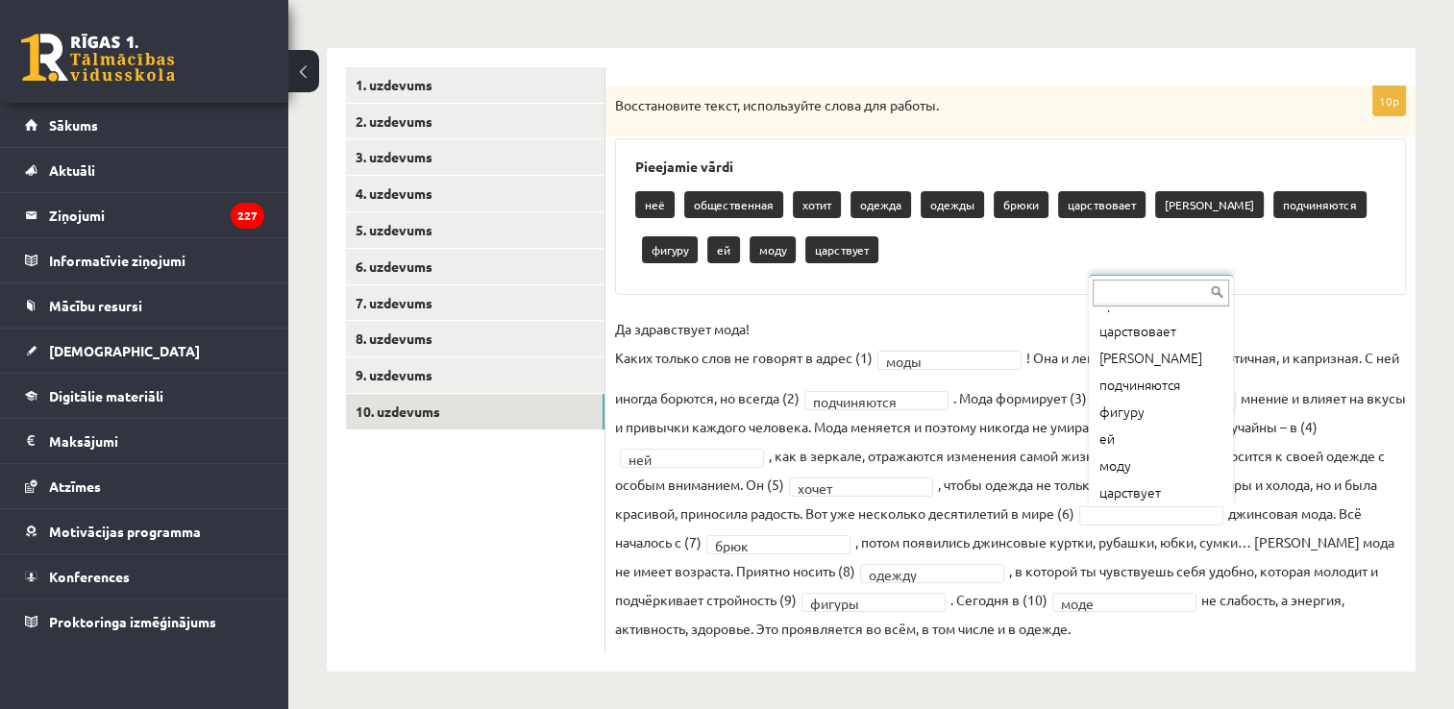
scroll to position [185, 0]
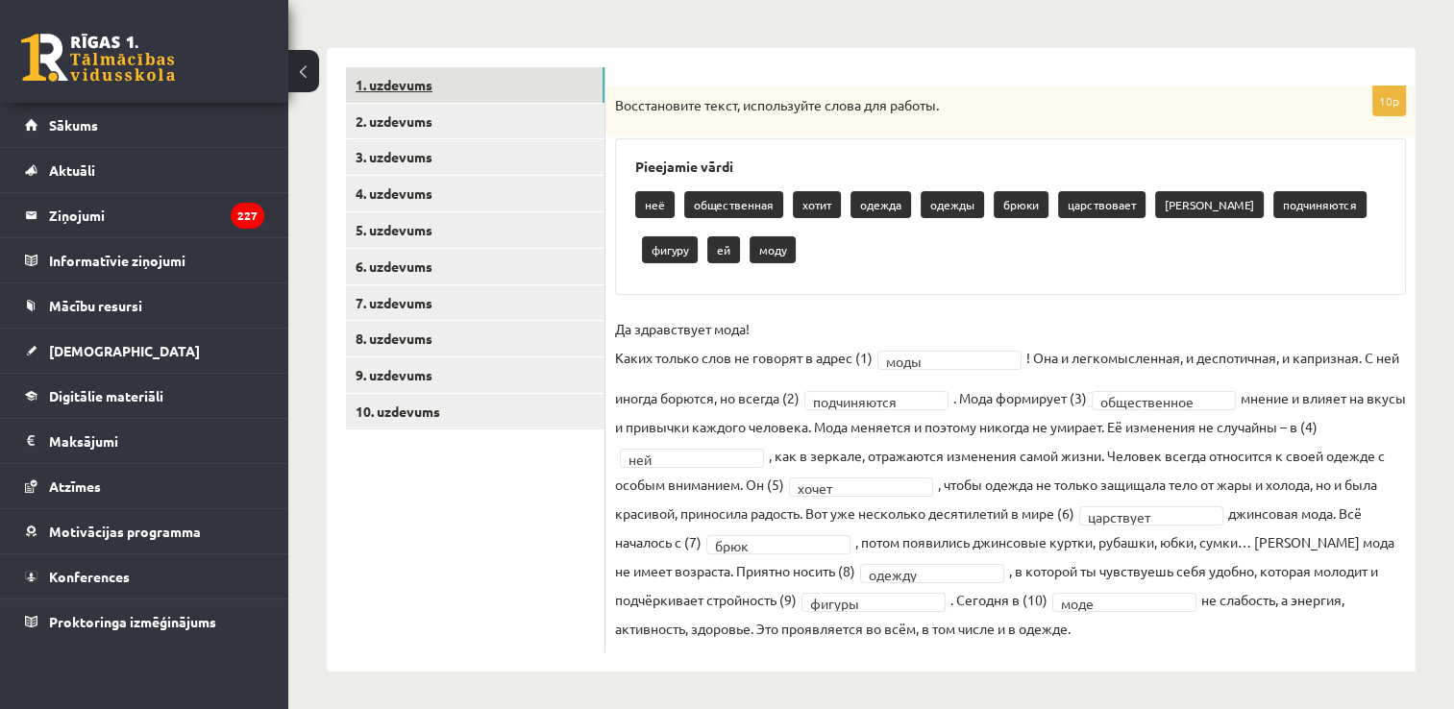
click at [442, 87] on link "1. uzdevums" at bounding box center [475, 85] width 259 height 36
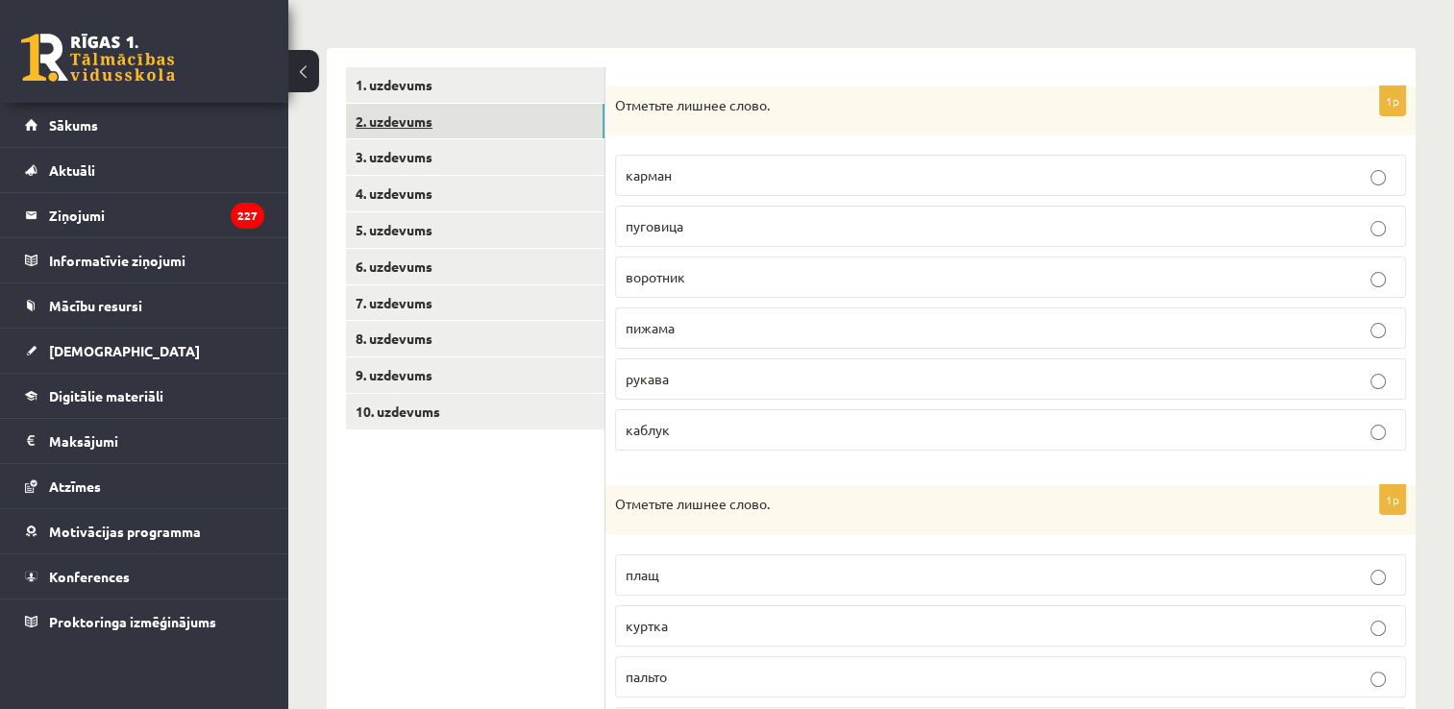
click at [468, 110] on link "2. uzdevums" at bounding box center [475, 122] width 259 height 36
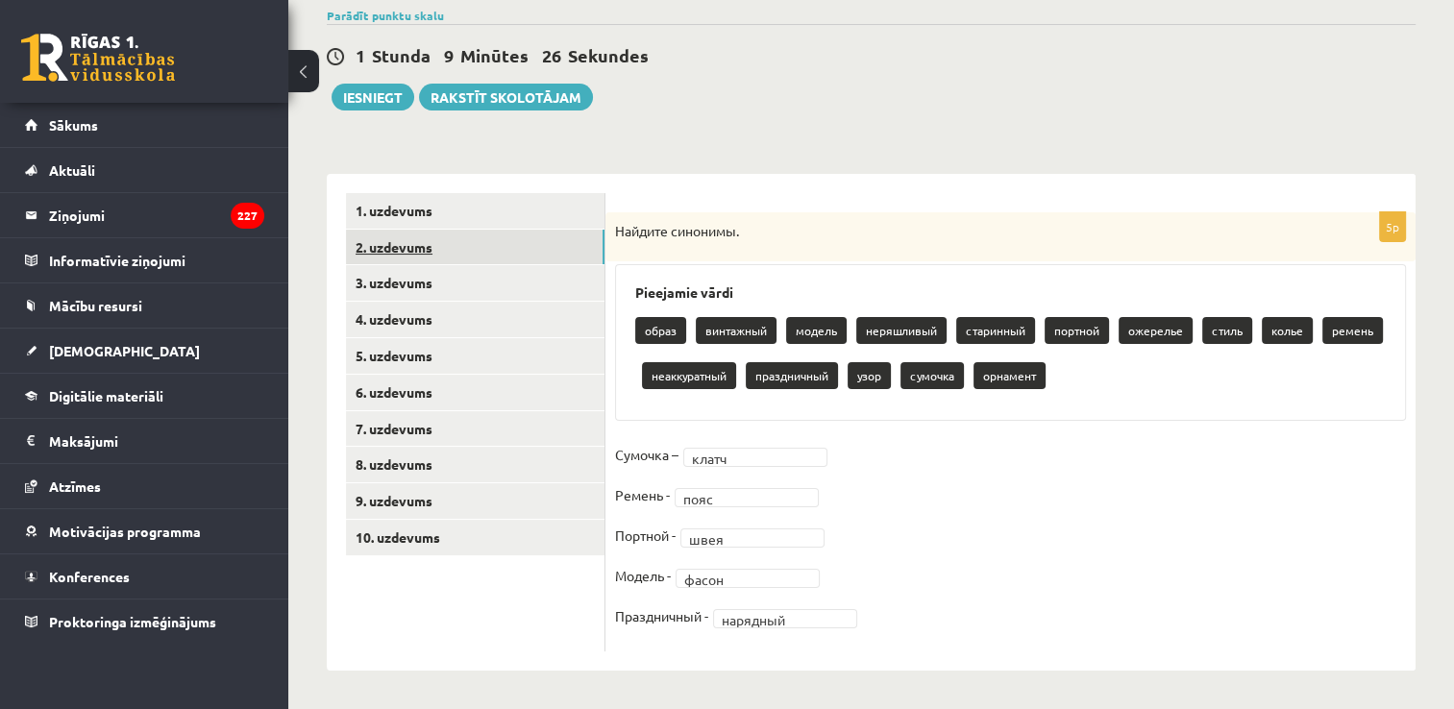
scroll to position [151, 0]
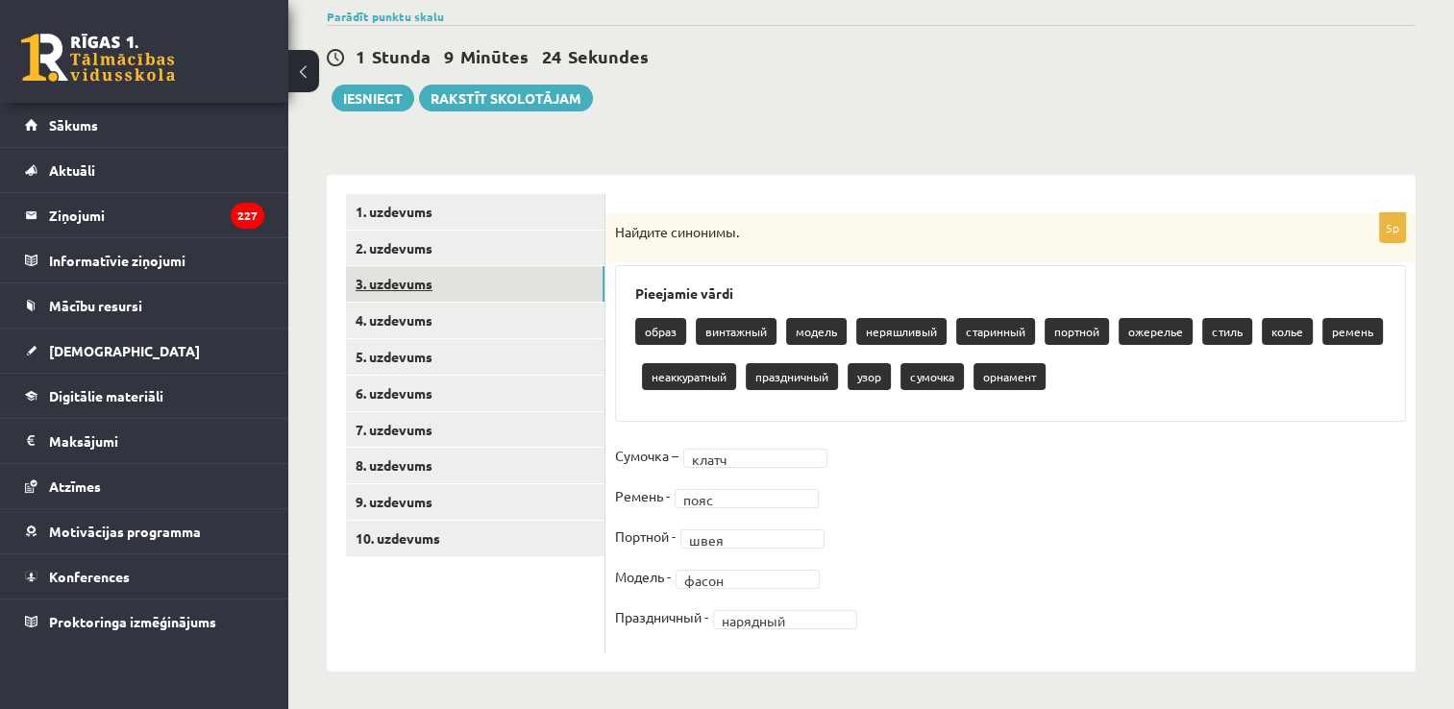
click at [437, 272] on link "3. uzdevums" at bounding box center [475, 284] width 259 height 36
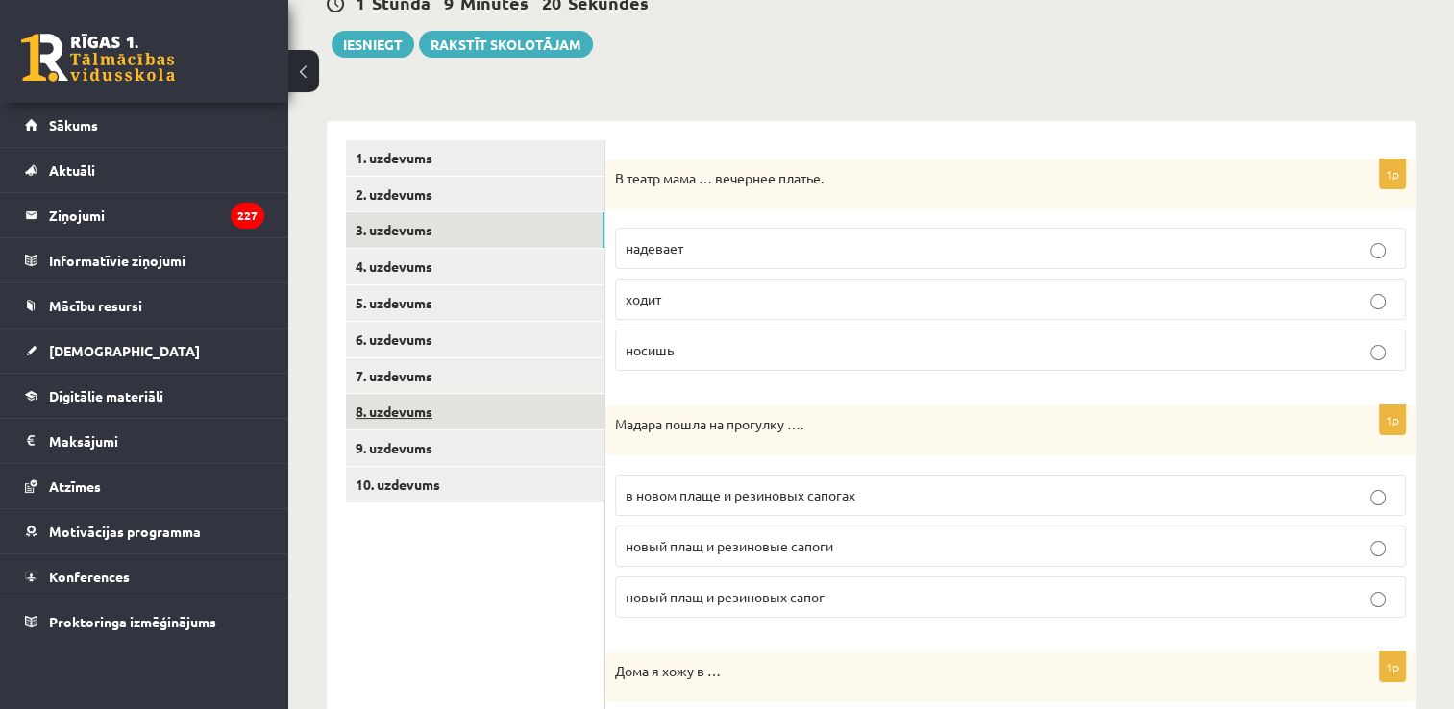
scroll to position [192, 0]
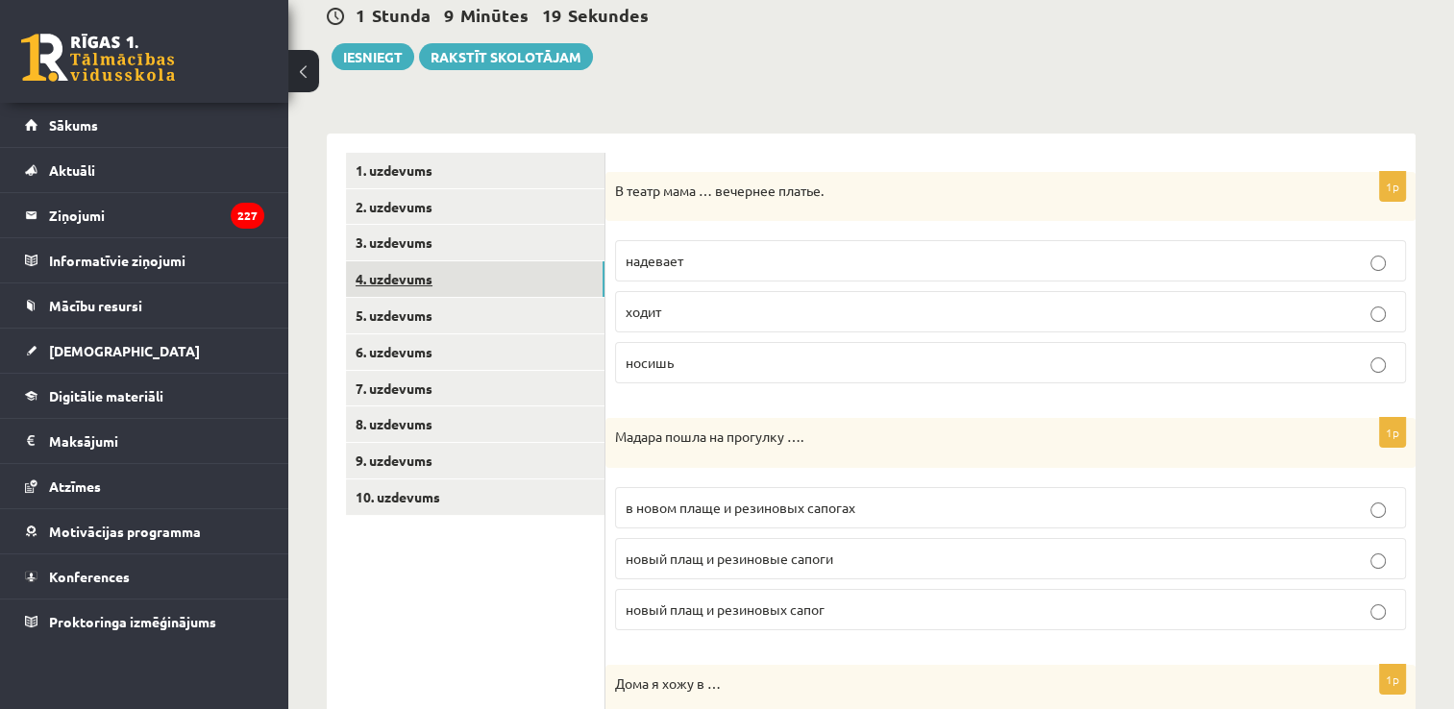
click at [434, 273] on link "4. uzdevums" at bounding box center [475, 279] width 259 height 36
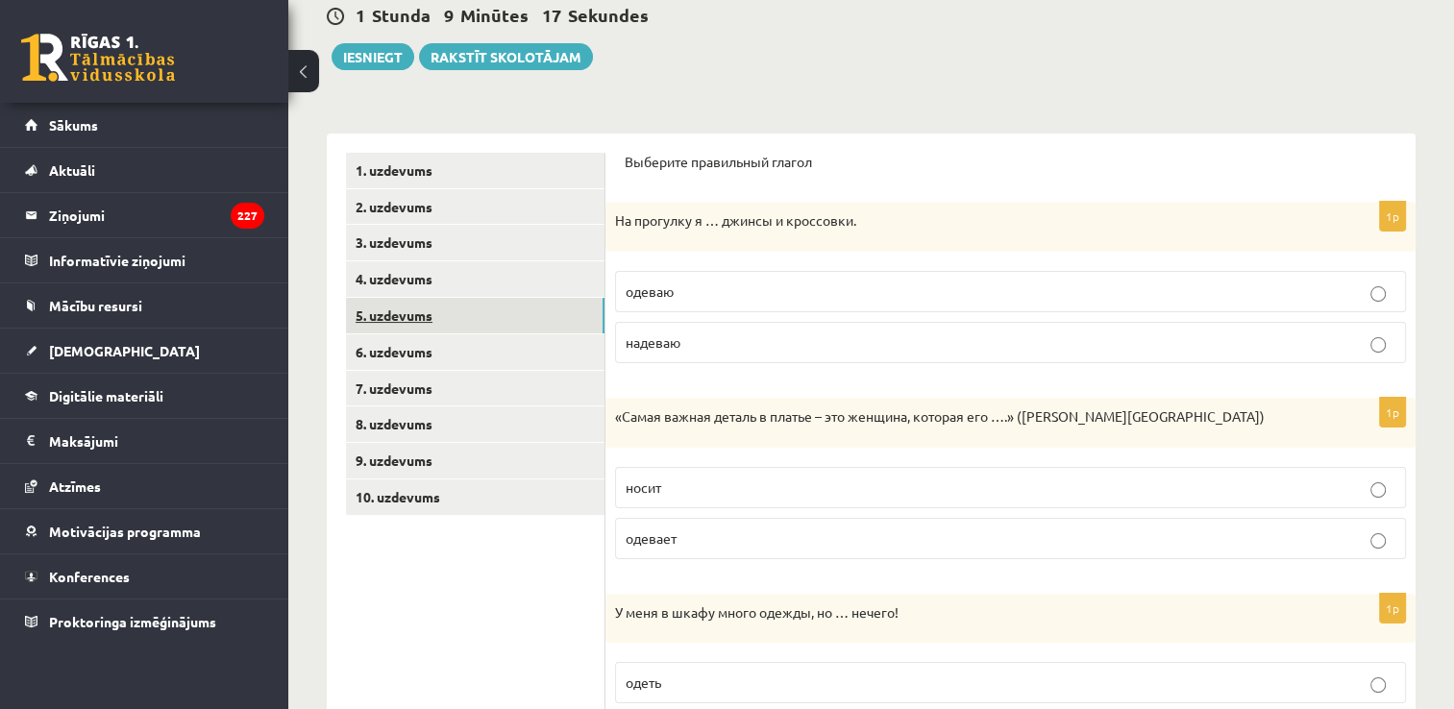
click at [463, 318] on link "5. uzdevums" at bounding box center [475, 316] width 259 height 36
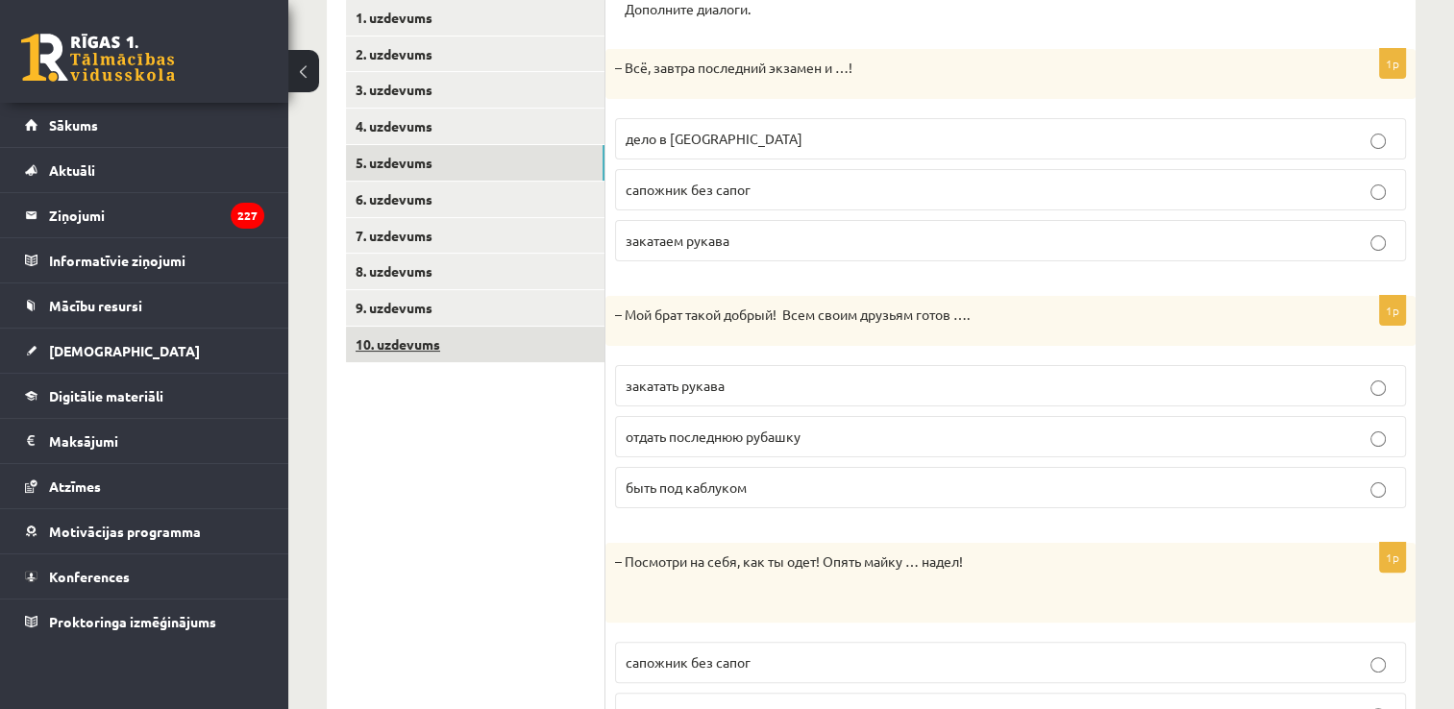
scroll to position [344, 0]
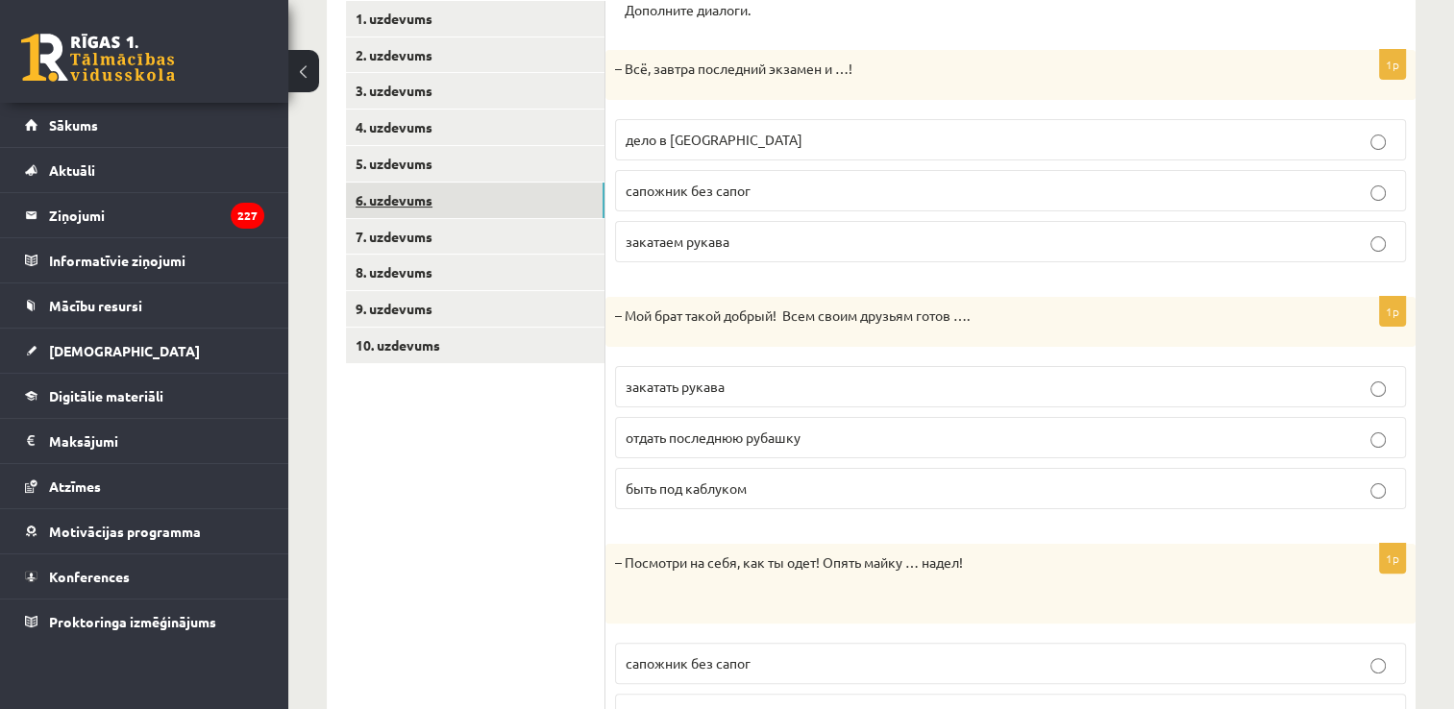
click at [444, 190] on link "6. uzdevums" at bounding box center [475, 201] width 259 height 36
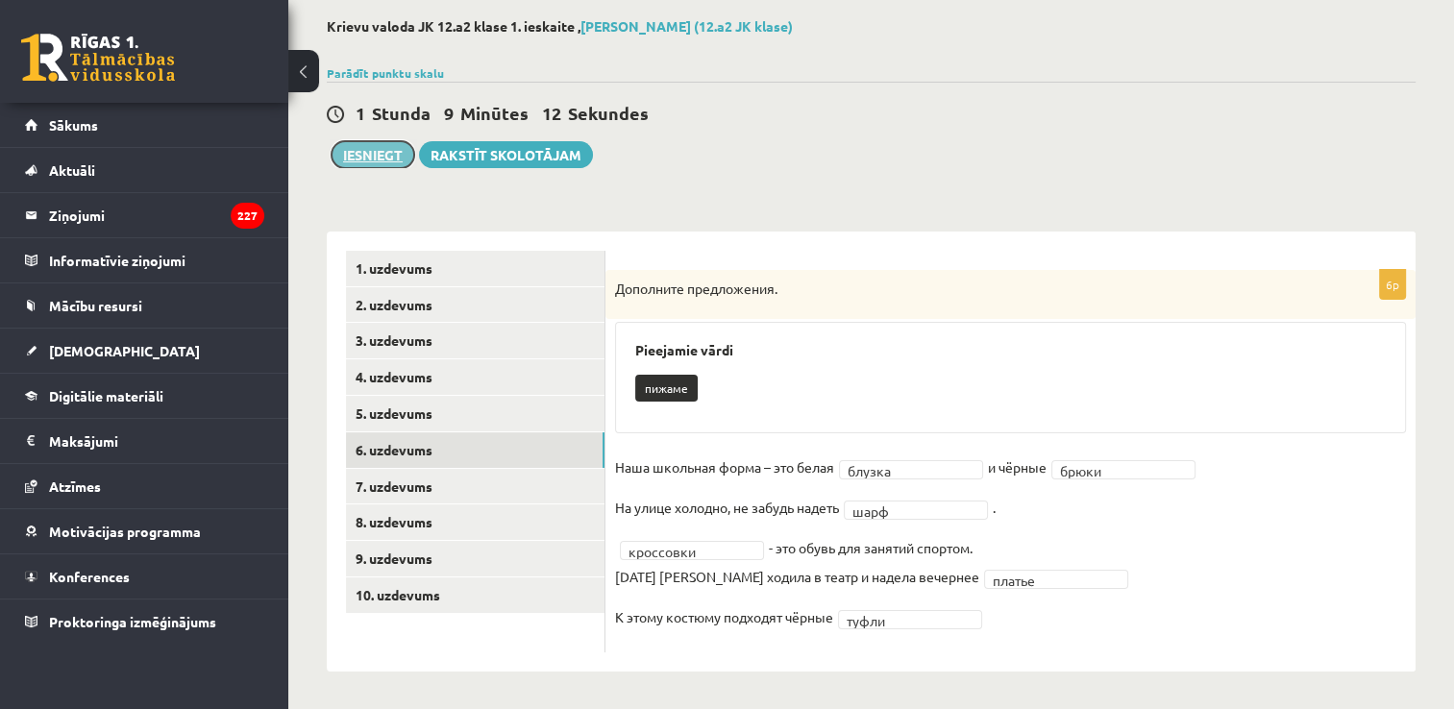
click at [376, 160] on button "Iesniegt" at bounding box center [373, 154] width 83 height 27
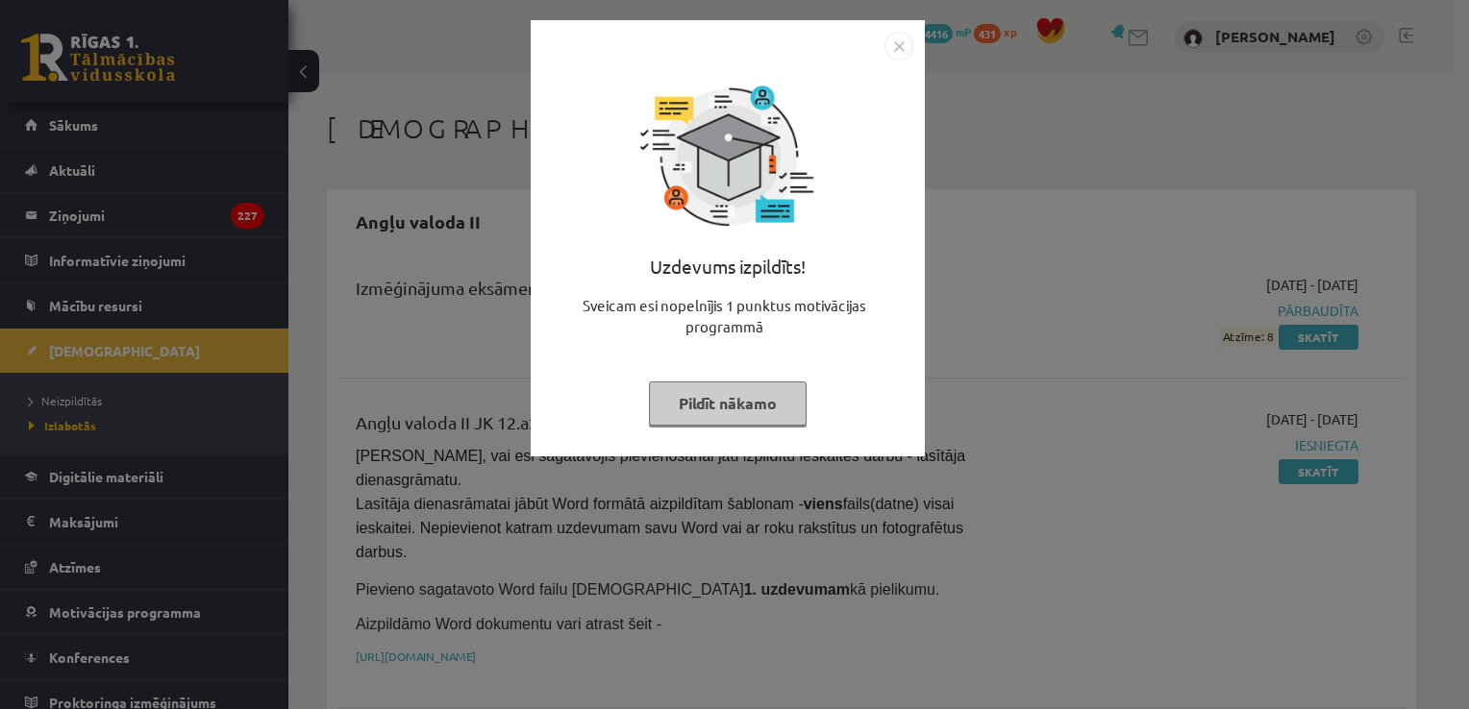
click at [734, 409] on button "Pildīt nākamo" at bounding box center [728, 404] width 158 height 44
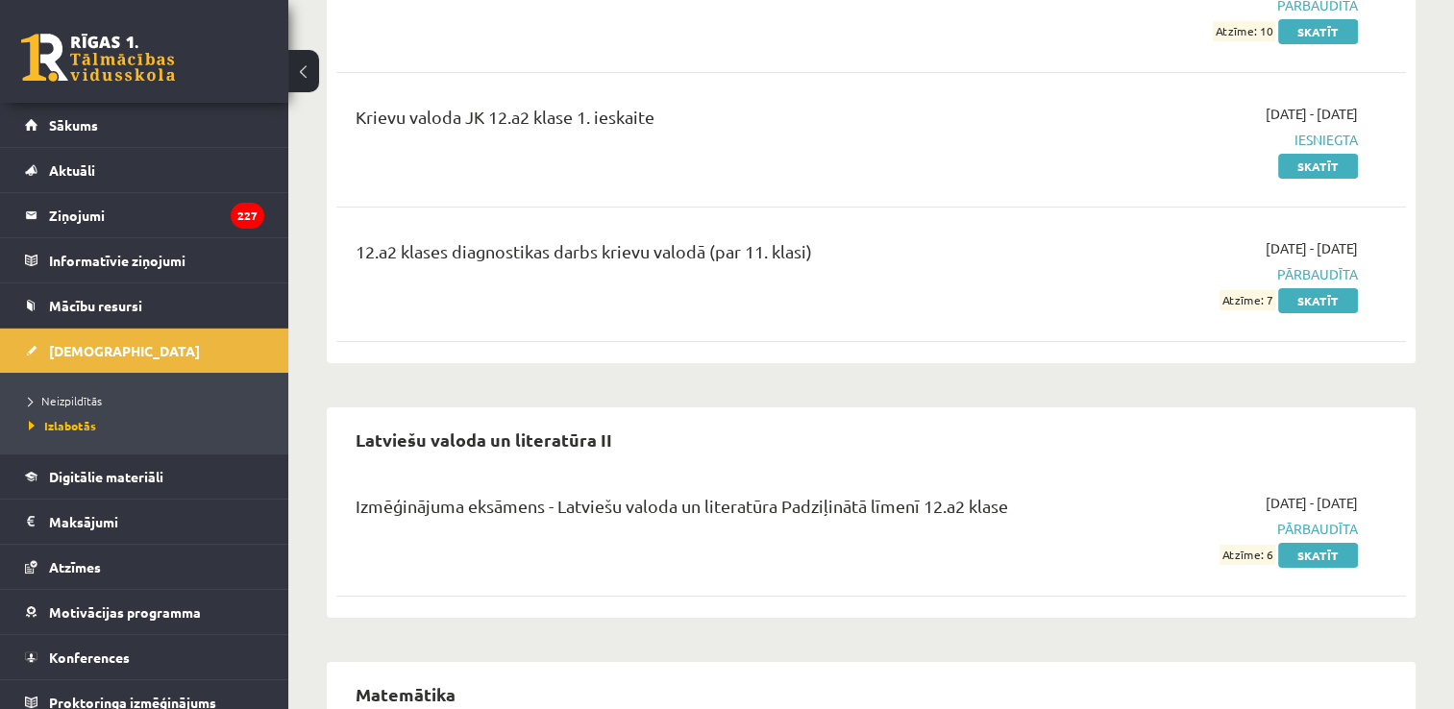
scroll to position [7390, 0]
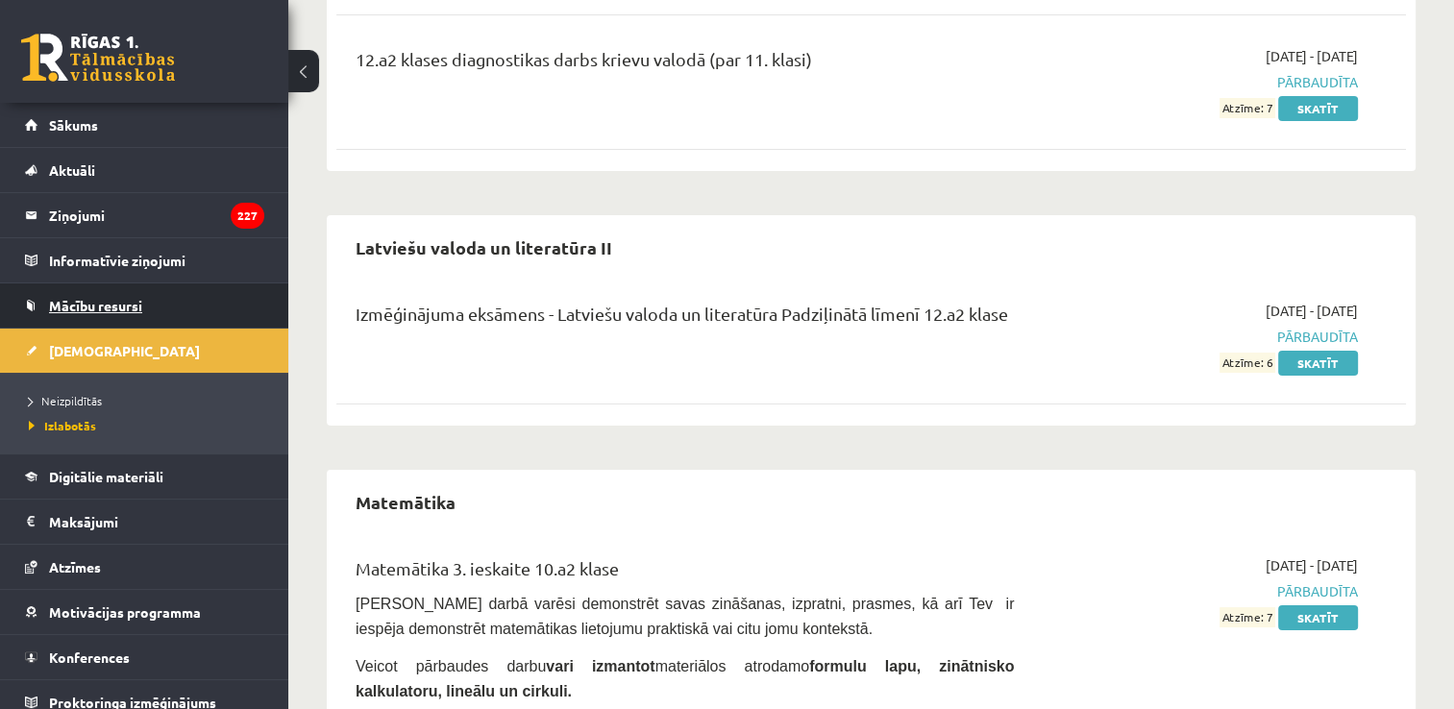
click at [82, 313] on link "Mācību resursi" at bounding box center [144, 306] width 239 height 44
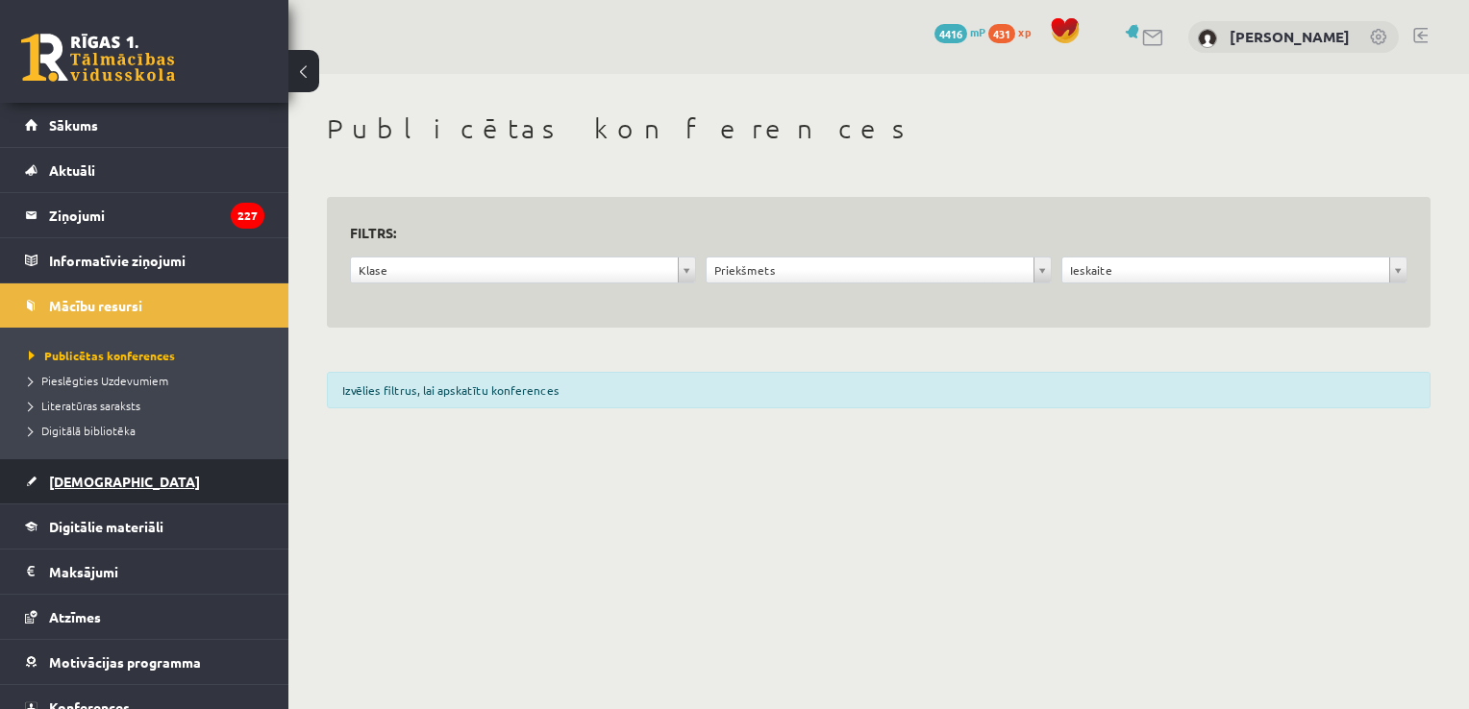
click at [119, 467] on link "[DEMOGRAPHIC_DATA]" at bounding box center [144, 481] width 239 height 44
